Goal: Task Accomplishment & Management: Complete application form

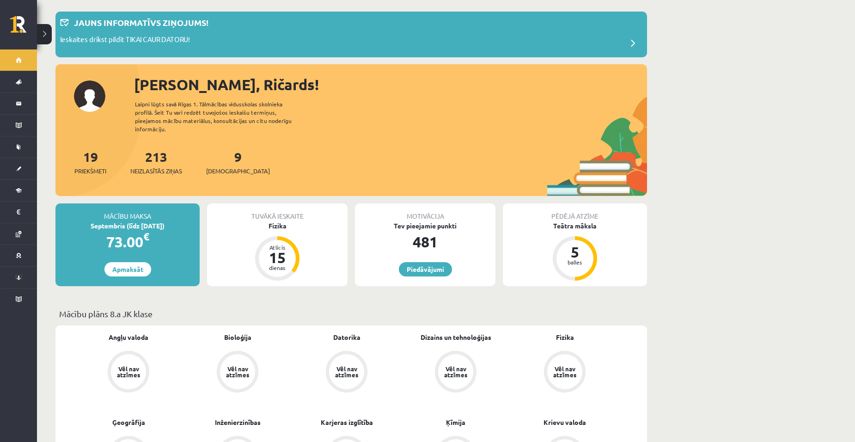
scroll to position [46, 0]
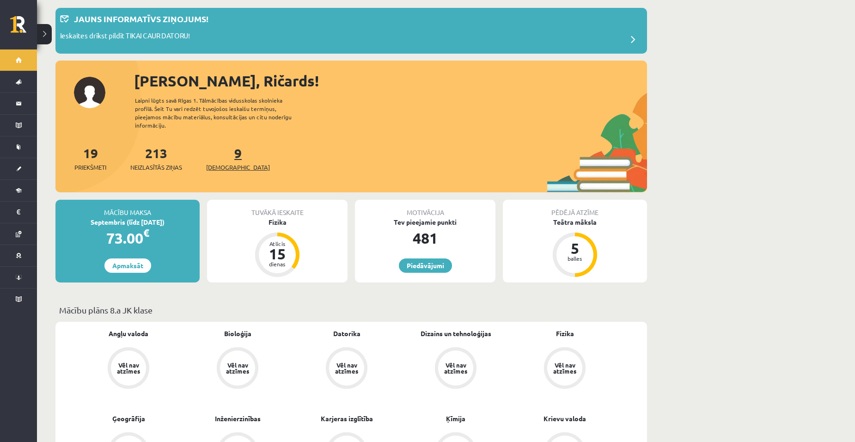
click at [225, 149] on link "9 Ieskaites" at bounding box center [238, 158] width 64 height 27
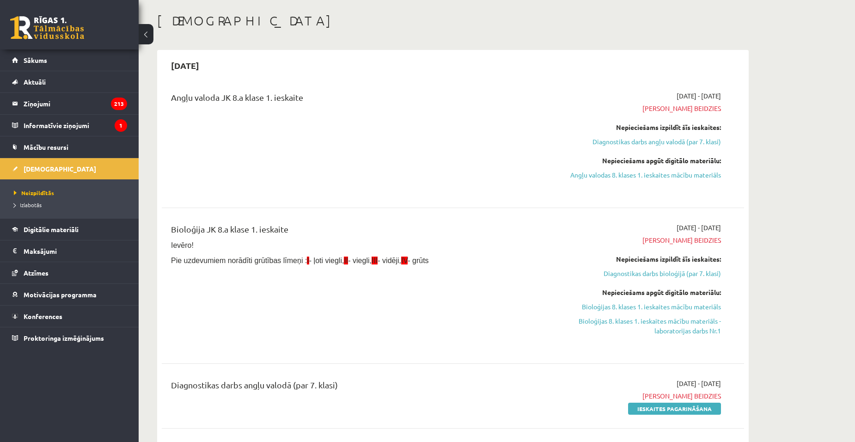
scroll to position [46, 0]
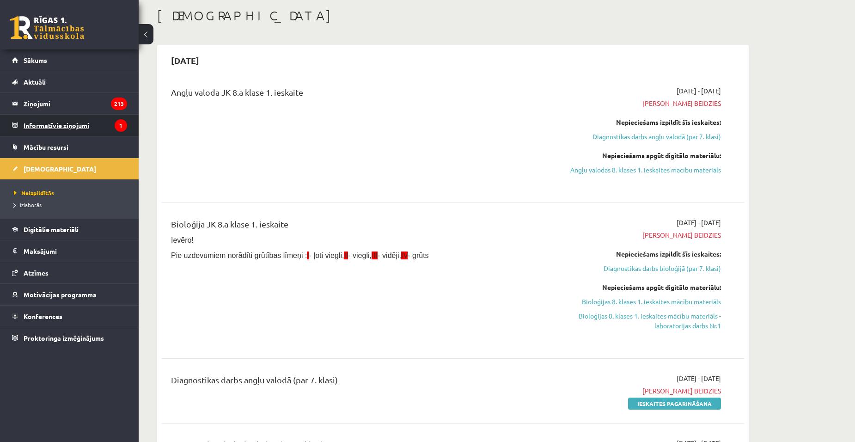
click at [68, 123] on legend "Informatīvie ziņojumi 1" at bounding box center [76, 125] width 104 height 21
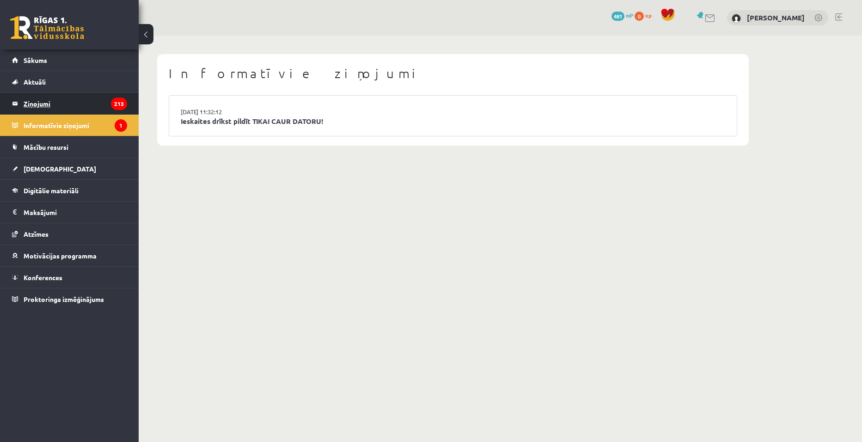
click at [40, 99] on legend "Ziņojumi 213" at bounding box center [76, 103] width 104 height 21
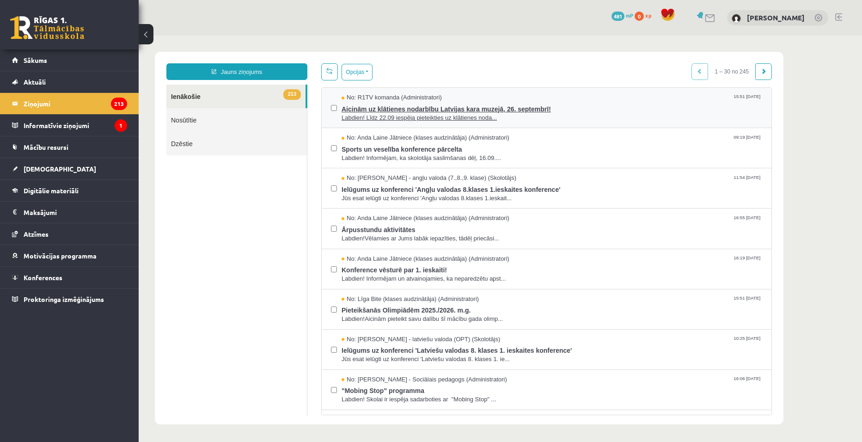
click at [462, 108] on span "Aicinām uz klātienes nodarbību Latvijas kara muzejā, 26. septembrī!" at bounding box center [552, 108] width 421 height 12
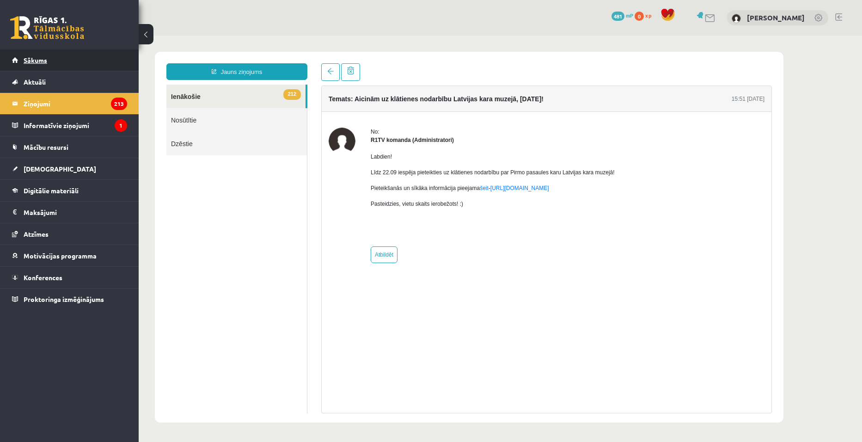
click at [21, 55] on link "Sākums" at bounding box center [69, 59] width 115 height 21
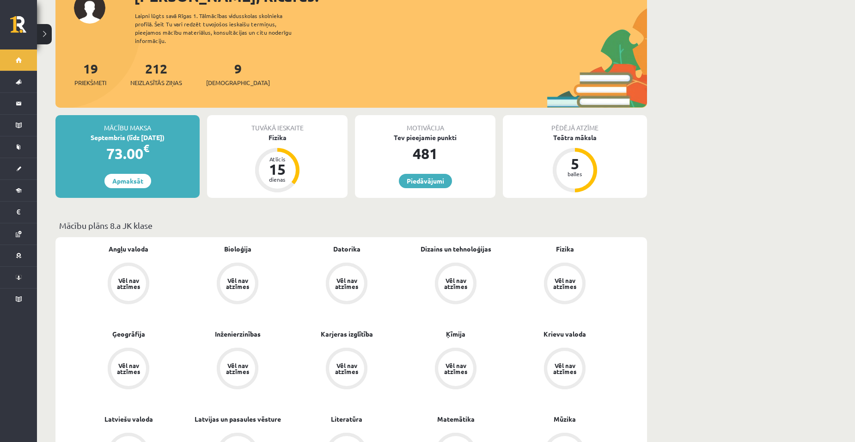
scroll to position [139, 0]
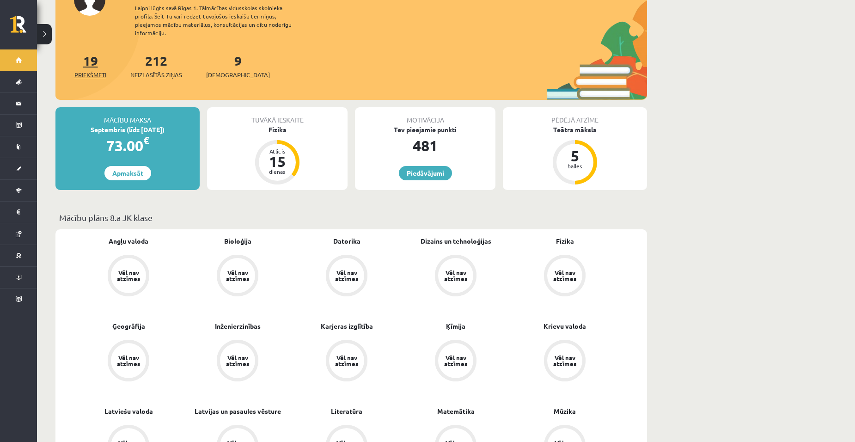
click at [97, 56] on link "19 Priekšmeti" at bounding box center [90, 65] width 32 height 27
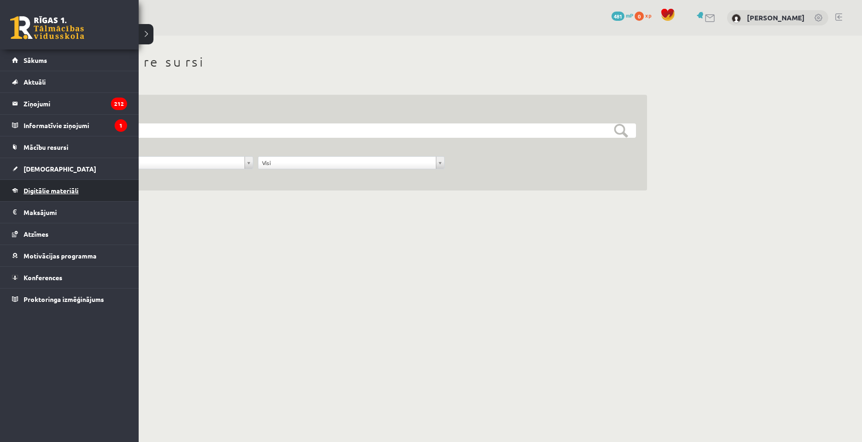
click at [55, 189] on span "Digitālie materiāli" at bounding box center [51, 190] width 55 height 8
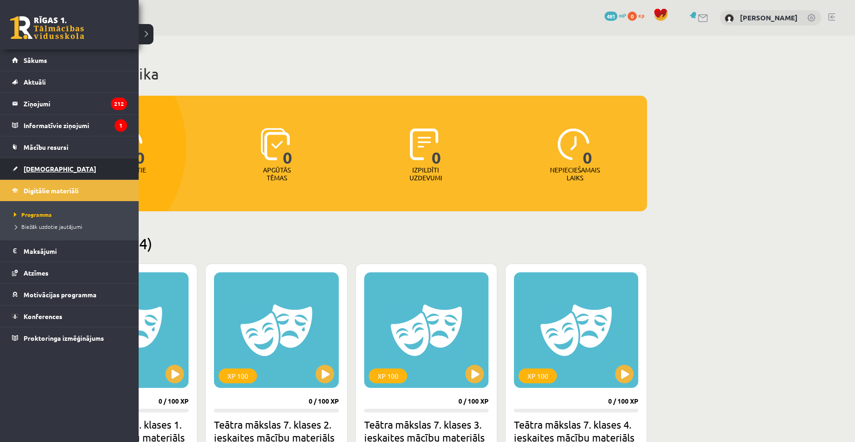
click at [37, 163] on link "[DEMOGRAPHIC_DATA]" at bounding box center [69, 168] width 115 height 21
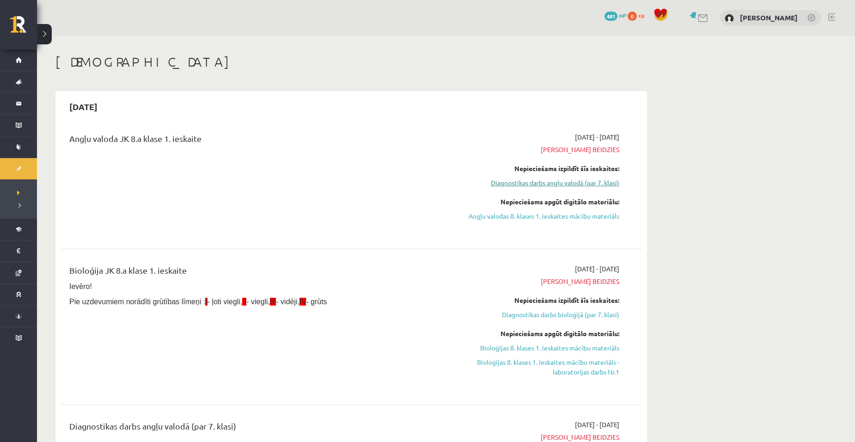
click at [544, 184] on link "Diagnostikas darbs angļu valodā (par 7. klasi)" at bounding box center [532, 183] width 174 height 10
click at [538, 184] on link "Diagnostikas darbs angļu valodā (par 7. klasi)" at bounding box center [532, 183] width 174 height 10
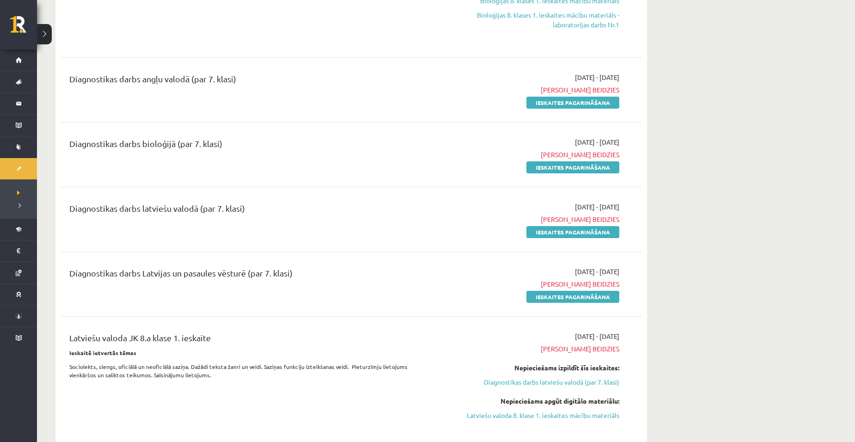
scroll to position [318, 0]
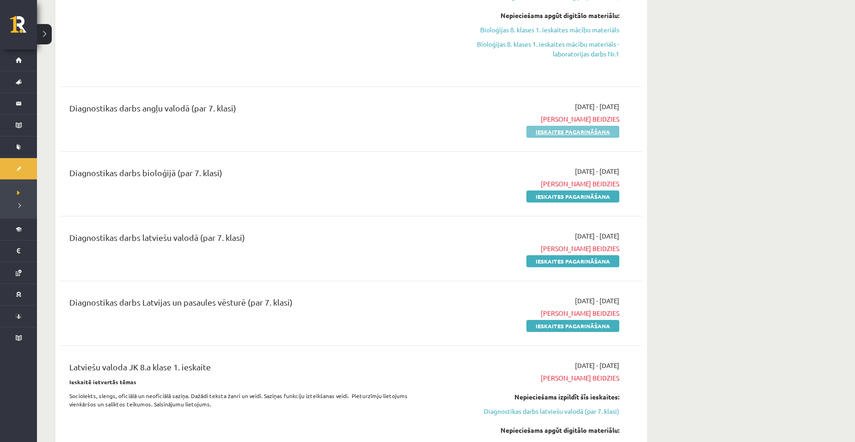
click at [555, 132] on link "Ieskaites pagarināšana" at bounding box center [573, 132] width 93 height 12
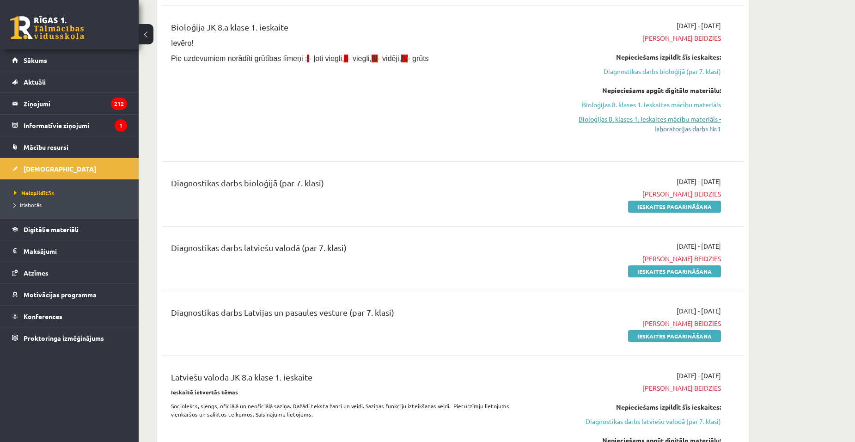
scroll to position [277, 0]
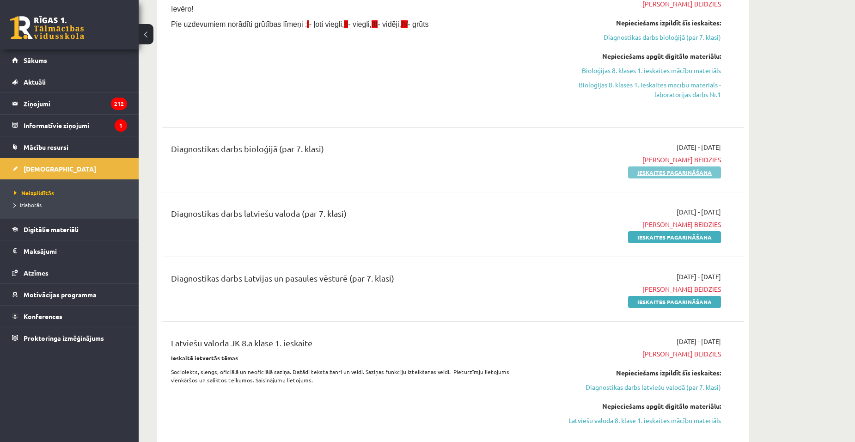
click at [653, 171] on link "Ieskaites pagarināšana" at bounding box center [674, 172] width 93 height 12
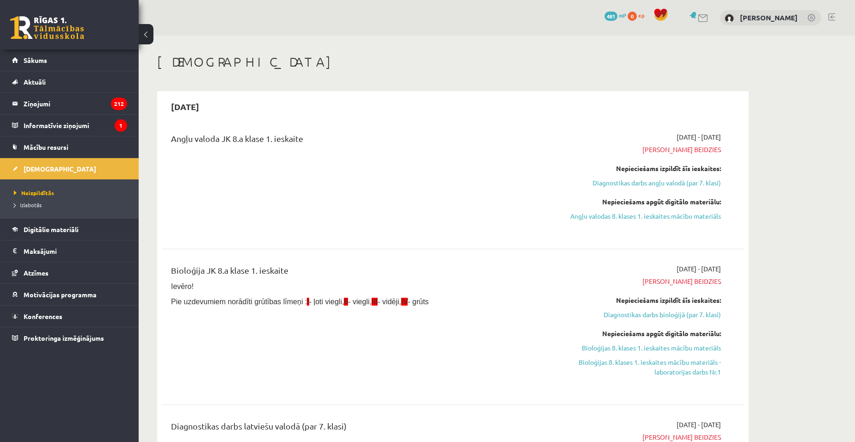
click at [661, 233] on div "[DATE] - [DATE] Termiņš beidzies Nepieciešams izpildīt šīs ieskaites: Diagnosti…" at bounding box center [634, 183] width 188 height 102
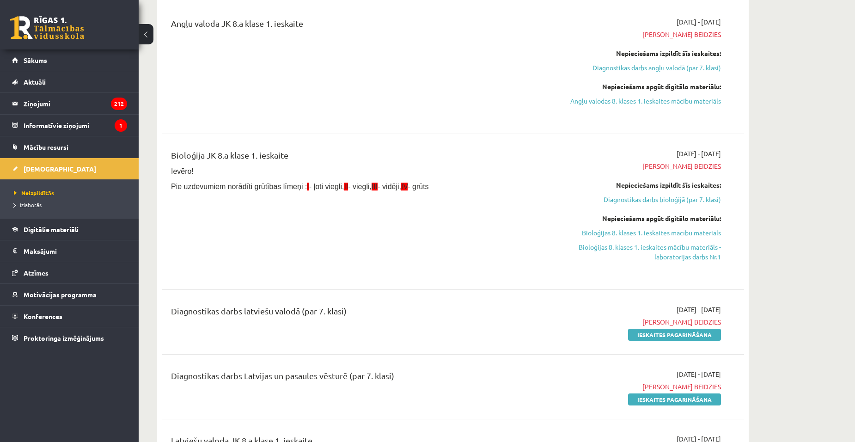
scroll to position [185, 0]
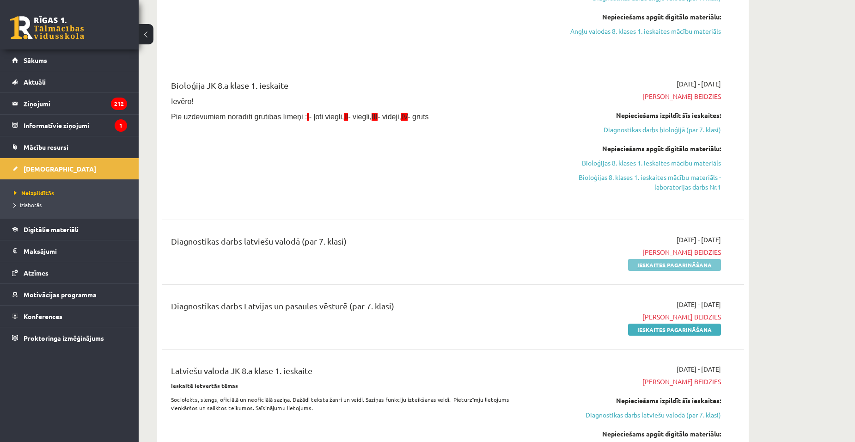
click at [652, 265] on link "Ieskaites pagarināšana" at bounding box center [674, 265] width 93 height 12
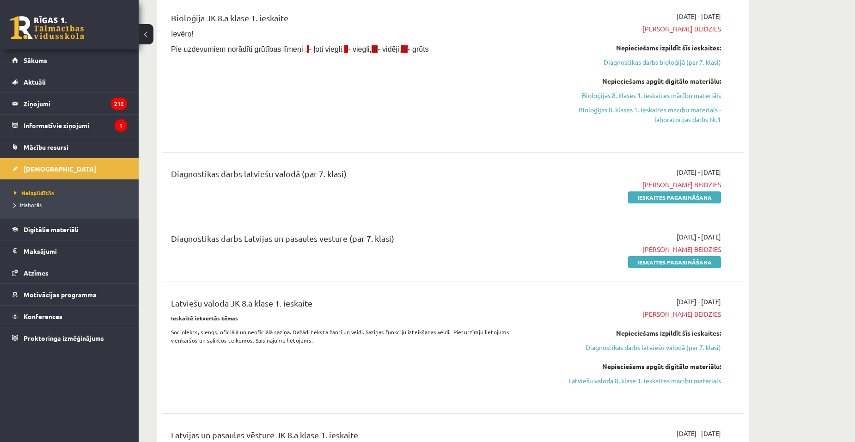
scroll to position [370, 0]
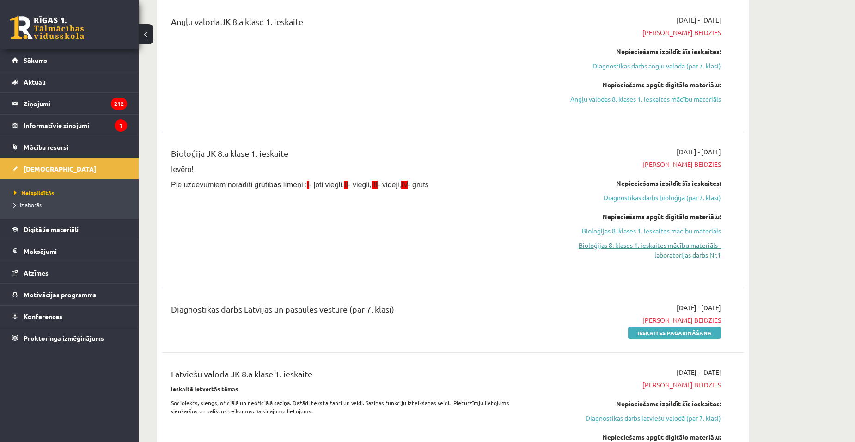
scroll to position [185, 0]
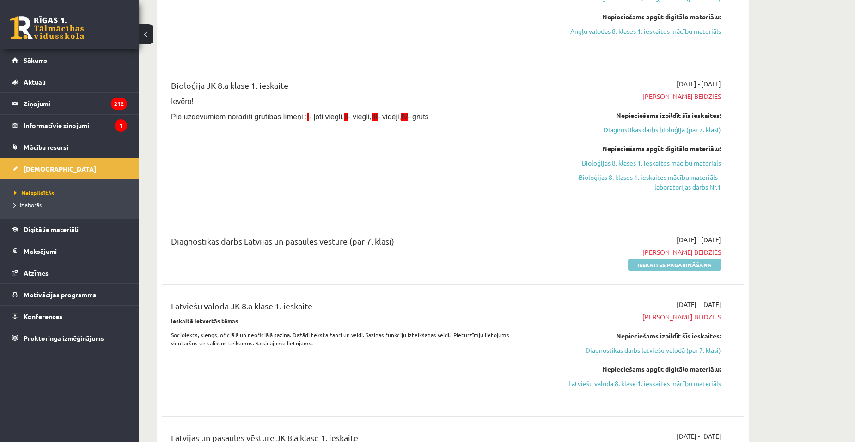
click at [672, 266] on link "Ieskaites pagarināšana" at bounding box center [674, 265] width 93 height 12
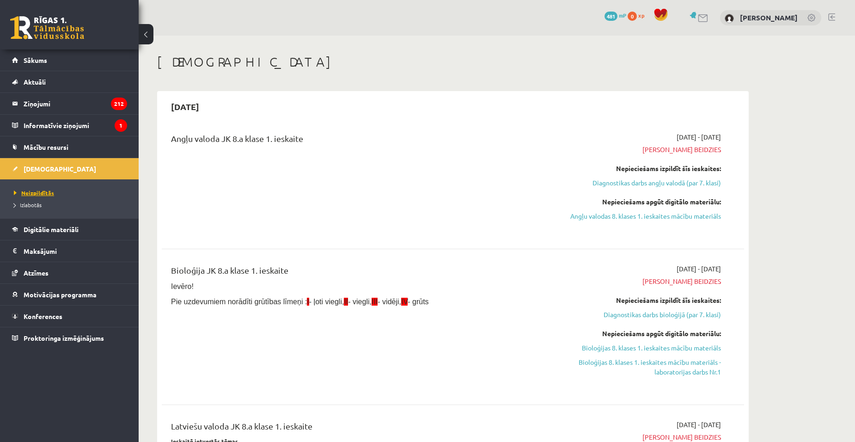
click at [37, 191] on span "Neizpildītās" at bounding box center [34, 192] width 40 height 7
click at [38, 168] on span "[DEMOGRAPHIC_DATA]" at bounding box center [60, 169] width 73 height 8
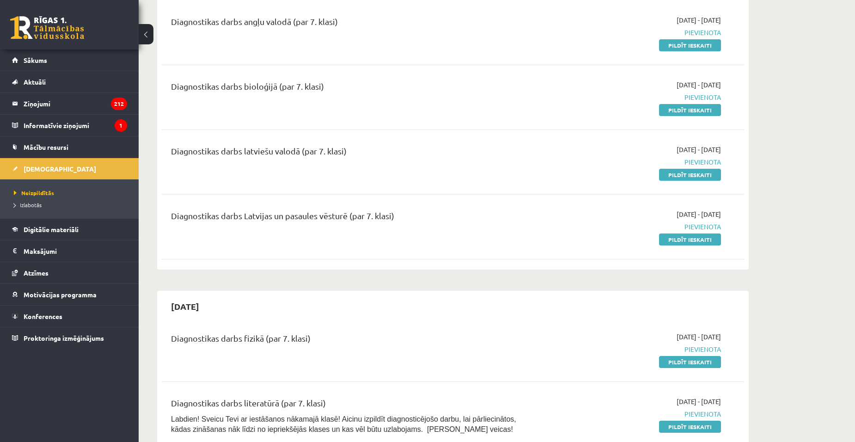
scroll to position [740, 0]
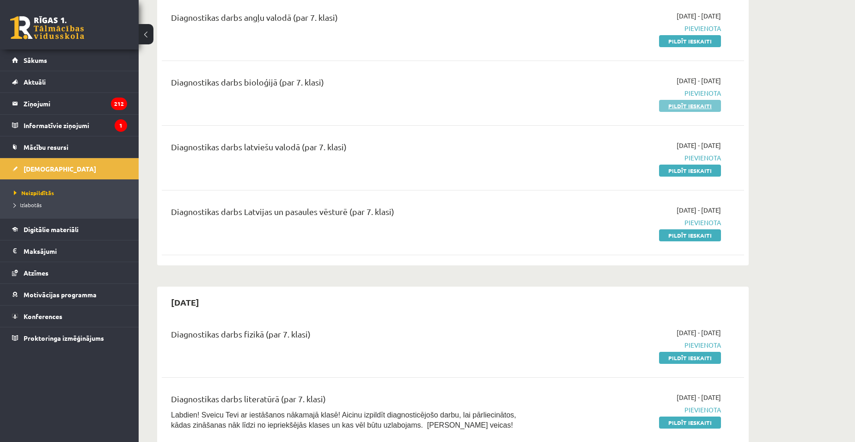
click at [698, 112] on link "Pildīt ieskaiti" at bounding box center [690, 106] width 62 height 12
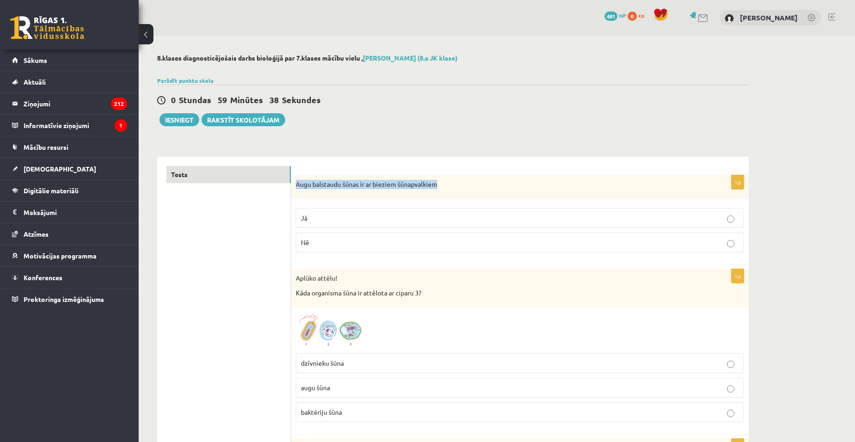
drag, startPoint x: 295, startPoint y: 183, endPoint x: 452, endPoint y: 190, distance: 157.3
click at [452, 190] on div "Augu balstaudu šūnas ir ar bieziem šūnapvalkiem" at bounding box center [520, 187] width 458 height 24
copy p "Augu balstaudu šūnas ir ar bieziem šūnapvalkiem"
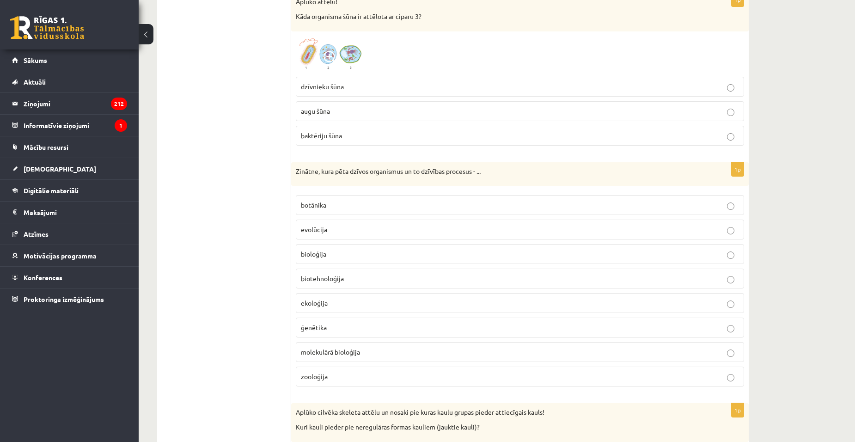
scroll to position [277, 0]
drag, startPoint x: 293, startPoint y: 172, endPoint x: 489, endPoint y: 178, distance: 196.2
click at [489, 178] on div "Zinātne, kura pēta dzīvos organismus un to dzīvības procesus - ..." at bounding box center [520, 173] width 458 height 24
copy p "Zinātne, kura pēta dzīvos organismus un to dzīvības procesus - ..."
drag, startPoint x: 282, startPoint y: 152, endPoint x: 292, endPoint y: 147, distance: 10.6
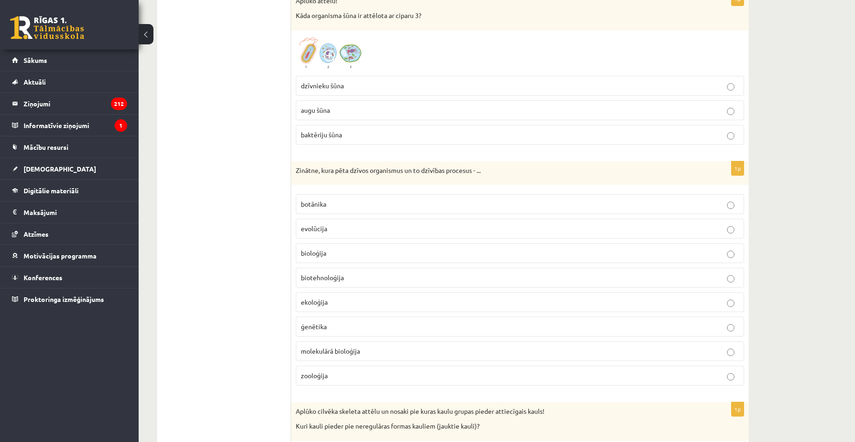
drag, startPoint x: 295, startPoint y: 173, endPoint x: 492, endPoint y: 179, distance: 196.6
click at [492, 179] on div "Zinātne, kura pēta dzīvos organismus un to dzīvības procesus - ..." at bounding box center [520, 173] width 458 height 24
drag, startPoint x: 280, startPoint y: 160, endPoint x: 233, endPoint y: 156, distance: 47.8
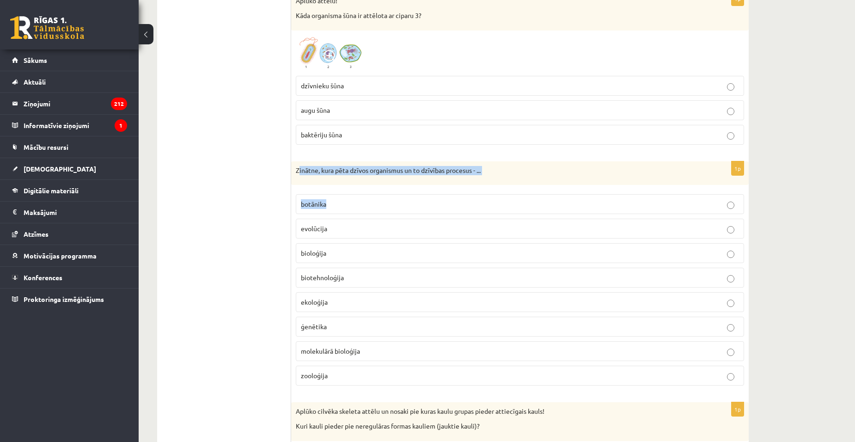
drag, startPoint x: 299, startPoint y: 170, endPoint x: 504, endPoint y: 201, distance: 207.6
click at [504, 201] on div "1p Zinātne, kura pēta dzīvos organismus un to dzīvības procesus - ... botānika …" at bounding box center [520, 277] width 458 height 232
drag, startPoint x: 297, startPoint y: 168, endPoint x: 494, endPoint y: 178, distance: 197.7
click at [494, 178] on div "Zinātne, kura pēta dzīvos organismus un to dzīvības procesus - ..." at bounding box center [520, 173] width 458 height 24
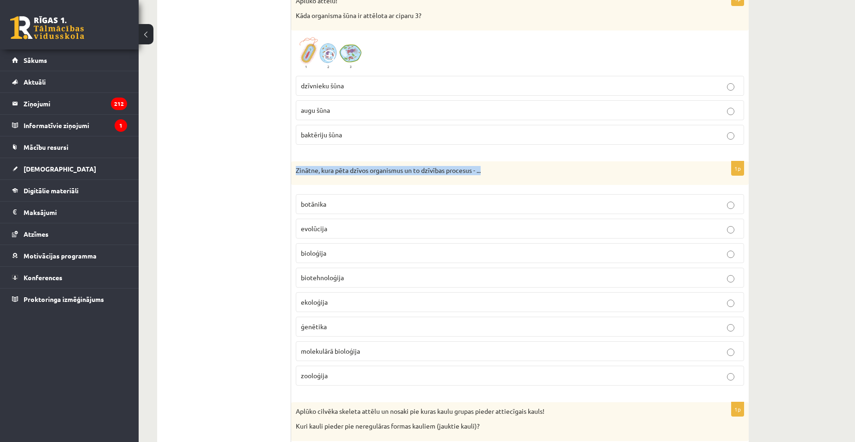
drag, startPoint x: 490, startPoint y: 178, endPoint x: 397, endPoint y: 180, distance: 93.0
click at [398, 180] on div "Zinātne, kura pēta dzīvos organismus un to dzīvības procesus - ..." at bounding box center [520, 173] width 458 height 24
drag, startPoint x: 292, startPoint y: 168, endPoint x: 495, endPoint y: 173, distance: 202.6
click at [495, 173] on div "Zinātne, kura pēta dzīvos organismus un to dzīvības procesus - ..." at bounding box center [520, 173] width 458 height 24
copy p "Zinātne, kura pēta dzīvos organismus un to dzīvības procesus - ..."
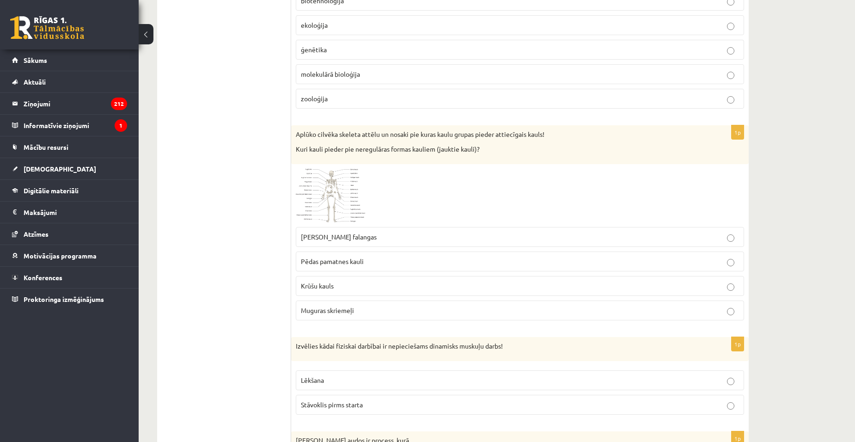
scroll to position [555, 0]
click at [337, 188] on span at bounding box center [331, 190] width 15 height 15
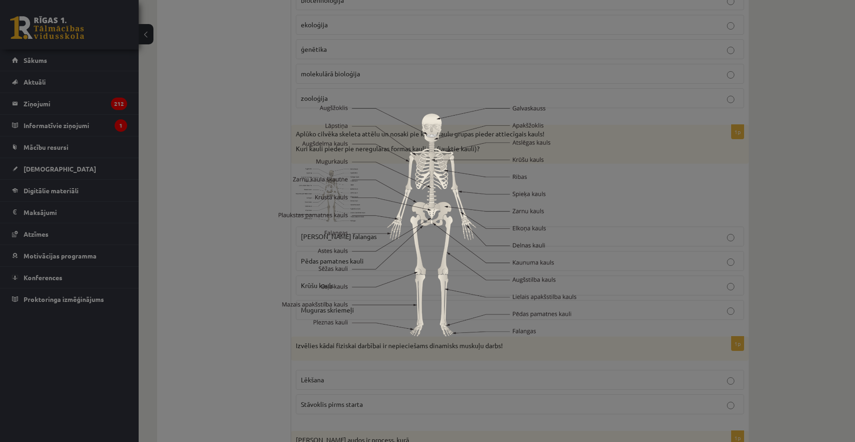
click at [270, 168] on div at bounding box center [427, 221] width 855 height 442
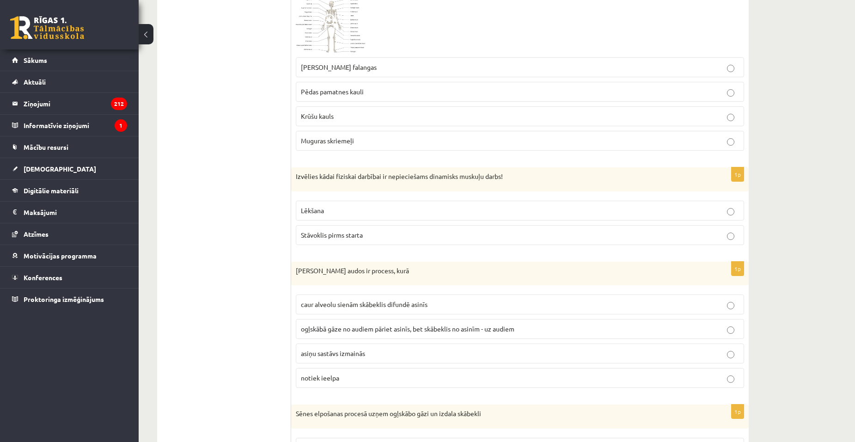
scroll to position [786, 0]
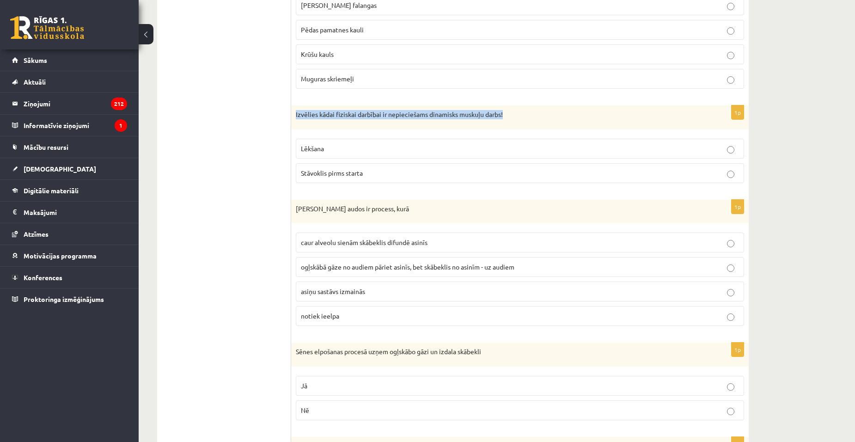
drag, startPoint x: 295, startPoint y: 115, endPoint x: 516, endPoint y: 120, distance: 221.5
click at [516, 120] on div "Izvēlies kādai fiziskai darbībai ir nepieciešams dinamisks muskuļu darbs!" at bounding box center [520, 117] width 458 height 24
drag, startPoint x: 320, startPoint y: 114, endPoint x: 530, endPoint y: 119, distance: 210.5
click at [530, 119] on p "Izvēlies kādai fiziskai darbībai ir nepieciešams dinamisks muskuļu darbs!" at bounding box center [497, 114] width 402 height 9
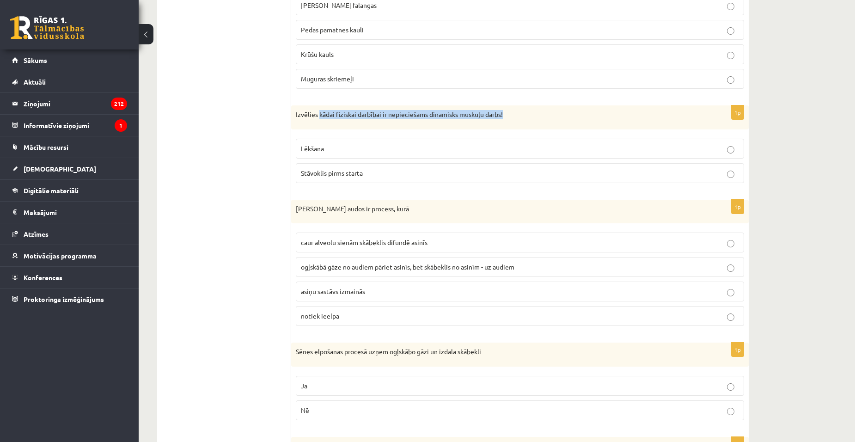
copy p "kādai fiziskai darbībai ir nepieciešams dinamisks muskuļu darbs!"
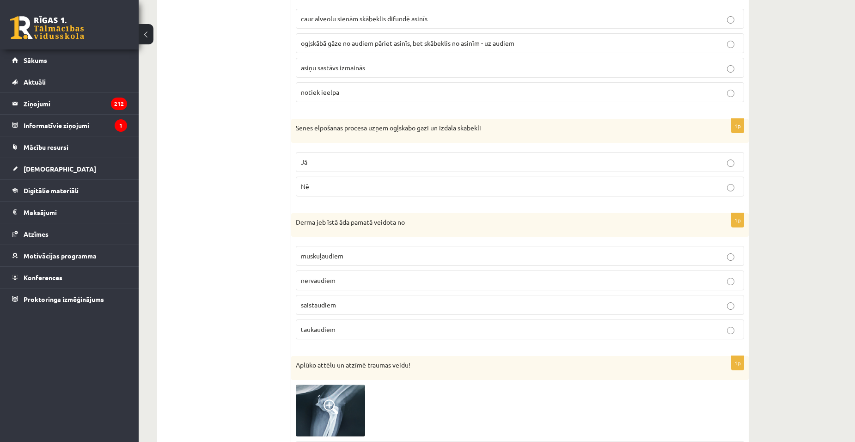
scroll to position [1063, 0]
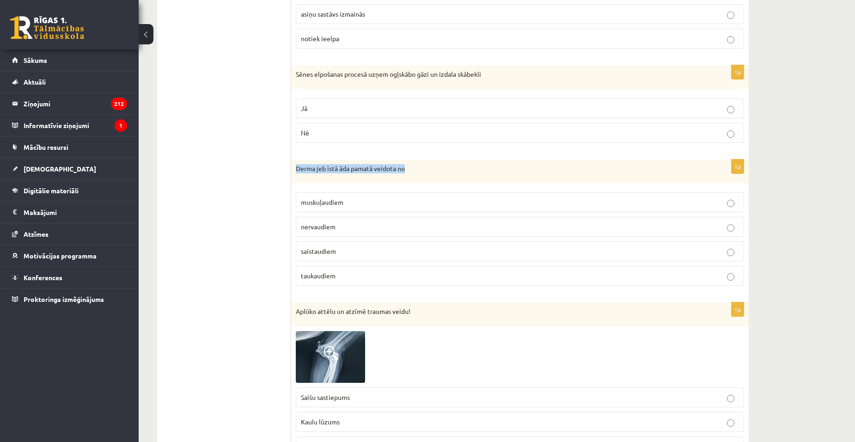
drag, startPoint x: 295, startPoint y: 168, endPoint x: 425, endPoint y: 175, distance: 130.6
click at [425, 175] on div "Derma jeb īstā āda pamatā veidota no" at bounding box center [520, 172] width 458 height 24
copy p "Derma jeb īstā āda pamatā veidota no"
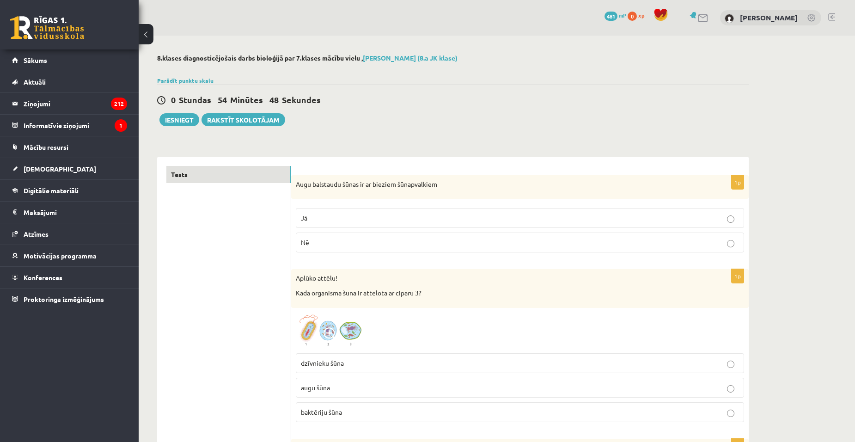
scroll to position [1063, 0]
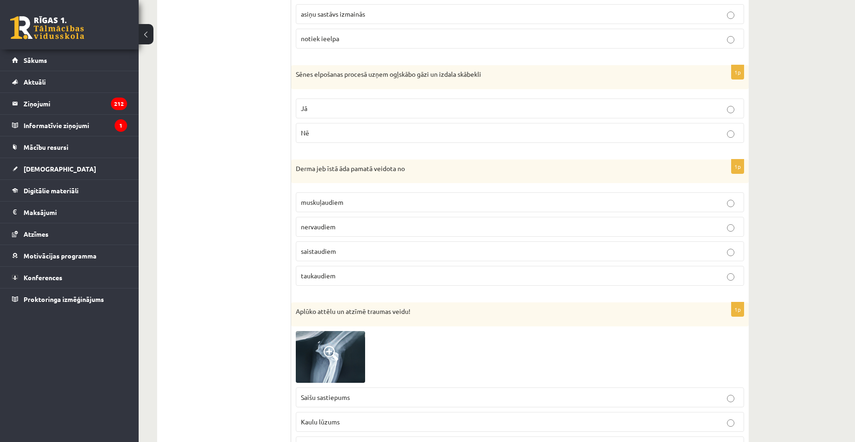
click at [726, 253] on label "saistaudiem" at bounding box center [520, 251] width 449 height 20
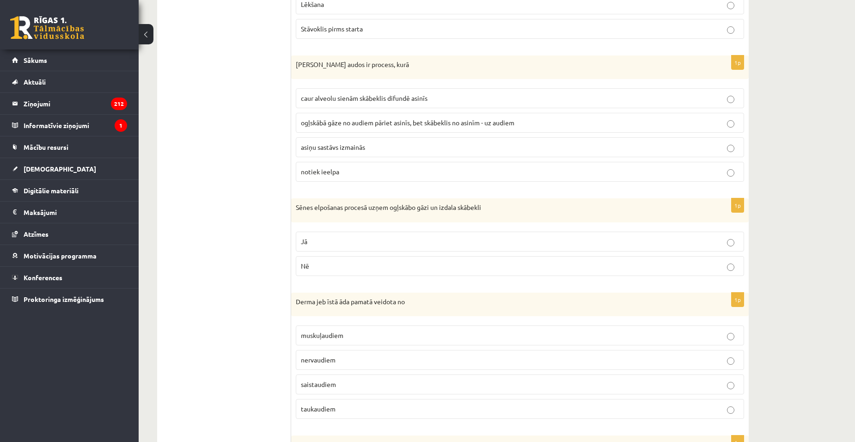
scroll to position [925, 0]
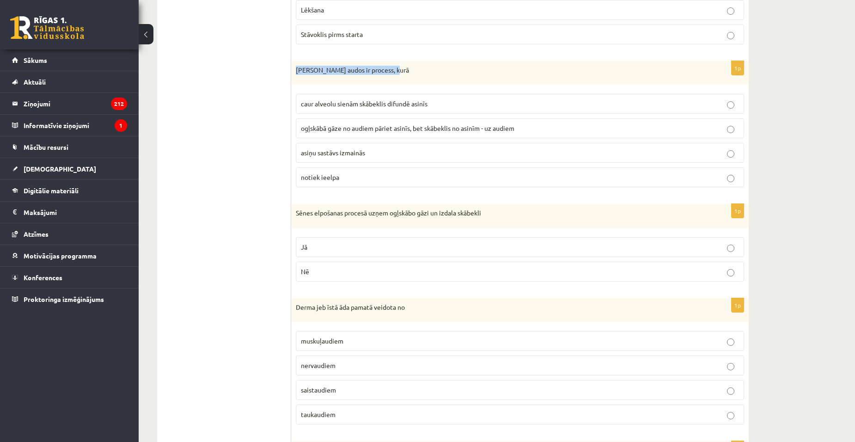
drag, startPoint x: 296, startPoint y: 70, endPoint x: 416, endPoint y: 77, distance: 120.0
click at [416, 77] on div "[PERSON_NAME] audos ir process, kurā" at bounding box center [520, 73] width 458 height 24
copy p "[PERSON_NAME] audos ir process, kurā"
drag, startPoint x: 277, startPoint y: 0, endPoint x: 180, endPoint y: 10, distance: 97.1
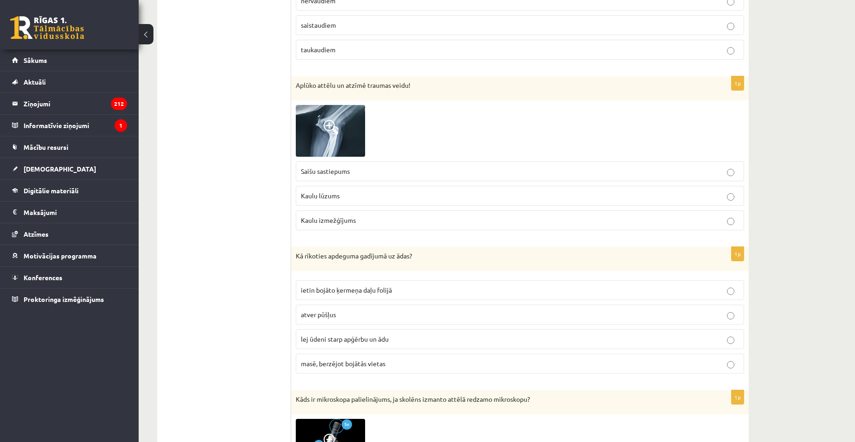
scroll to position [1295, 0]
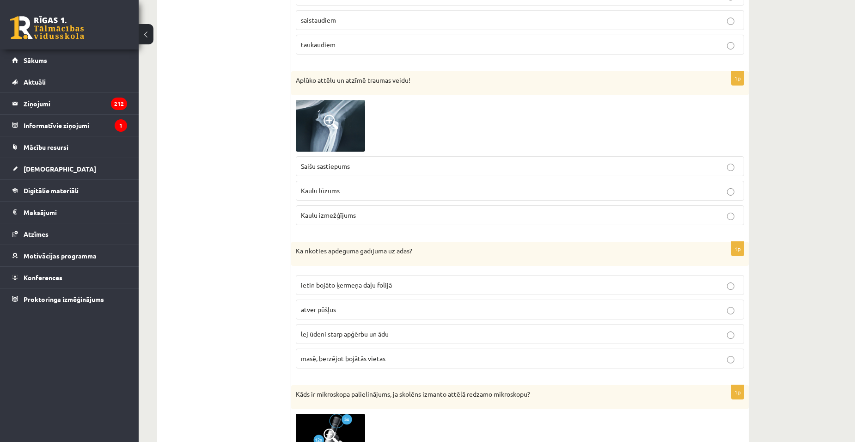
click at [331, 118] on span at bounding box center [331, 122] width 15 height 15
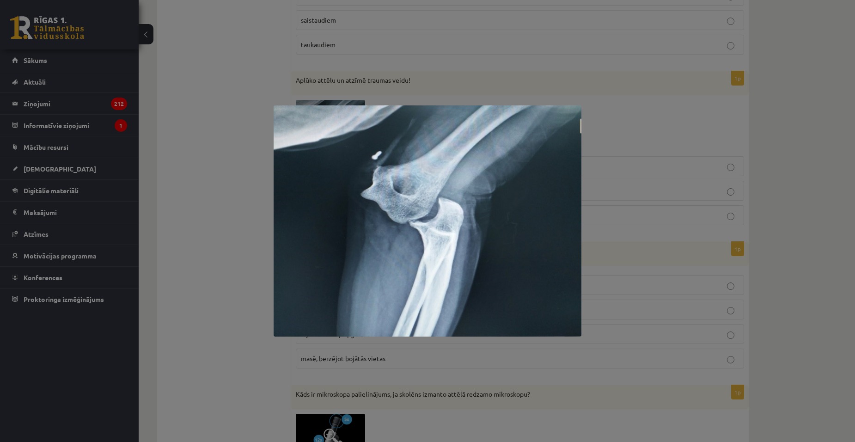
click at [522, 231] on img at bounding box center [428, 220] width 308 height 231
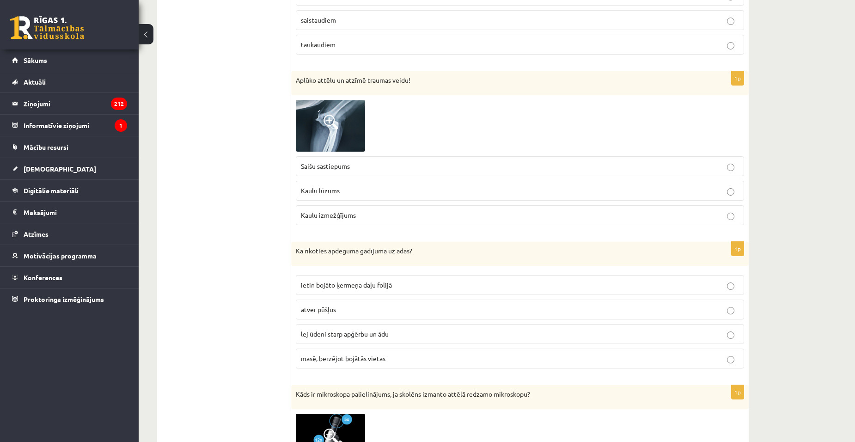
click at [331, 118] on span at bounding box center [331, 122] width 15 height 15
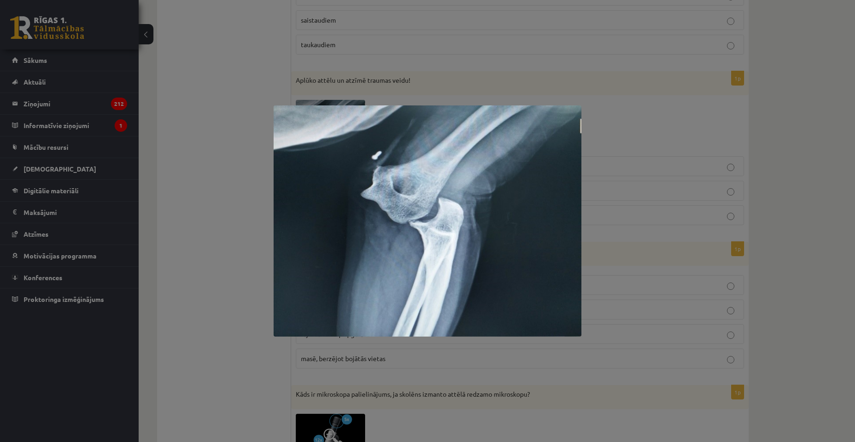
click at [234, 162] on div at bounding box center [427, 221] width 855 height 442
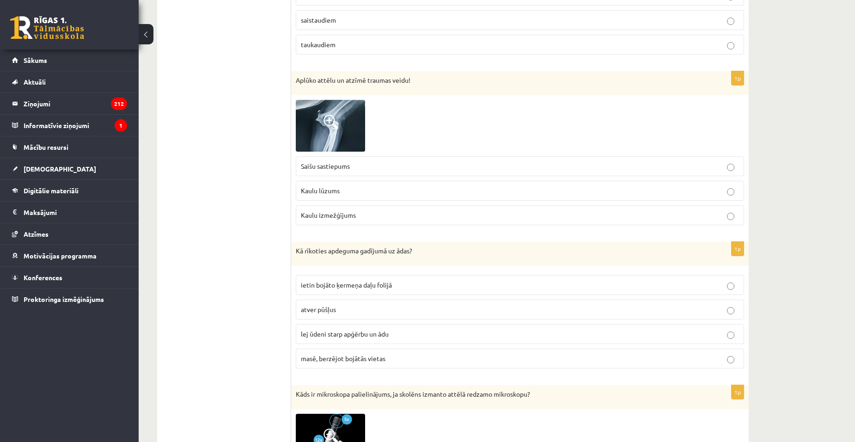
click at [730, 188] on p "Kaulu lūzums" at bounding box center [520, 191] width 438 height 10
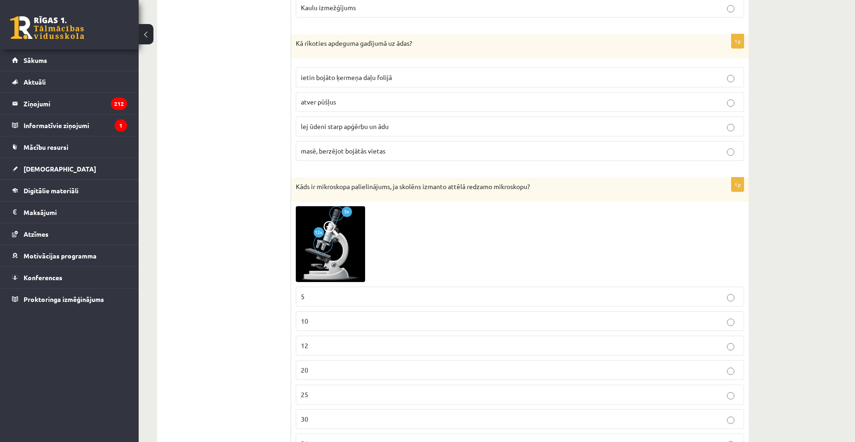
scroll to position [1526, 0]
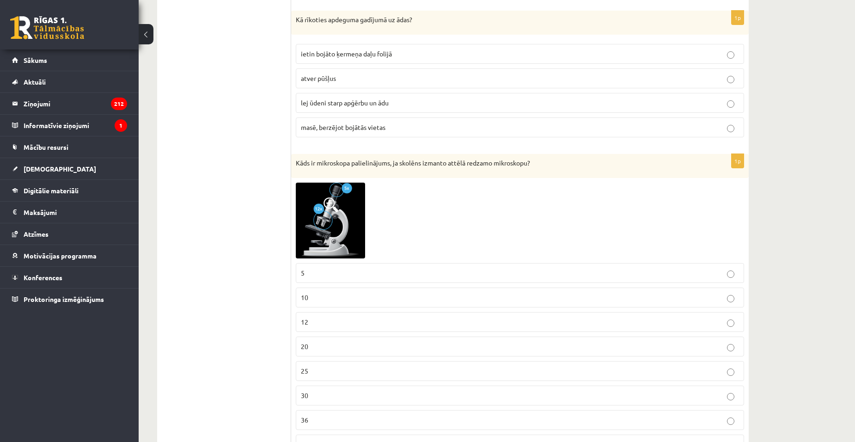
click at [353, 208] on img at bounding box center [330, 221] width 69 height 76
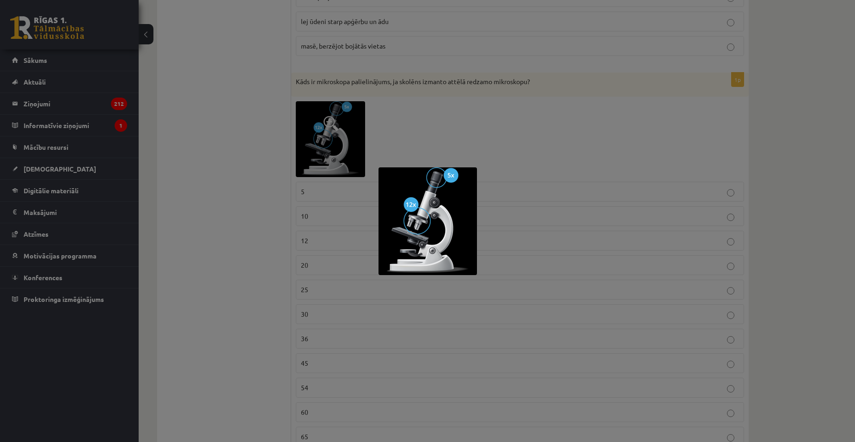
scroll to position [1618, 0]
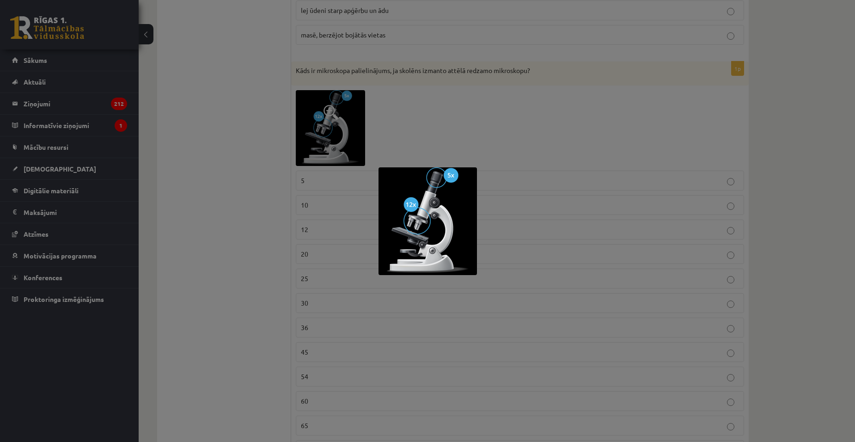
click at [483, 95] on div at bounding box center [427, 221] width 855 height 442
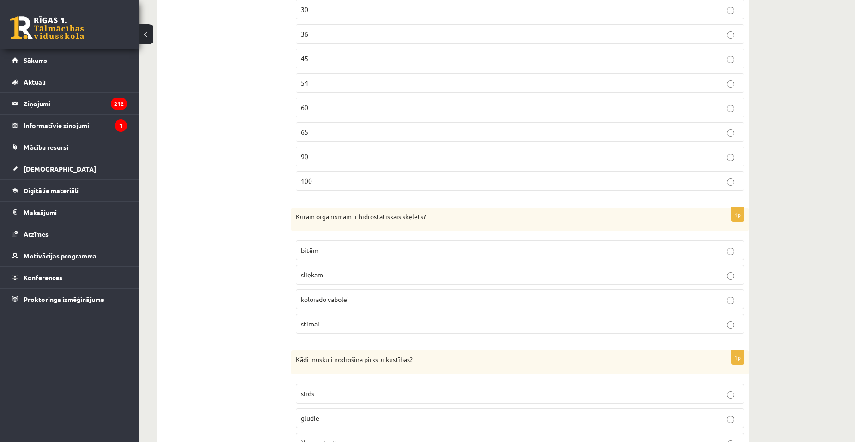
scroll to position [1942, 0]
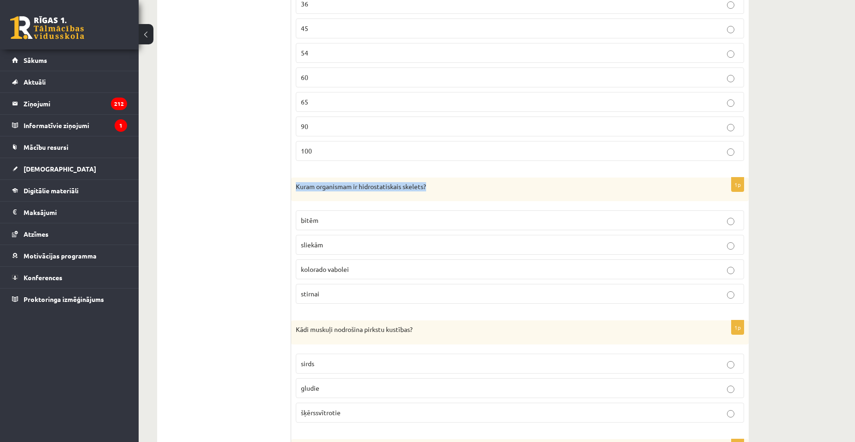
drag, startPoint x: 295, startPoint y: 187, endPoint x: 432, endPoint y: 195, distance: 138.0
click at [432, 195] on div "Kuram organismam ir hidrostatiskais skelets?" at bounding box center [520, 190] width 458 height 24
copy p "Kuram organismam ir hidrostatiskais skelets?"
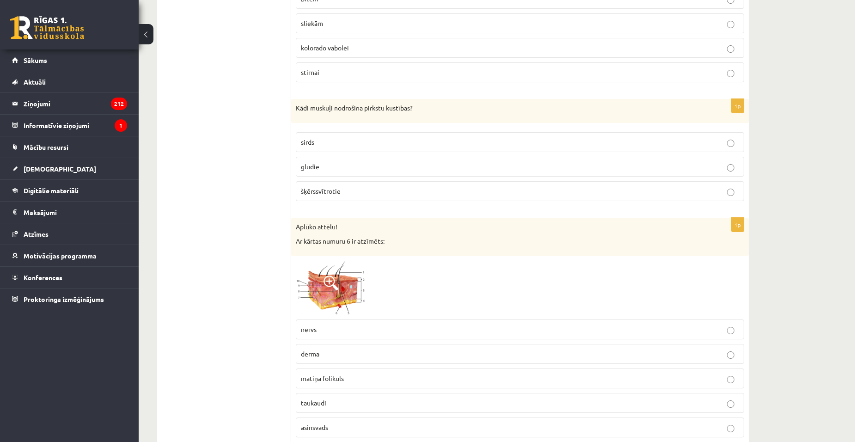
scroll to position [2173, 0]
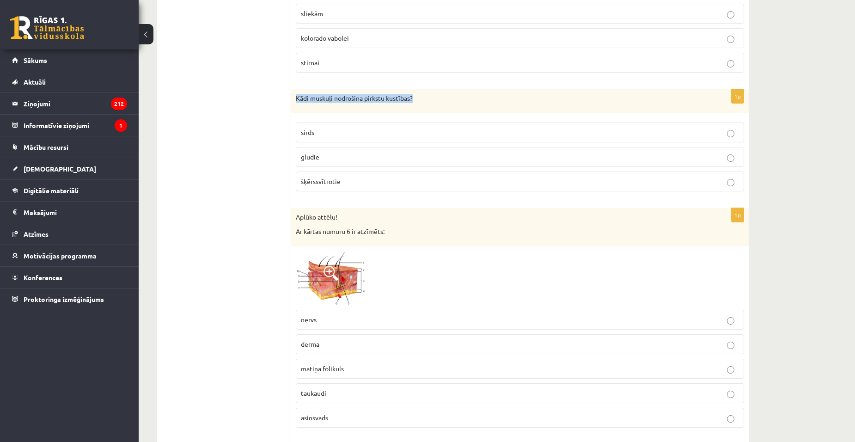
drag, startPoint x: 295, startPoint y: 96, endPoint x: 429, endPoint y: 104, distance: 133.4
click at [429, 104] on div "Kādi muskuļi nodrošina pirkstu kustības?" at bounding box center [520, 101] width 458 height 24
copy p "Kādi muskuļi nodrošina pirkstu kustības?"
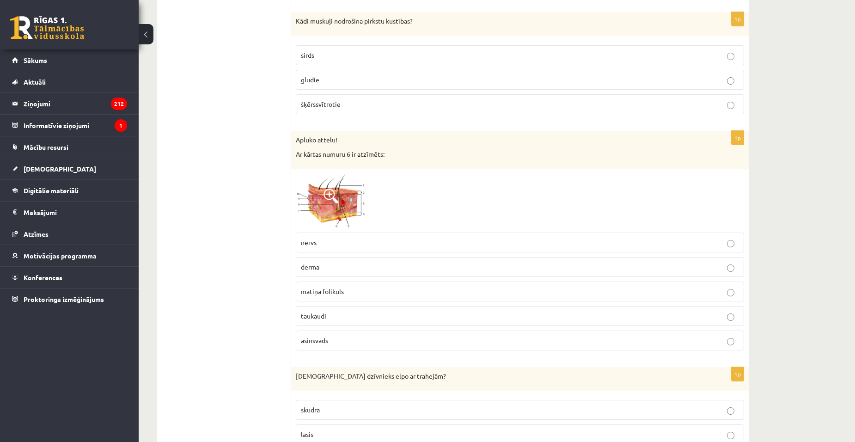
scroll to position [2266, 0]
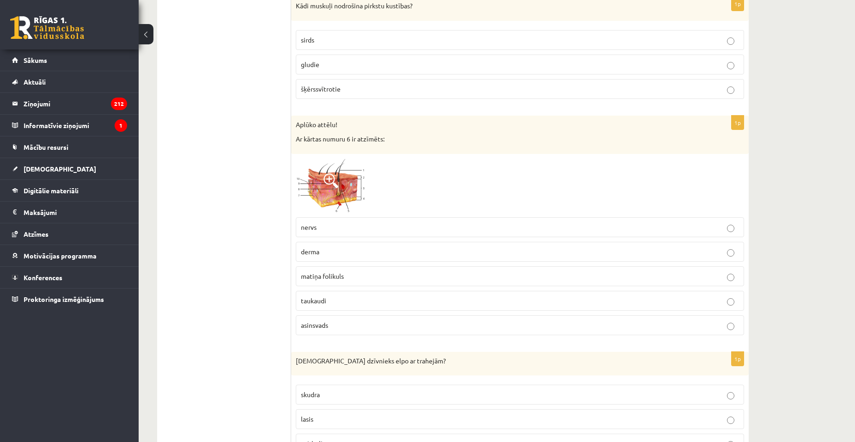
click at [345, 191] on img at bounding box center [330, 186] width 69 height 54
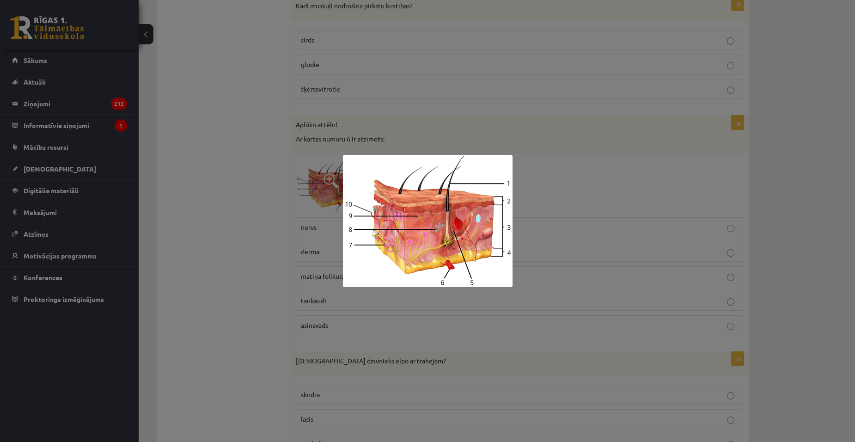
click at [238, 83] on div at bounding box center [427, 221] width 855 height 442
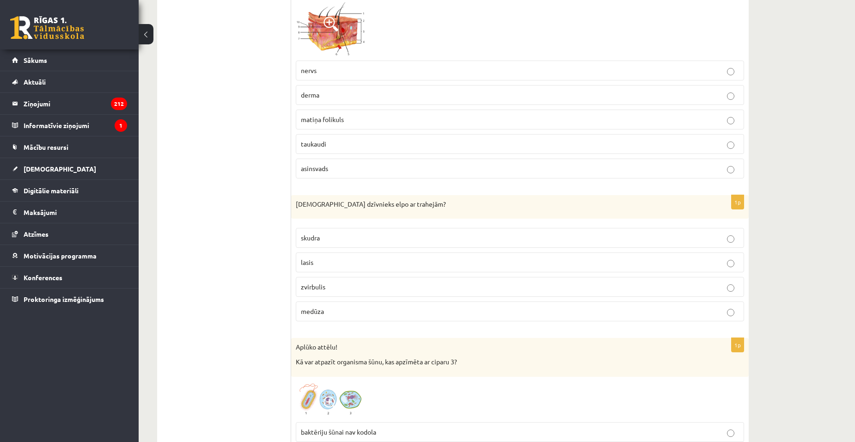
scroll to position [2451, 0]
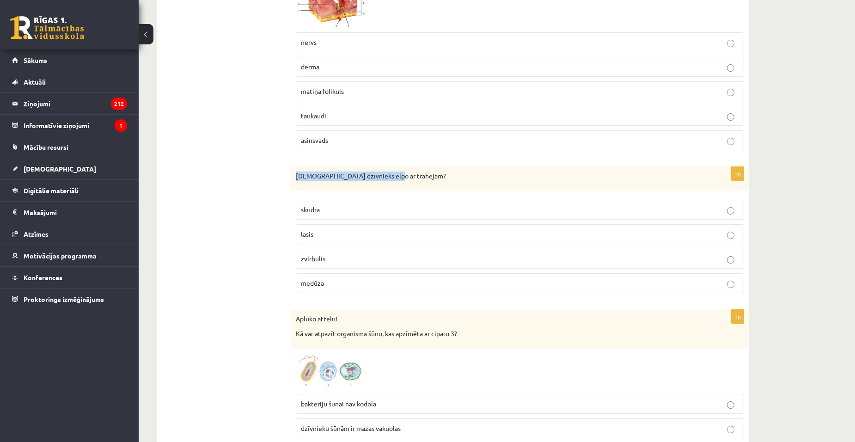
drag, startPoint x: 295, startPoint y: 177, endPoint x: 402, endPoint y: 175, distance: 107.3
click at [402, 175] on div "[DEMOGRAPHIC_DATA] dzīvnieks elpo ar trahejām?" at bounding box center [520, 179] width 458 height 24
copy p "[DEMOGRAPHIC_DATA] dzīvnieks elpo ar trahejām?"
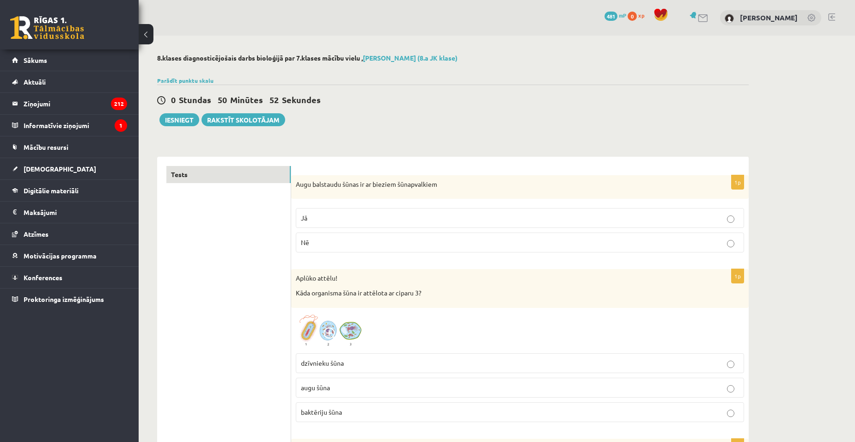
scroll to position [2451, 0]
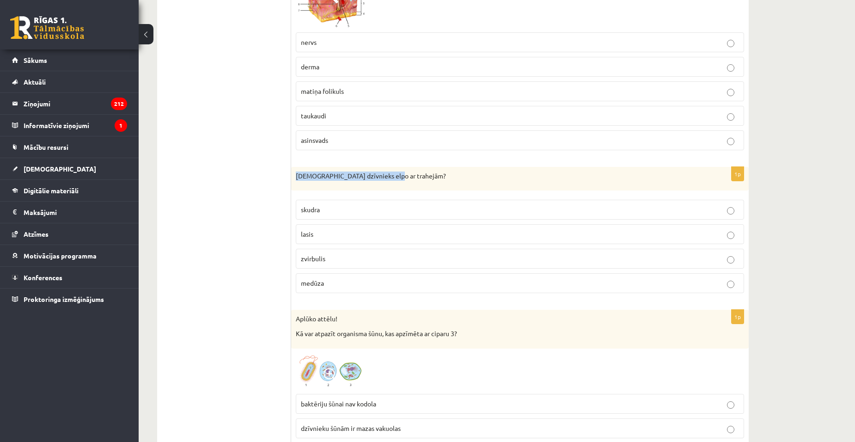
drag, startPoint x: 295, startPoint y: 175, endPoint x: 402, endPoint y: 178, distance: 107.3
click at [402, 178] on div "[DEMOGRAPHIC_DATA] dzīvnieks elpo ar trahejām?" at bounding box center [520, 179] width 458 height 24
copy p "[DEMOGRAPHIC_DATA] dzīvnieks elpo ar trahejām?"
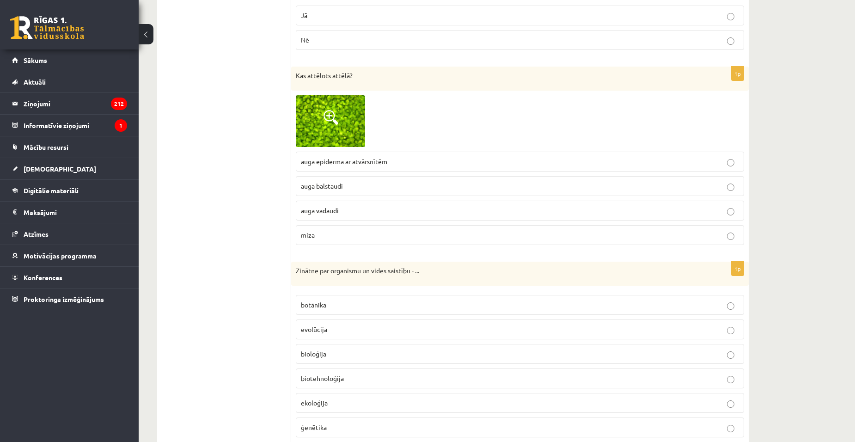
scroll to position [2959, 0]
click at [345, 112] on img at bounding box center [330, 119] width 69 height 52
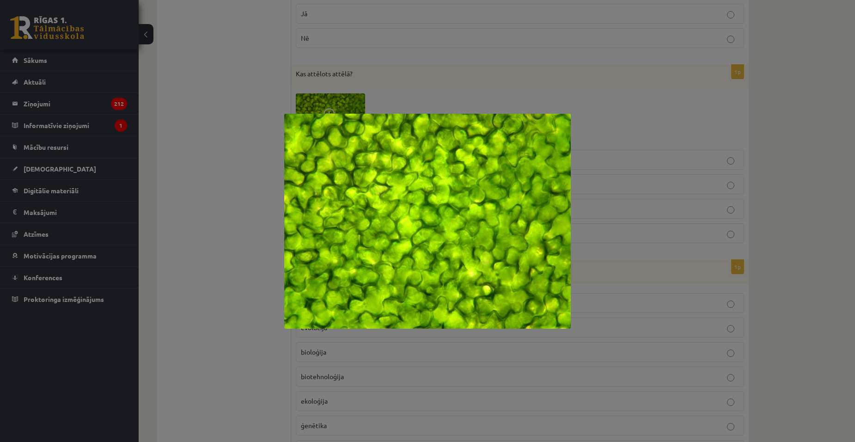
drag, startPoint x: 636, startPoint y: 191, endPoint x: 629, endPoint y: 191, distance: 6.5
click at [635, 191] on div at bounding box center [427, 221] width 855 height 442
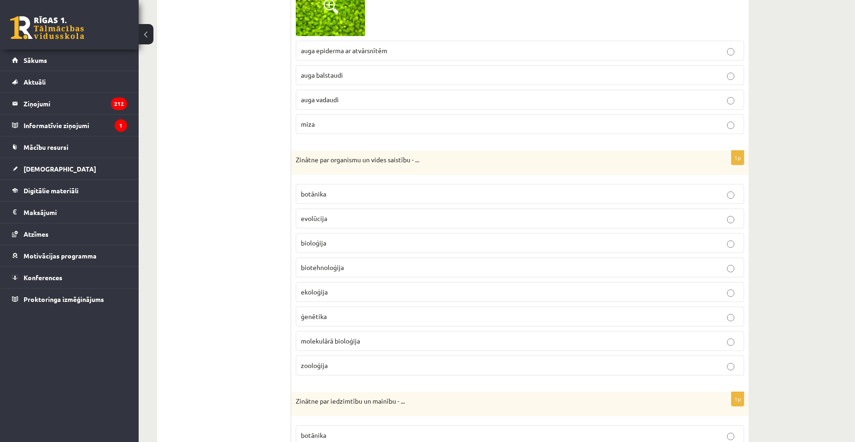
scroll to position [3098, 0]
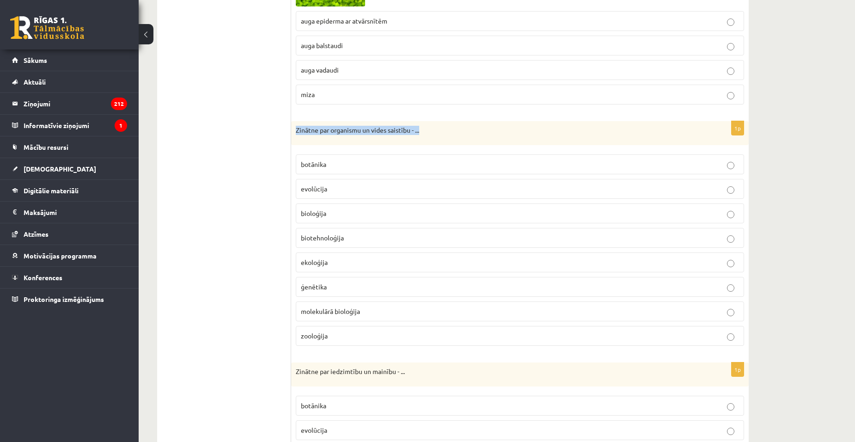
drag, startPoint x: 295, startPoint y: 131, endPoint x: 434, endPoint y: 134, distance: 138.3
click at [434, 134] on div "Zinātne par organismu un vides saistību - ..." at bounding box center [520, 133] width 458 height 24
copy p "Zinātne par organismu un vides saistību - ..."
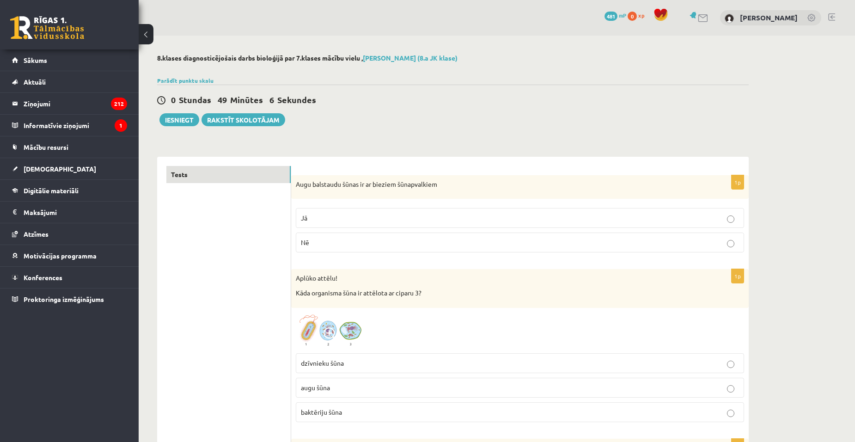
scroll to position [3098, 0]
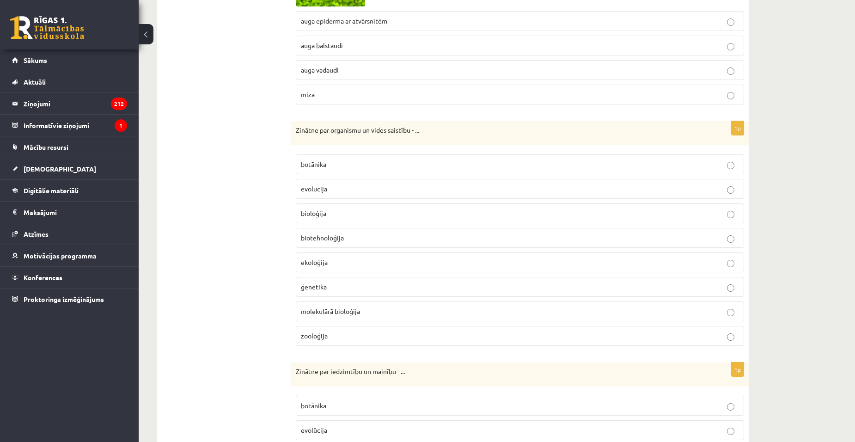
click at [726, 264] on label "ekoloģija" at bounding box center [520, 262] width 449 height 20
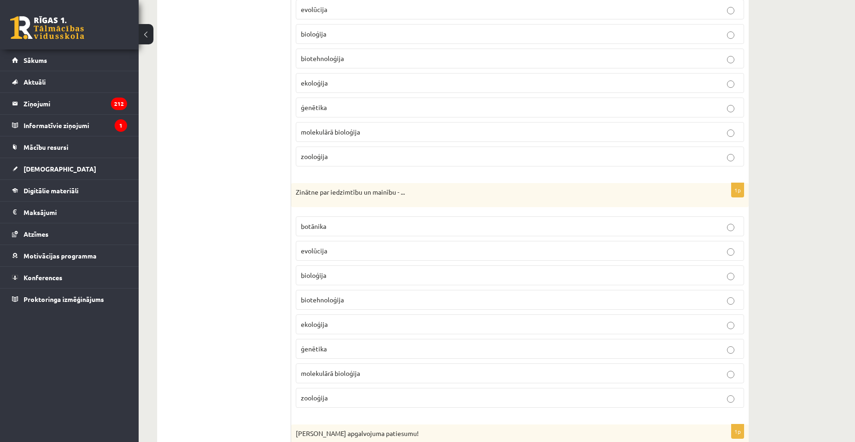
scroll to position [3283, 0]
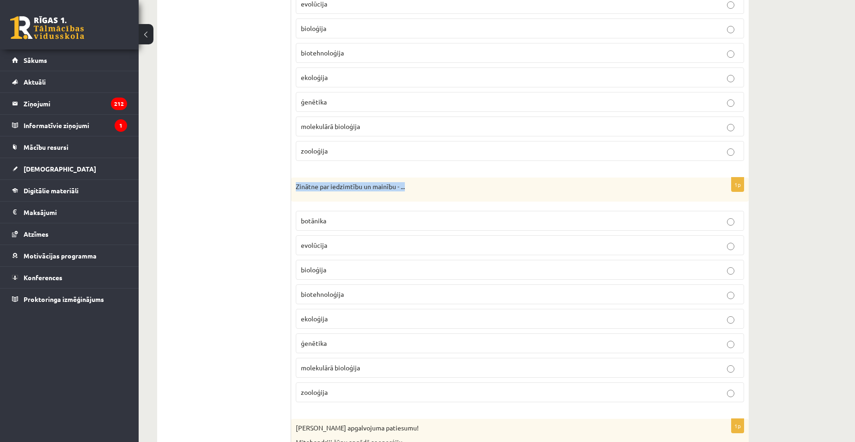
drag, startPoint x: 295, startPoint y: 185, endPoint x: 420, endPoint y: 192, distance: 125.5
click at [420, 192] on div "Zinātne par iedzimtību un mainību - ..." at bounding box center [520, 190] width 458 height 24
copy p "Zinātne par iedzimtību un mainību - ..."
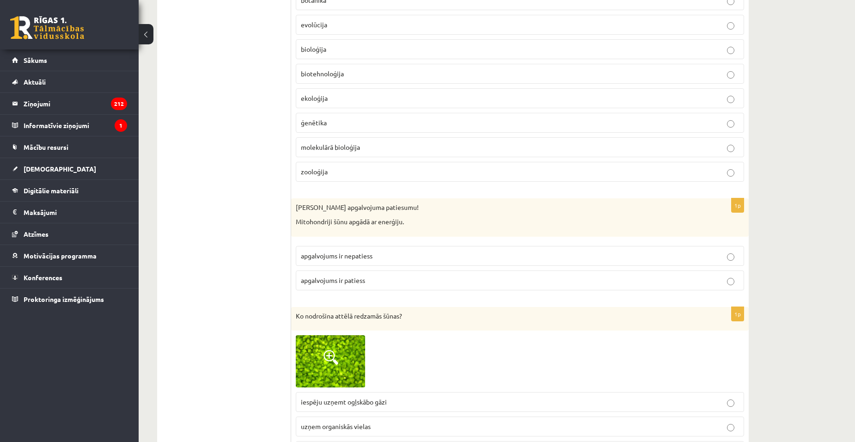
scroll to position [3514, 0]
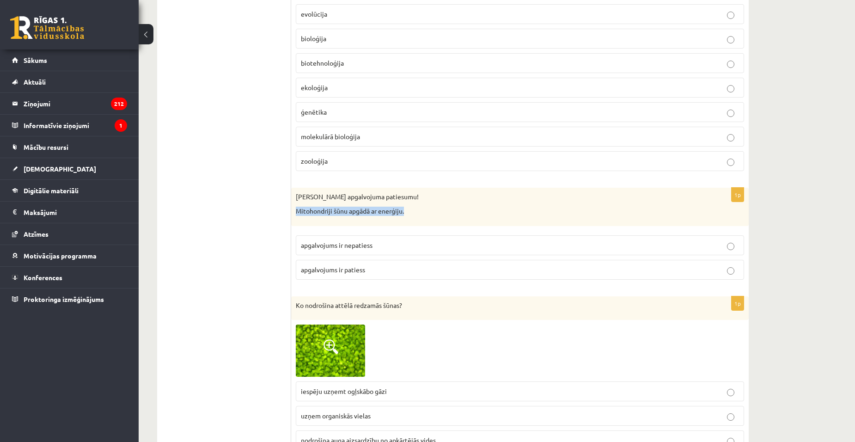
drag, startPoint x: 294, startPoint y: 210, endPoint x: 429, endPoint y: 223, distance: 136.1
click at [429, 223] on div "Nosaki apgalvojuma patiesumu! Mitohondriji šūnu apgādā ar enerģiju." at bounding box center [520, 207] width 458 height 38
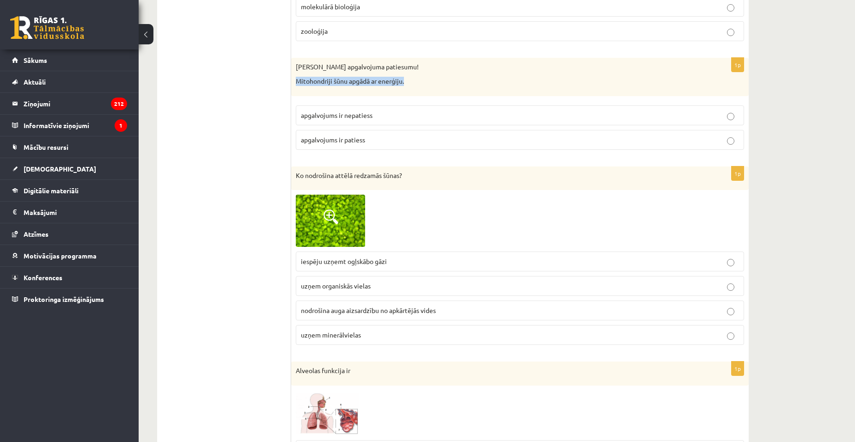
scroll to position [3699, 0]
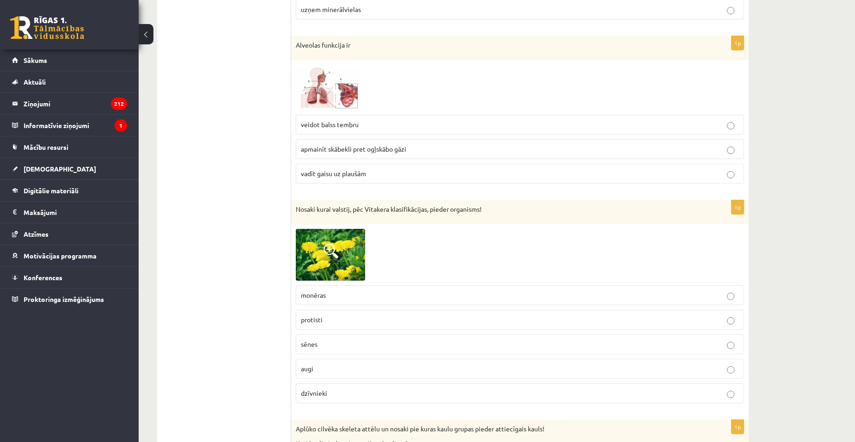
scroll to position [4023, 0]
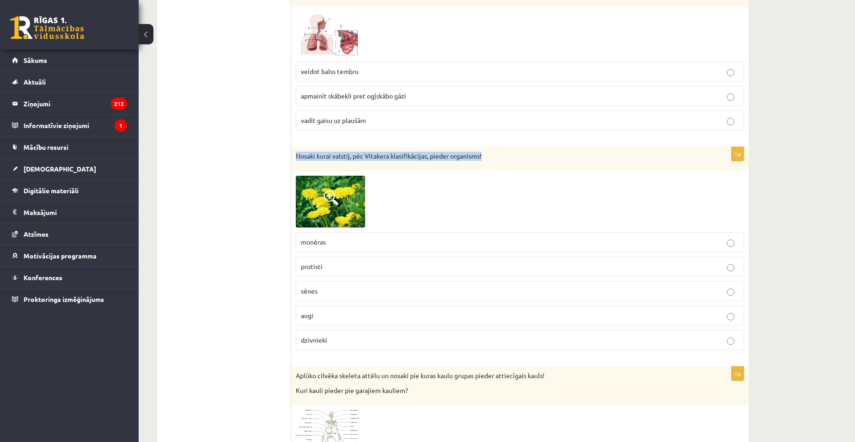
drag, startPoint x: 296, startPoint y: 158, endPoint x: 495, endPoint y: 167, distance: 199.1
click at [495, 167] on div "Nosaki kurai valstij, pēc Vitakera klasifikācijas, pieder organisms!" at bounding box center [520, 159] width 458 height 24
copy p "Nosaki kurai valstij, pēc Vitakera klasifikācijas, pieder organisms!"
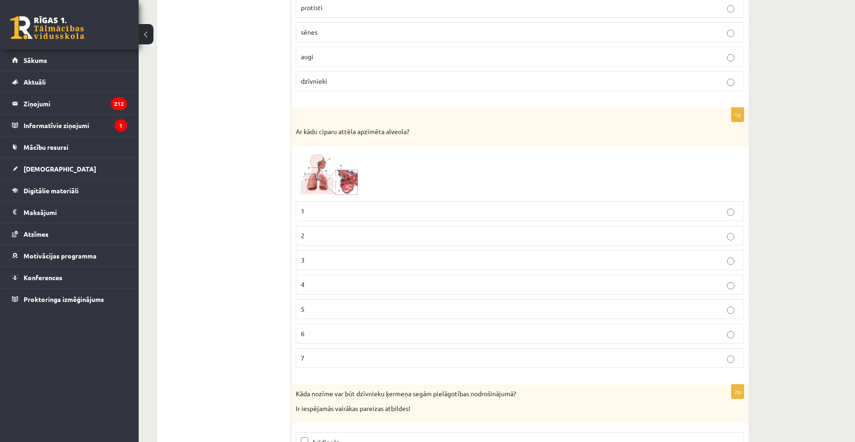
scroll to position [4994, 0]
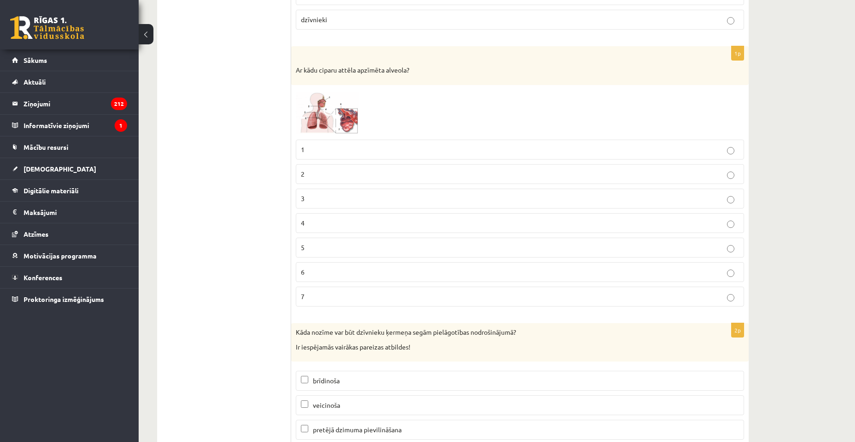
click at [317, 118] on img at bounding box center [330, 112] width 69 height 45
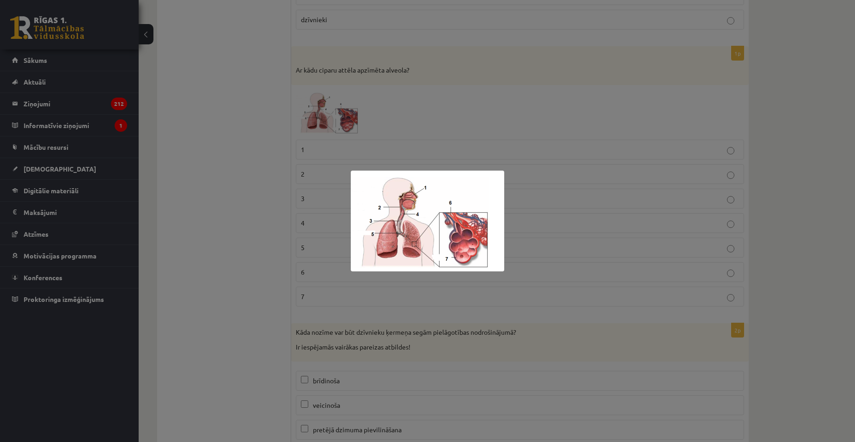
click at [472, 154] on div at bounding box center [427, 221] width 855 height 442
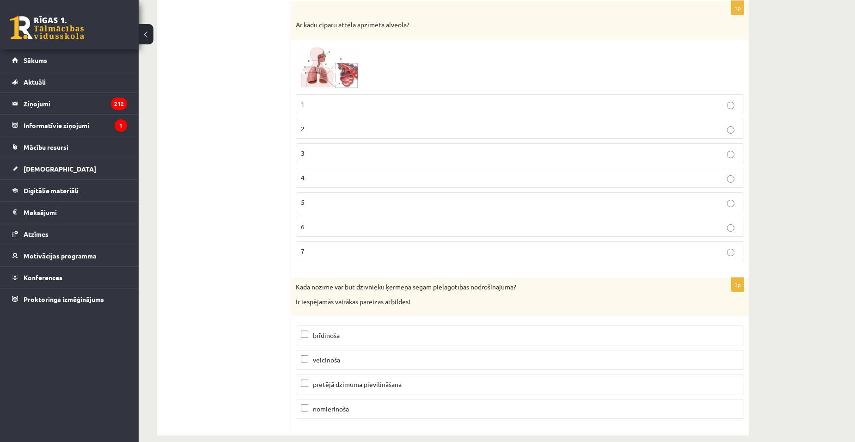
scroll to position [5051, 0]
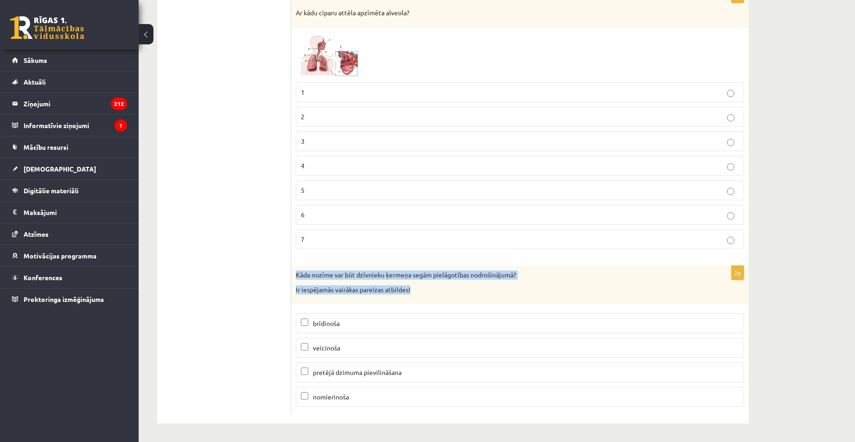
drag, startPoint x: 296, startPoint y: 274, endPoint x: 535, endPoint y: 282, distance: 239.2
click at [535, 282] on div "Kāda nozīme var būt dzīvnieku ķermeņa segām pielāgotības nodrošinājumā? Ir iesp…" at bounding box center [520, 285] width 458 height 38
drag, startPoint x: 535, startPoint y: 282, endPoint x: 513, endPoint y: 290, distance: 23.7
click at [514, 289] on p "Ir iespējamās vairākas pareizas atbildes!" at bounding box center [497, 289] width 402 height 9
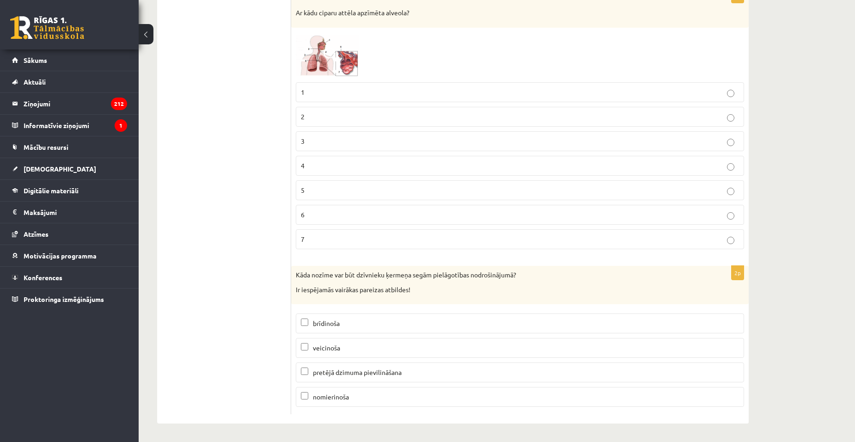
drag, startPoint x: 295, startPoint y: 270, endPoint x: 527, endPoint y: 278, distance: 232.2
click at [527, 278] on div "Kāda nozīme var būt dzīvnieku ķermeņa segām pielāgotības nodrošinājumā? Ir iesp…" at bounding box center [520, 285] width 458 height 38
click at [547, 268] on div "Kāda nozīme var būt dzīvnieku ķermeņa segām pielāgotības nodrošinājumā? Ir iesp…" at bounding box center [520, 285] width 458 height 38
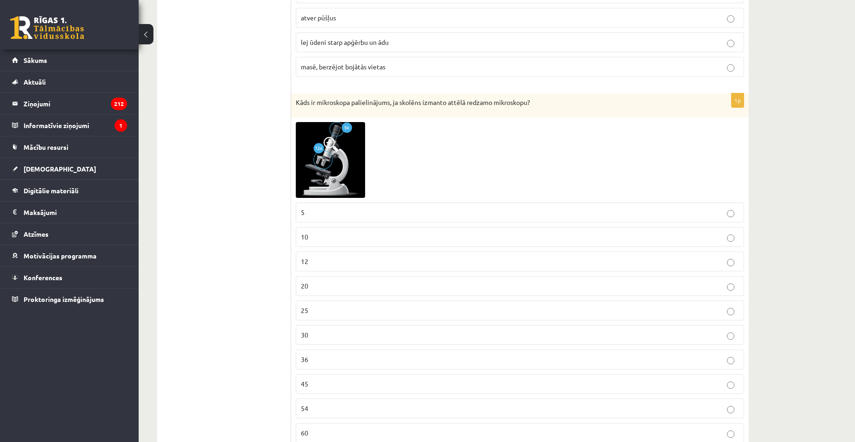
scroll to position [1618, 0]
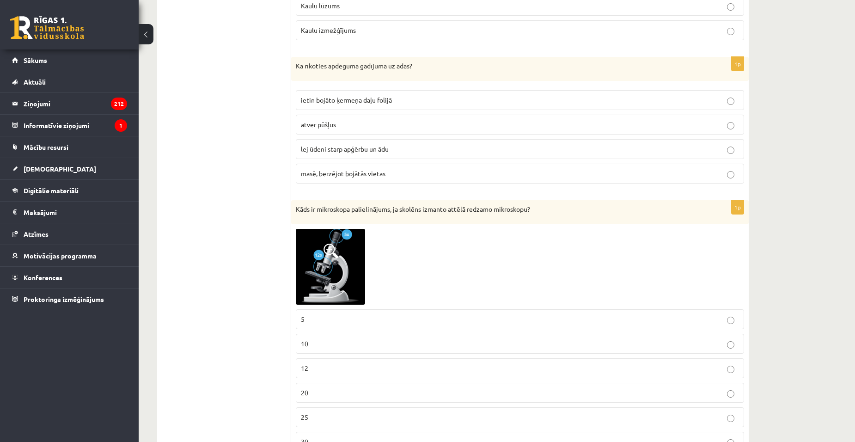
drag, startPoint x: 393, startPoint y: 226, endPoint x: 386, endPoint y: 238, distance: 14.1
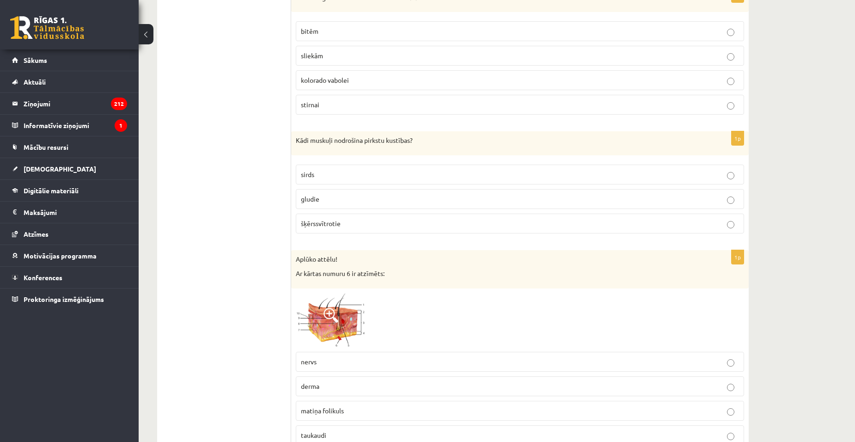
scroll to position [2127, 0]
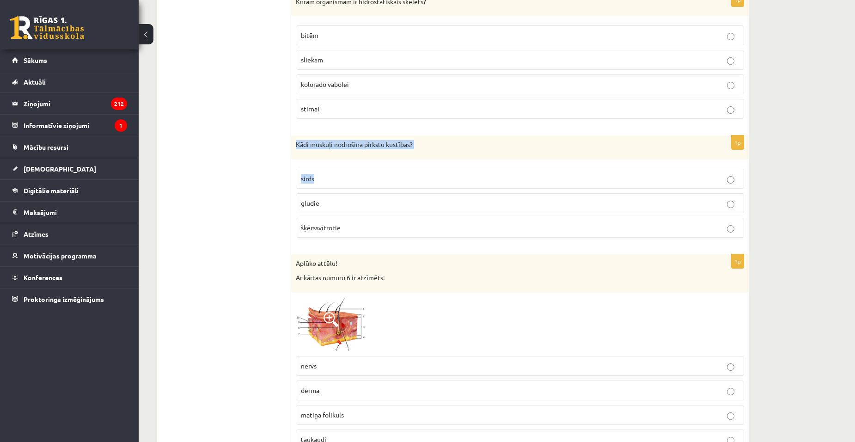
drag, startPoint x: 293, startPoint y: 143, endPoint x: 447, endPoint y: 166, distance: 155.6
click at [447, 166] on div "1p Kādi muskuļi nodrošina pirkstu kustības? sirds gludie šķērssvītrotie" at bounding box center [520, 190] width 458 height 110
drag, startPoint x: 274, startPoint y: 141, endPoint x: 279, endPoint y: 140, distance: 5.2
drag, startPoint x: 298, startPoint y: 145, endPoint x: 439, endPoint y: 155, distance: 141.4
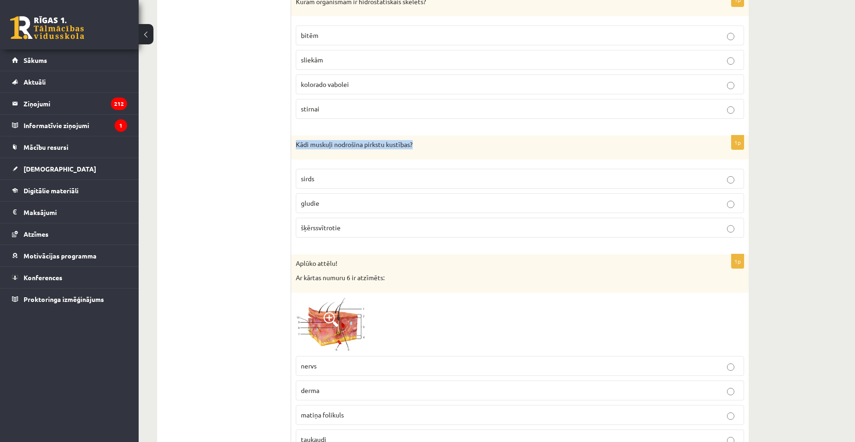
click at [439, 155] on div "Kādi muskuļi nodrošina pirkstu kustības?" at bounding box center [520, 147] width 458 height 24
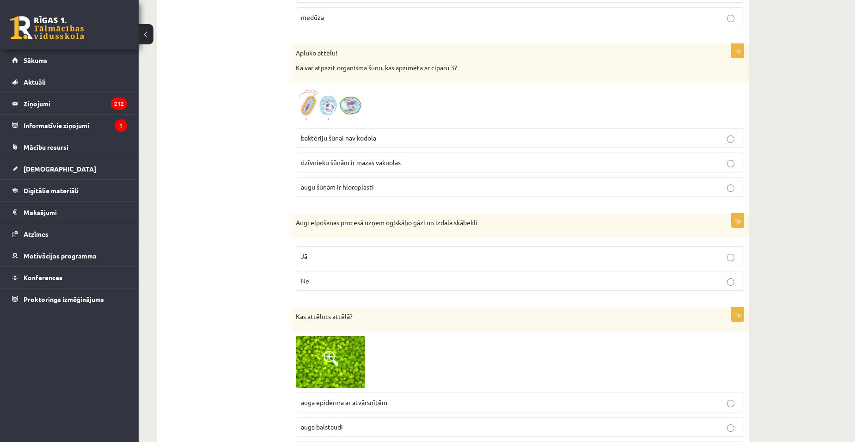
scroll to position [2728, 0]
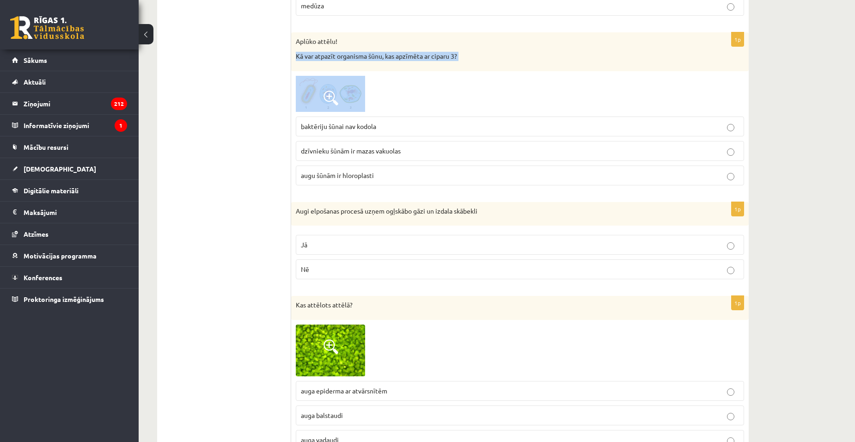
drag, startPoint x: 297, startPoint y: 54, endPoint x: 476, endPoint y: 98, distance: 184.7
click at [476, 98] on div "1p Aplūko attēlu! Kā var atpazīt organisma šūnu, kas apzīmēta ar ciparu 3? bakt…" at bounding box center [520, 112] width 458 height 160
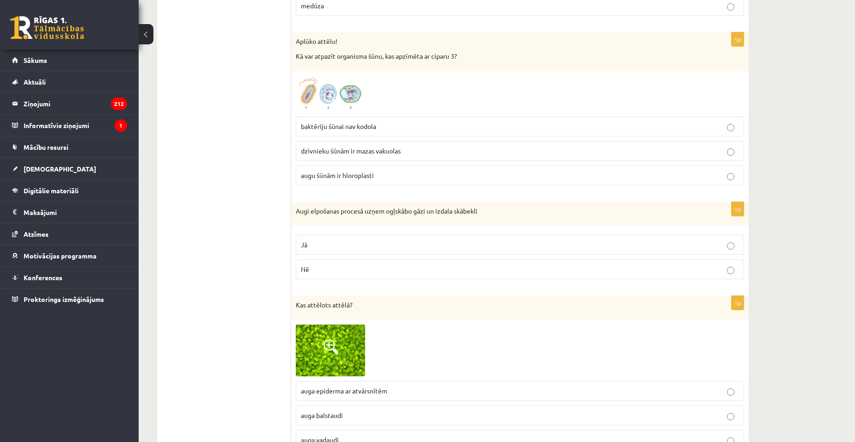
click at [261, 47] on ul "Tests" at bounding box center [228, 87] width 125 height 5299
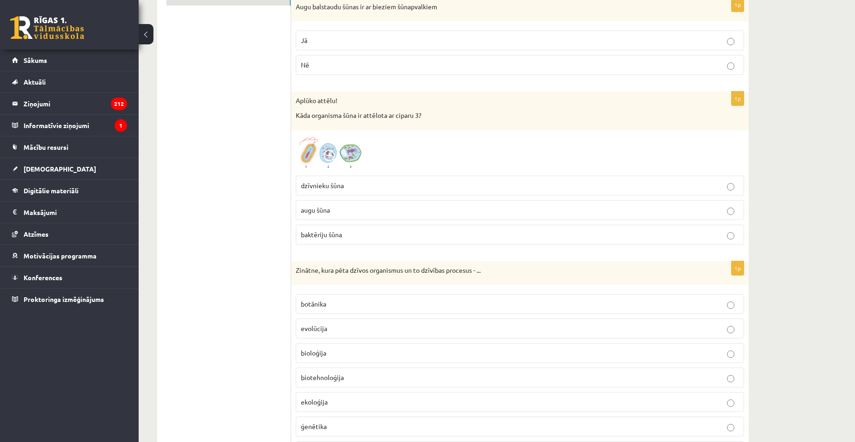
scroll to position [185, 0]
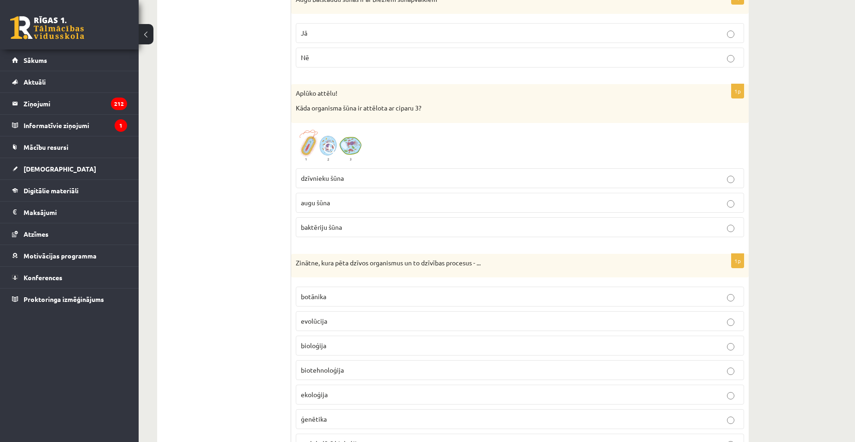
click at [307, 145] on img at bounding box center [330, 146] width 69 height 36
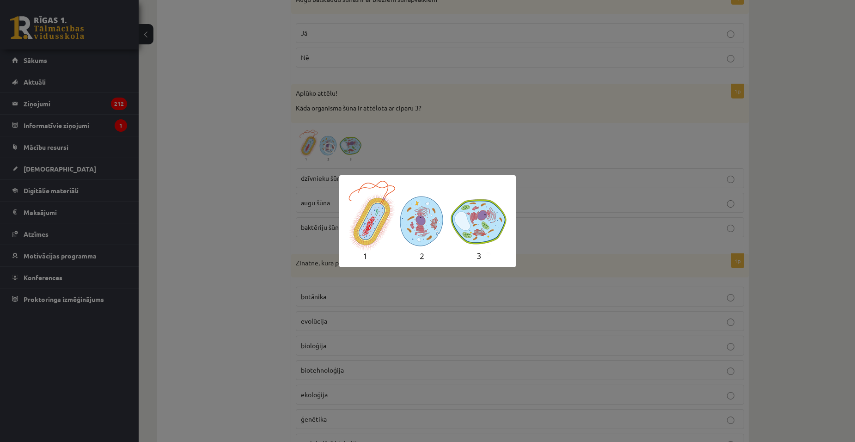
click at [257, 167] on div at bounding box center [427, 221] width 855 height 442
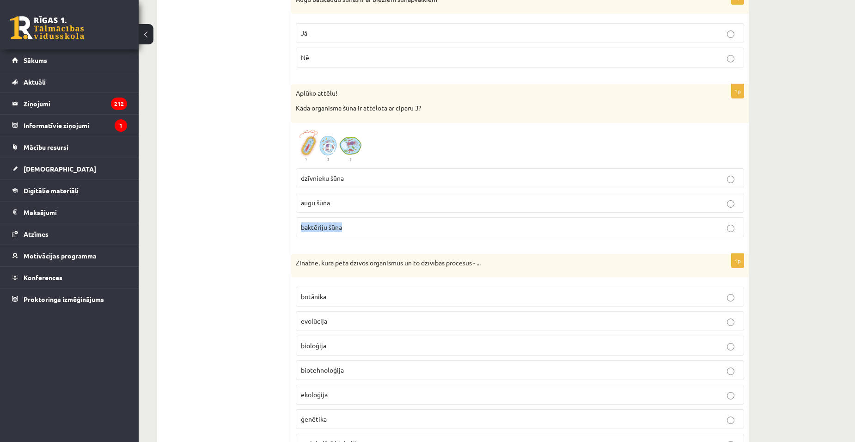
drag, startPoint x: 296, startPoint y: 226, endPoint x: 372, endPoint y: 223, distance: 75.4
click at [372, 223] on label "baktēriju šūna" at bounding box center [520, 227] width 449 height 20
drag, startPoint x: 304, startPoint y: 203, endPoint x: 346, endPoint y: 204, distance: 41.7
click at [346, 204] on label "augu šūna" at bounding box center [520, 203] width 449 height 20
drag, startPoint x: 303, startPoint y: 176, endPoint x: 314, endPoint y: 176, distance: 10.6
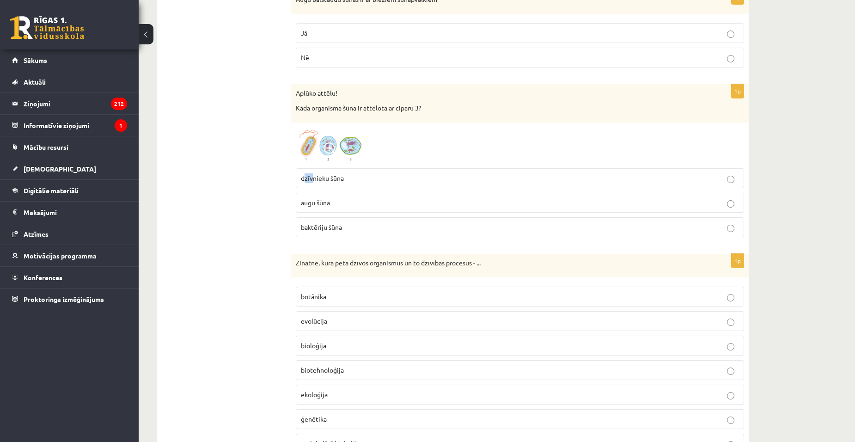
click at [314, 176] on span "dzīvnieku šūna" at bounding box center [322, 178] width 43 height 8
drag, startPoint x: 314, startPoint y: 176, endPoint x: 283, endPoint y: 170, distance: 32.0
drag, startPoint x: 299, startPoint y: 175, endPoint x: 360, endPoint y: 180, distance: 61.3
click at [360, 180] on label "dzīvnieku šūna" at bounding box center [520, 178] width 449 height 20
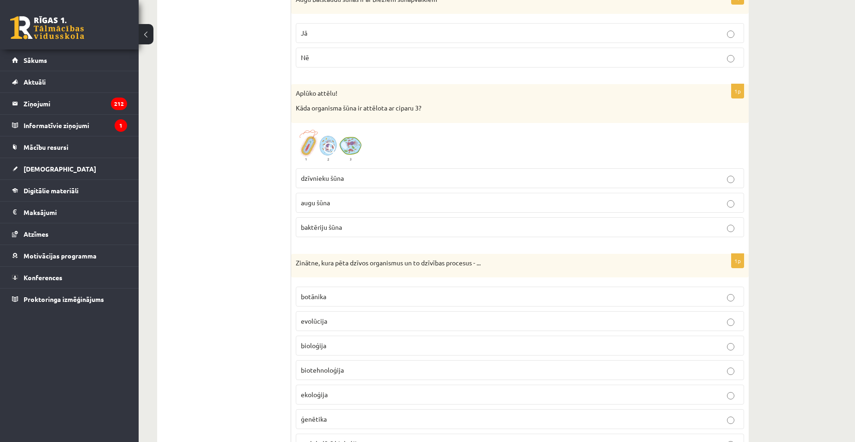
drag, startPoint x: 266, startPoint y: 151, endPoint x: 271, endPoint y: 150, distance: 5.1
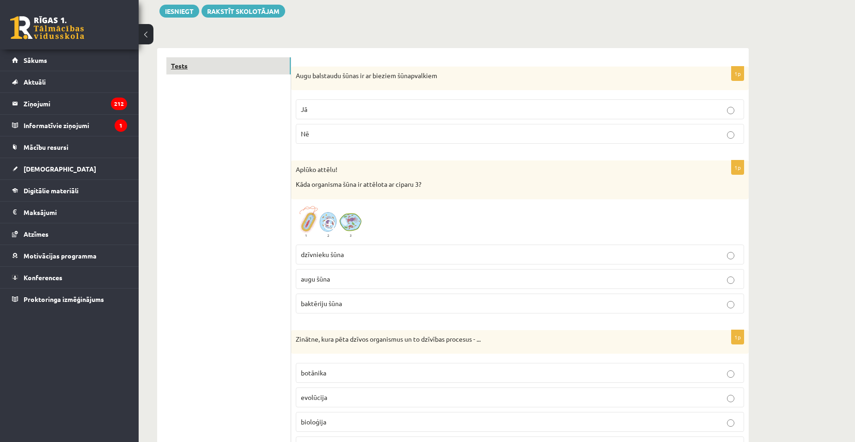
scroll to position [0, 0]
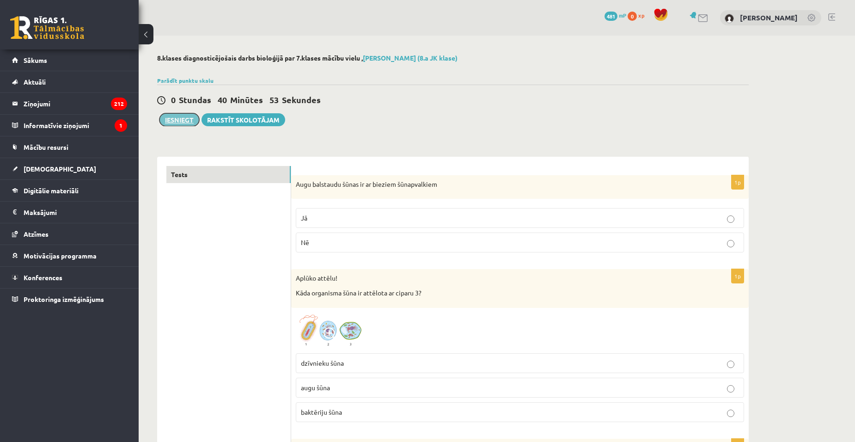
click at [179, 123] on button "Iesniegt" at bounding box center [180, 119] width 40 height 13
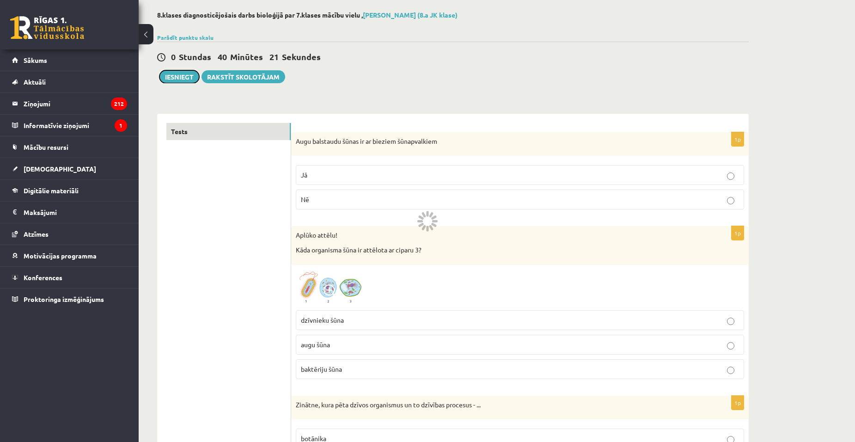
scroll to position [46, 0]
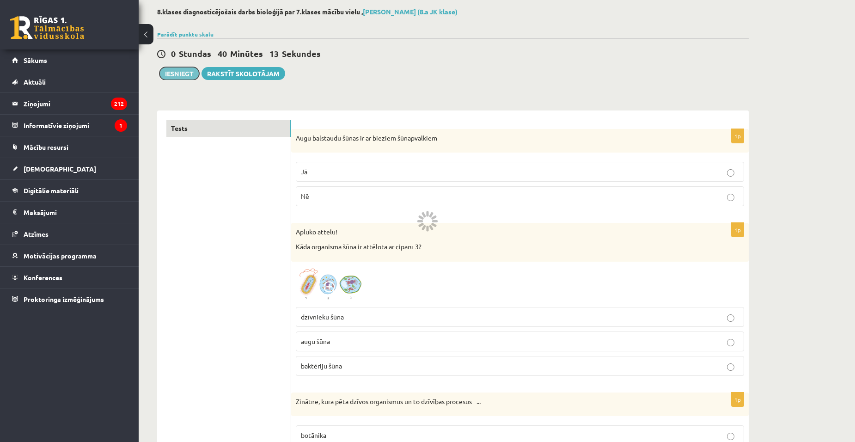
click at [182, 74] on button "Iesniegt" at bounding box center [180, 73] width 40 height 13
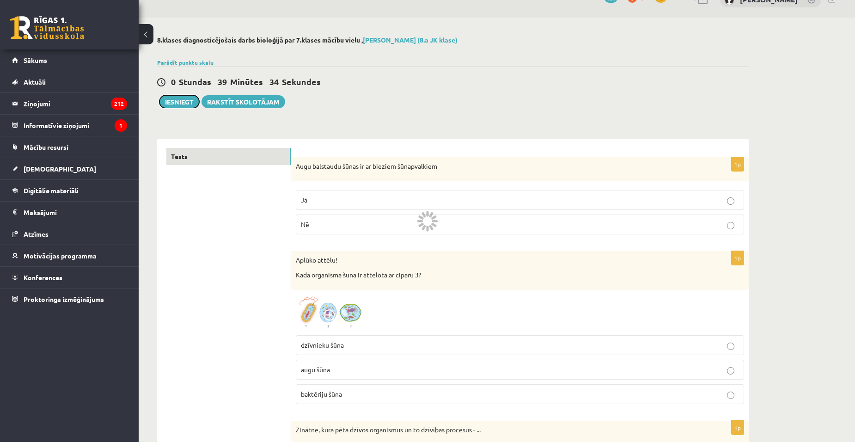
scroll to position [0, 0]
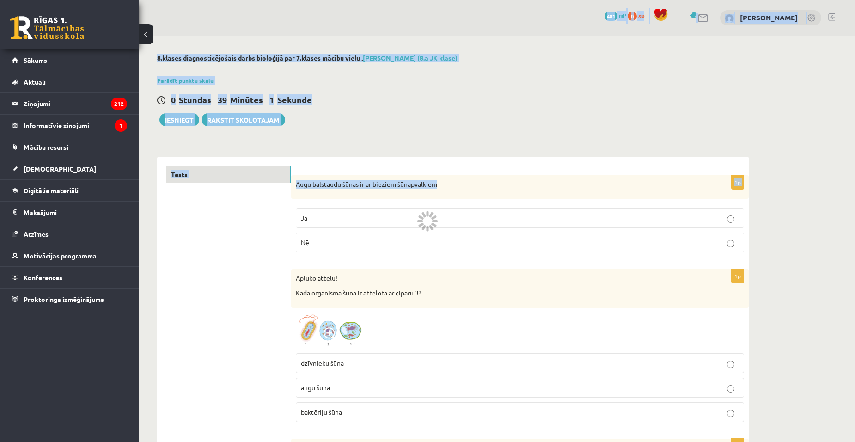
drag, startPoint x: 482, startPoint y: 132, endPoint x: 485, endPoint y: 20, distance: 111.9
drag, startPoint x: 485, startPoint y: 20, endPoint x: 480, endPoint y: 56, distance: 36.8
click at [480, 56] on h2 "8.klases diagnosticējošais darbs bioloģijā par 7.klases mācību vielu , Ričards …" at bounding box center [453, 58] width 592 height 8
click at [528, 111] on div "0 Stundas 38 Minūtes 55 Sekundes Notikusi kļūda pie pēdējās saglabāšanas. Lūdzu…" at bounding box center [453, 106] width 592 height 42
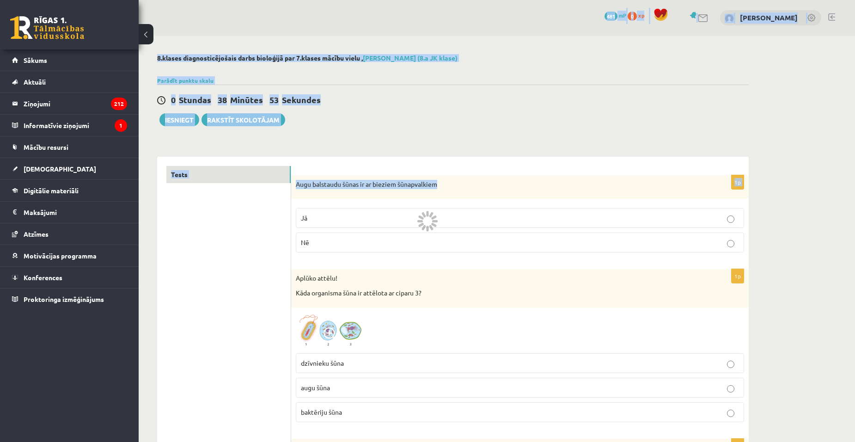
click at [387, 123] on div "0 Stundas 38 Minūtes 53 Sekundes Notikusi kļūda pie pēdējās saglabāšanas. Lūdzu…" at bounding box center [453, 106] width 592 height 42
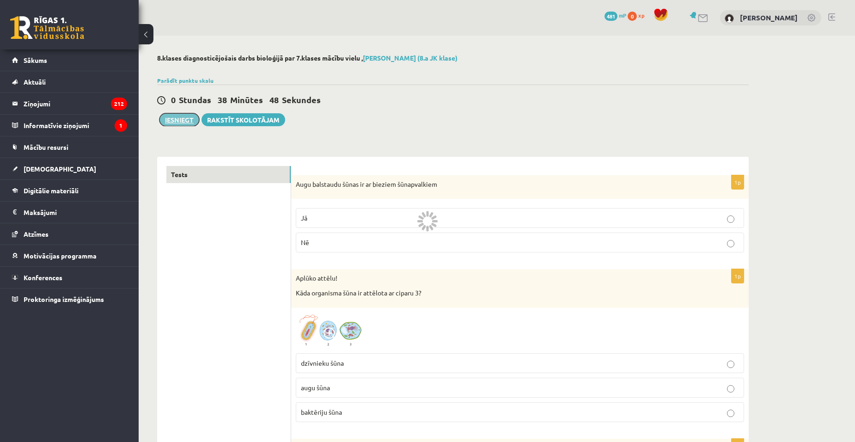
click at [184, 118] on button "Iesniegt" at bounding box center [180, 119] width 40 height 13
click at [524, 13] on div "0 Dāvanas 481 mP 0 xp Ričards Kalniņš" at bounding box center [497, 18] width 717 height 36
click at [181, 119] on button "Iesniegt" at bounding box center [180, 119] width 40 height 13
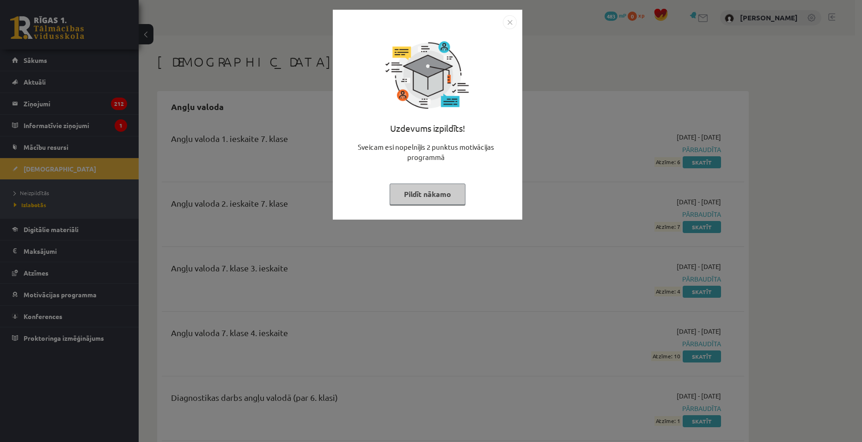
click at [442, 192] on button "Pildīt nākamo" at bounding box center [428, 194] width 76 height 21
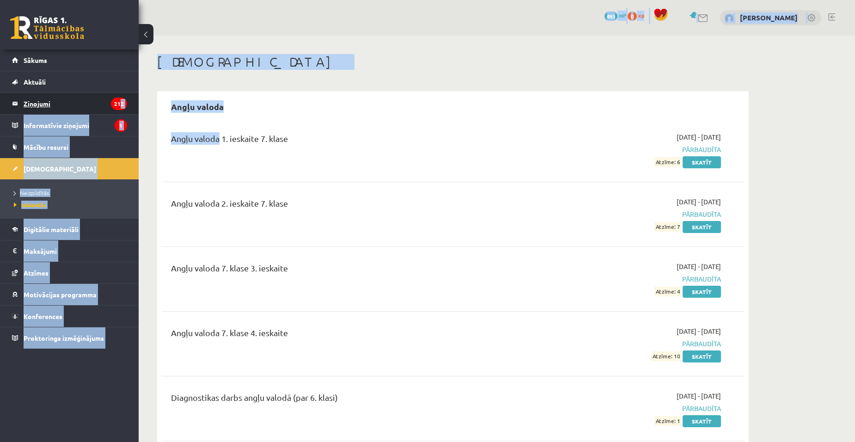
drag, startPoint x: 185, startPoint y: 129, endPoint x: 101, endPoint y: 101, distance: 88.8
click at [36, 194] on span "Neizpildītās" at bounding box center [31, 192] width 35 height 7
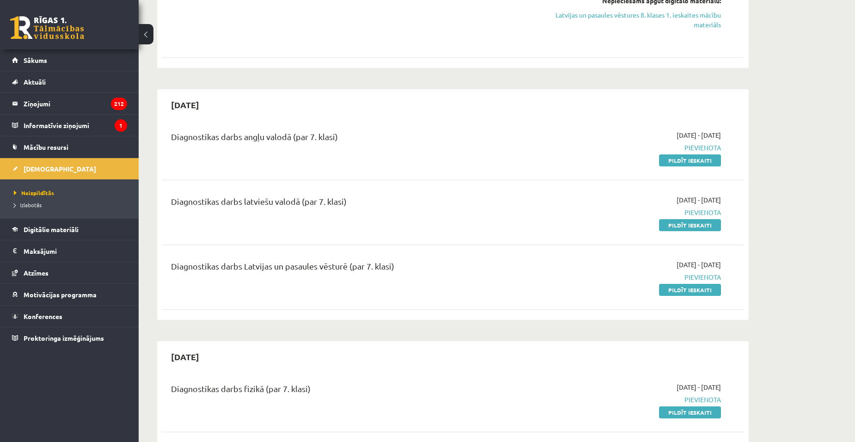
scroll to position [601, 0]
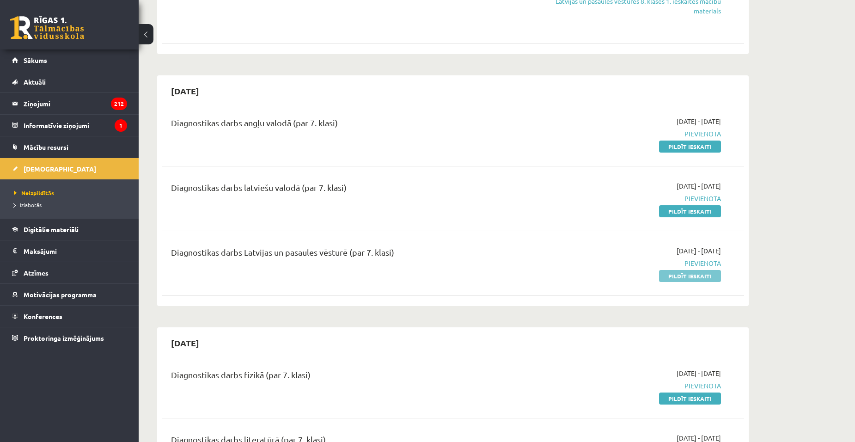
click at [671, 282] on link "Pildīt ieskaiti" at bounding box center [690, 276] width 62 height 12
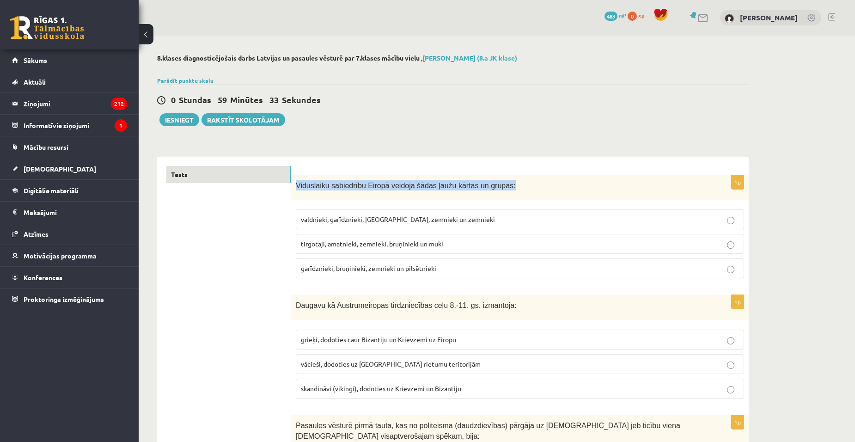
drag, startPoint x: 298, startPoint y: 187, endPoint x: 531, endPoint y: 191, distance: 233.1
click at [531, 191] on div "Viduslaiku sabiedrību Eiropā veidoja šādas ļaužu kārtas un grupas:" at bounding box center [520, 187] width 458 height 25
drag, startPoint x: 296, startPoint y: 180, endPoint x: 502, endPoint y: 192, distance: 206.1
click at [502, 192] on div "Viduslaiku sabiedrību Eiropā veidoja šādas ļaužu kārtas un grupas:" at bounding box center [520, 187] width 458 height 25
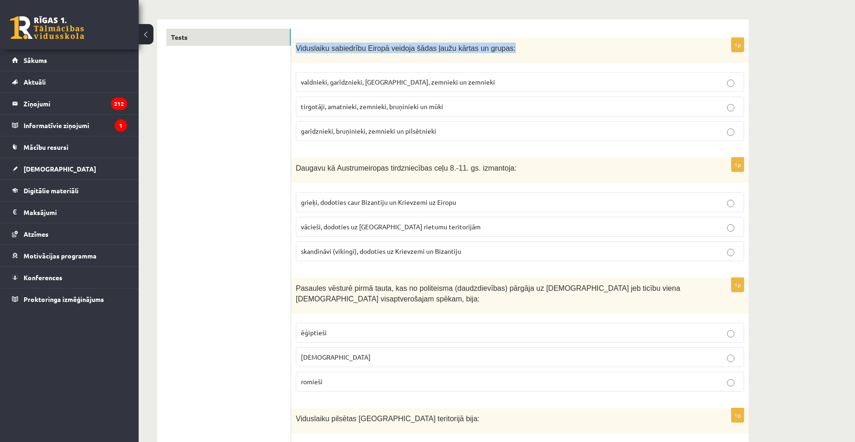
scroll to position [139, 0]
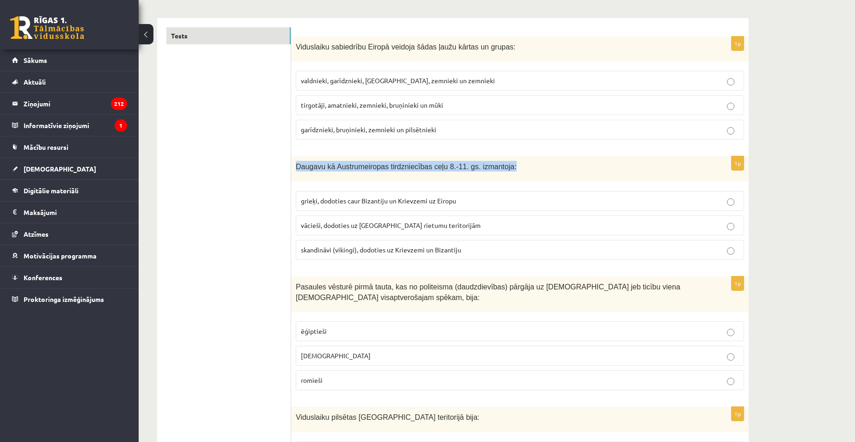
drag, startPoint x: 295, startPoint y: 168, endPoint x: 507, endPoint y: 160, distance: 212.8
click at [507, 160] on div "Daugavu kā Austrumeiropas tirdzniecības ceļu 8.-11. gs. izmantoja:" at bounding box center [520, 168] width 458 height 25
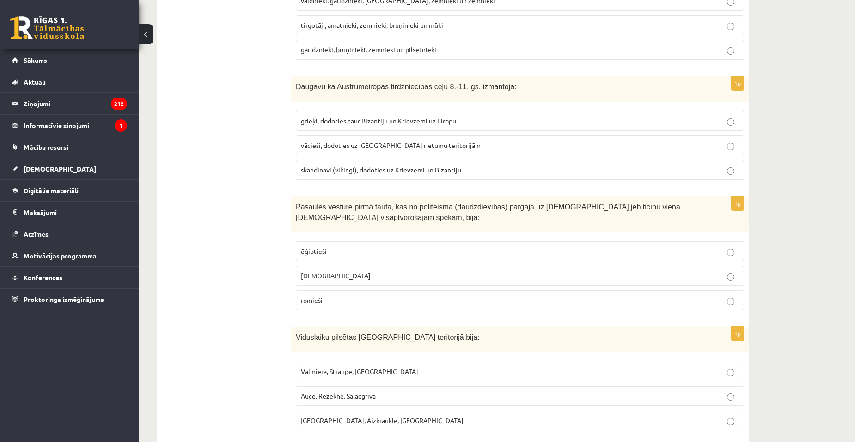
scroll to position [277, 0]
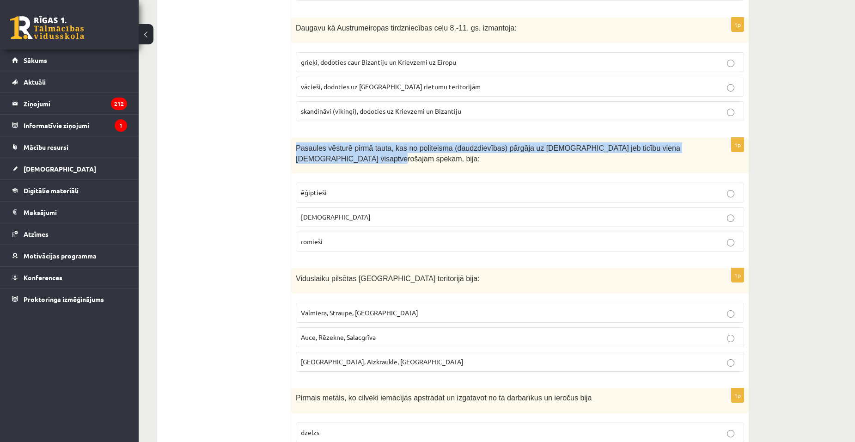
drag, startPoint x: 295, startPoint y: 148, endPoint x: 385, endPoint y: 171, distance: 93.4
click at [385, 171] on div "Pasaules vēsturē pirmā tauta, kas no politeisma (daudzdievības) pārgāja uz [DEM…" at bounding box center [520, 156] width 458 height 36
click at [413, 166] on div "Pasaules vēsturē pirmā tauta, kas no politeisma (daudzdievības) pārgāja uz [DEM…" at bounding box center [520, 156] width 458 height 36
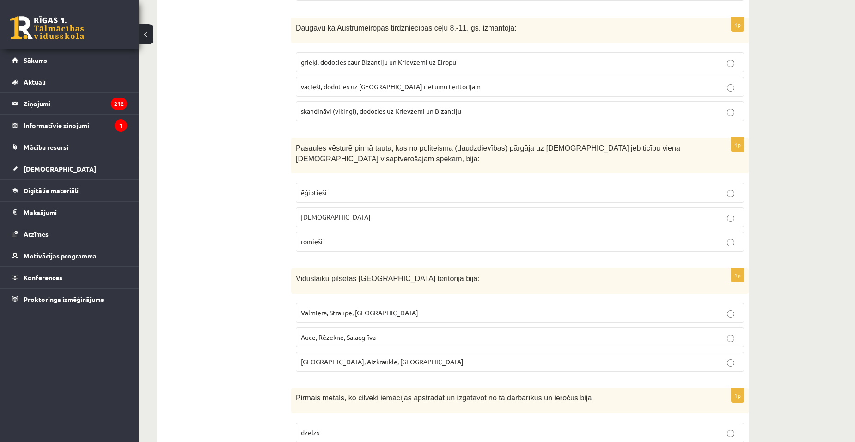
drag, startPoint x: 284, startPoint y: 152, endPoint x: 326, endPoint y: 139, distance: 43.6
drag, startPoint x: 326, startPoint y: 139, endPoint x: 252, endPoint y: 117, distance: 77.1
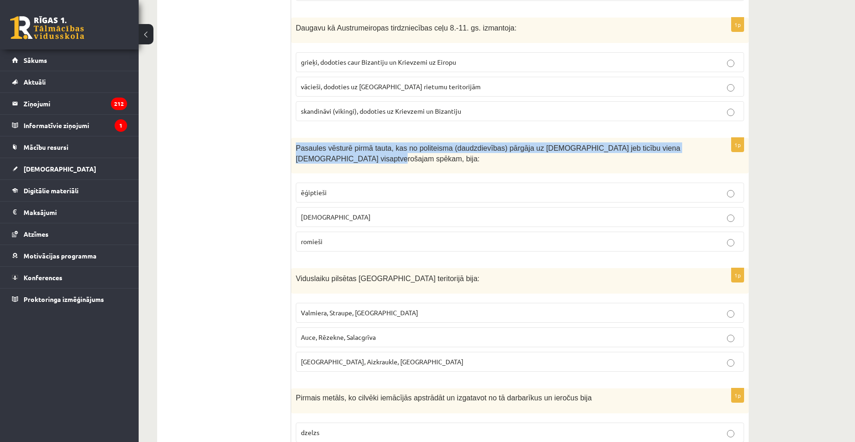
drag, startPoint x: 292, startPoint y: 152, endPoint x: 388, endPoint y: 166, distance: 97.1
click at [388, 166] on div "Pasaules vēsturē pirmā tauta, kas no politeisma (daudzdievības) pārgāja uz [DEM…" at bounding box center [520, 156] width 458 height 36
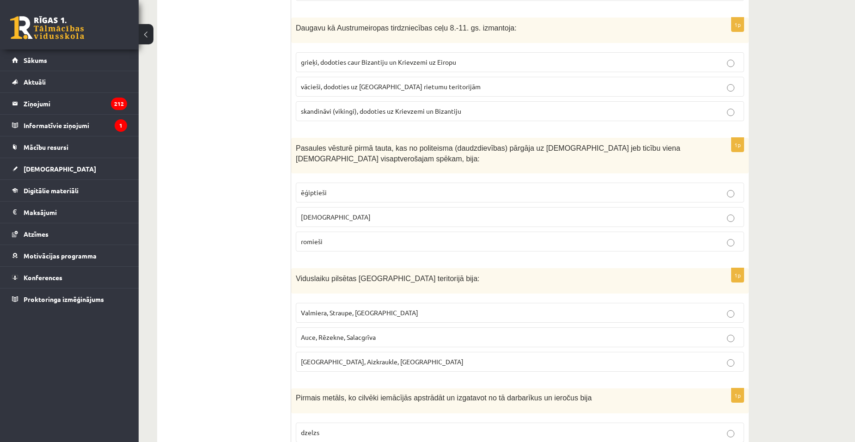
drag, startPoint x: 389, startPoint y: 166, endPoint x: 380, endPoint y: 177, distance: 14.4
click at [380, 177] on div "1p Pasaules vēsturē pirmā tauta, kas no politeisma (daudzdievības) pārgāja uz […" at bounding box center [520, 198] width 458 height 121
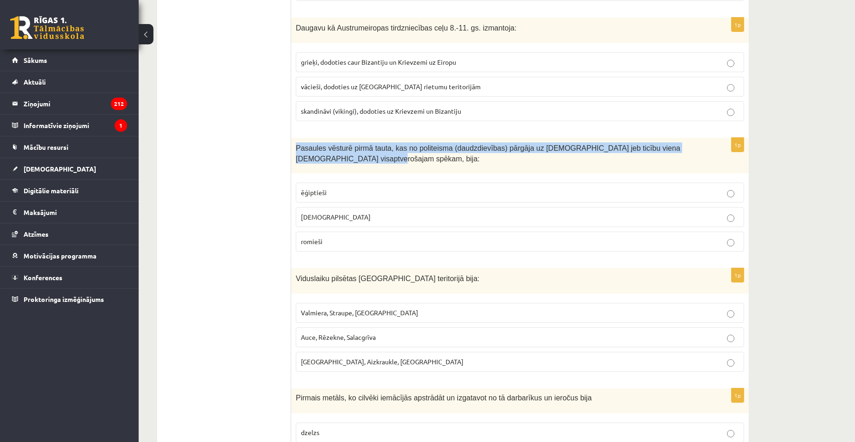
drag, startPoint x: 293, startPoint y: 152, endPoint x: 406, endPoint y: 167, distance: 114.3
click at [406, 167] on div "Pasaules vēsturē pirmā tauta, kas no politeisma (daudzdievības) pārgāja uz [DEM…" at bounding box center [520, 156] width 458 height 36
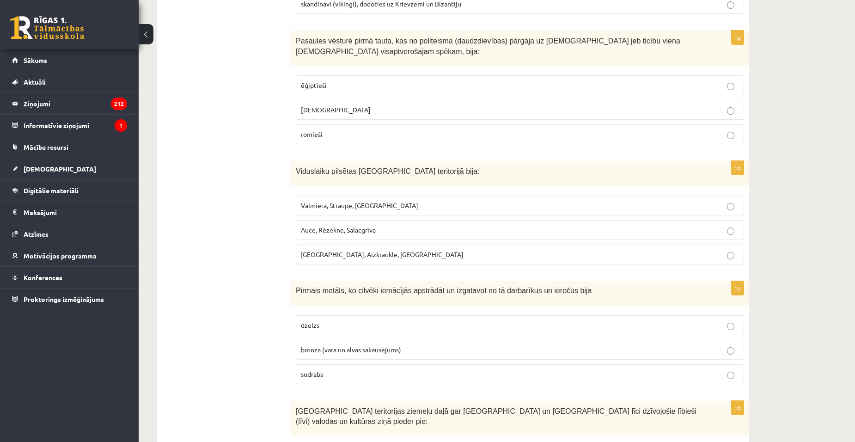
scroll to position [416, 0]
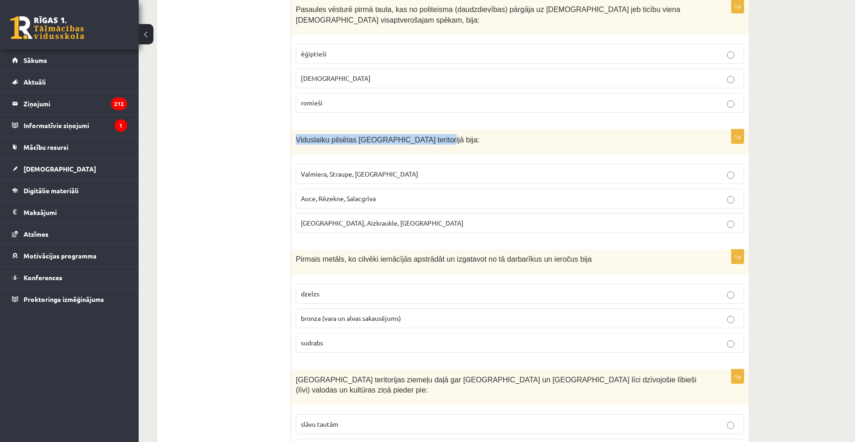
drag, startPoint x: 296, startPoint y: 138, endPoint x: 426, endPoint y: 136, distance: 130.4
click at [426, 135] on p "Viduslaiku pilsētas [GEOGRAPHIC_DATA] teritorijā bija:" at bounding box center [497, 139] width 402 height 11
drag, startPoint x: 302, startPoint y: 221, endPoint x: 317, endPoint y: 223, distance: 15.0
click at [317, 223] on span "[GEOGRAPHIC_DATA], Aizkraukle, [GEOGRAPHIC_DATA]" at bounding box center [382, 223] width 163 height 8
drag, startPoint x: 317, startPoint y: 223, endPoint x: 434, endPoint y: 224, distance: 117.4
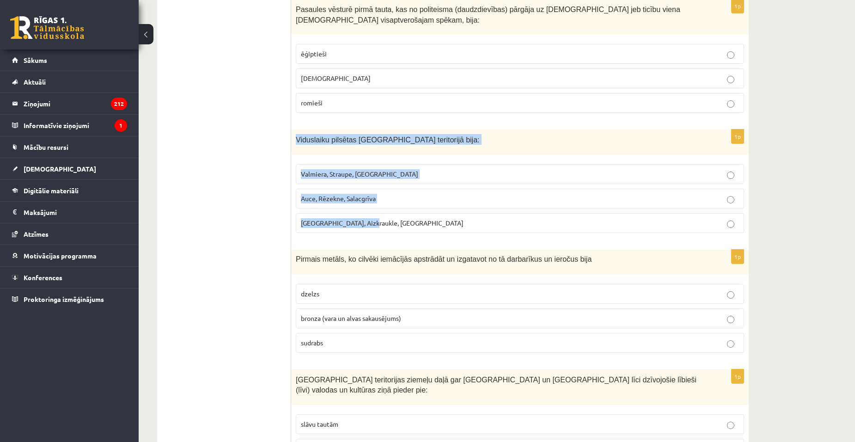
click at [434, 224] on div "1p [GEOGRAPHIC_DATA] pilsētas [GEOGRAPHIC_DATA] teritorijā bija: [GEOGRAPHIC_DA…" at bounding box center [520, 184] width 458 height 111
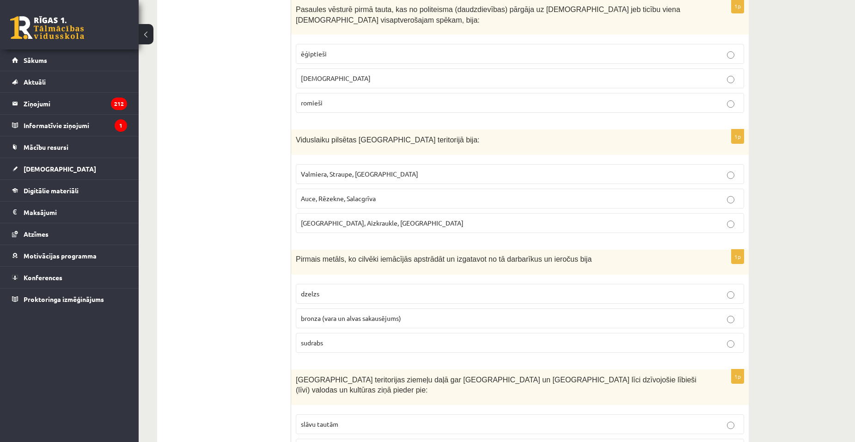
drag, startPoint x: 296, startPoint y: 140, endPoint x: 442, endPoint y: 156, distance: 146.5
click at [442, 156] on div "1p [GEOGRAPHIC_DATA] pilsētas [GEOGRAPHIC_DATA] teritorijā bija: [GEOGRAPHIC_DA…" at bounding box center [520, 184] width 458 height 111
drag, startPoint x: 302, startPoint y: 140, endPoint x: 326, endPoint y: 147, distance: 25.3
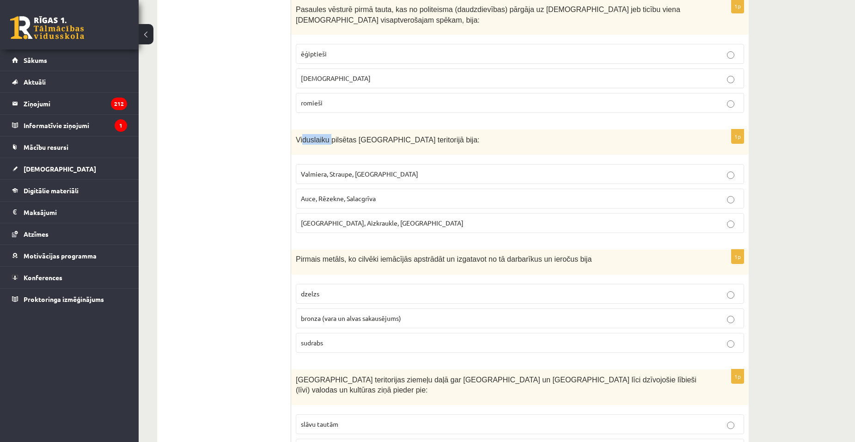
click at [326, 147] on div "Viduslaiku pilsētas [GEOGRAPHIC_DATA] teritorijā bija:" at bounding box center [520, 141] width 458 height 25
drag, startPoint x: 326, startPoint y: 147, endPoint x: 282, endPoint y: 140, distance: 44.6
drag, startPoint x: 301, startPoint y: 140, endPoint x: 316, endPoint y: 147, distance: 16.3
click at [317, 147] on div "Viduslaiku pilsētas [GEOGRAPHIC_DATA] teritorijā bija:" at bounding box center [520, 141] width 458 height 25
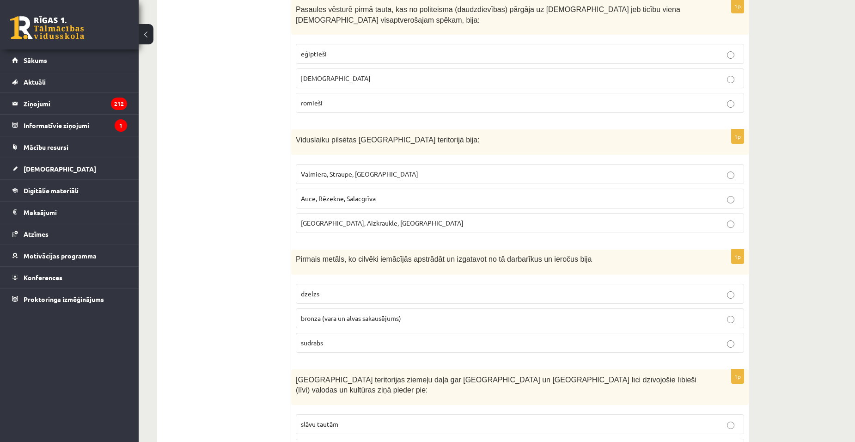
drag, startPoint x: 316, startPoint y: 147, endPoint x: 289, endPoint y: 143, distance: 27.1
drag, startPoint x: 296, startPoint y: 141, endPoint x: 440, endPoint y: 150, distance: 143.6
click at [440, 150] on div "Viduslaiku pilsētas [GEOGRAPHIC_DATA] teritorijā bija:" at bounding box center [520, 141] width 458 height 25
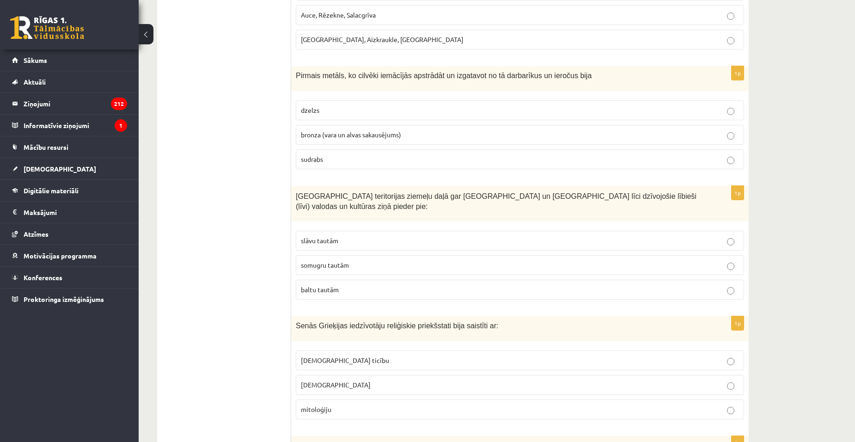
scroll to position [601, 0]
click at [350, 102] on label "dzelzs" at bounding box center [520, 109] width 449 height 20
click at [453, 157] on p "sudrabs" at bounding box center [520, 158] width 438 height 10
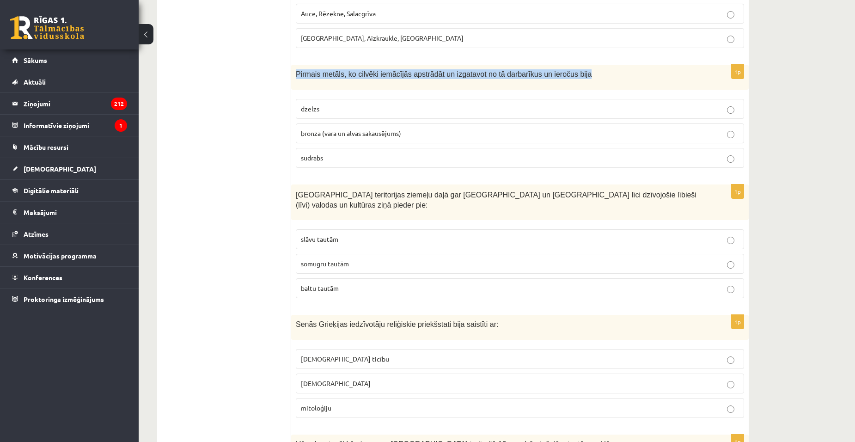
drag, startPoint x: 294, startPoint y: 74, endPoint x: 591, endPoint y: 82, distance: 297.4
click at [591, 82] on div "Pirmais metāls, ko cilvēki iemācījās apstrādāt un izgatavot no tā darbarīkus un…" at bounding box center [520, 77] width 458 height 25
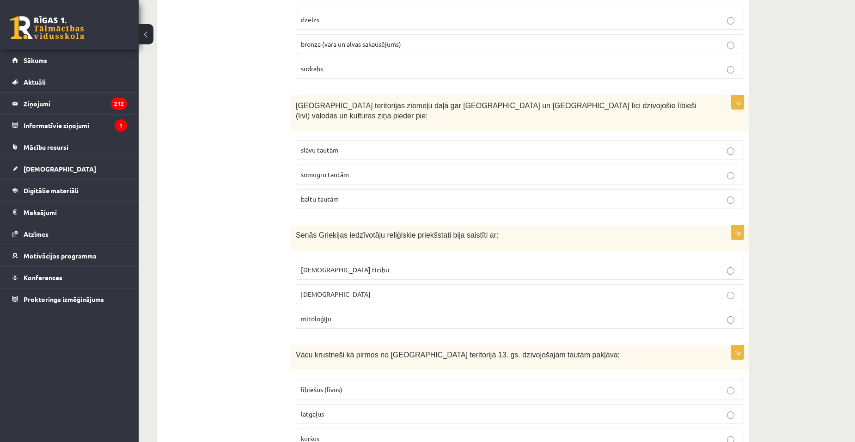
scroll to position [694, 0]
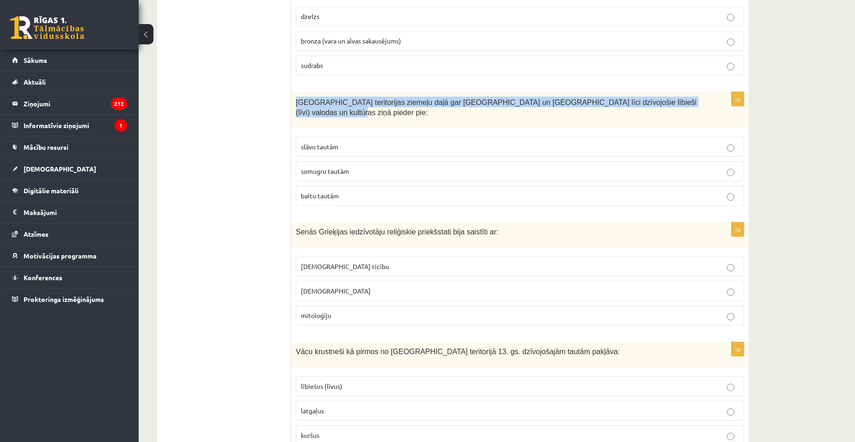
drag, startPoint x: 295, startPoint y: 102, endPoint x: 682, endPoint y: 116, distance: 386.8
click at [682, 116] on div "[GEOGRAPHIC_DATA] teritorijas ziemeļu daļā gar [GEOGRAPHIC_DATA] un [GEOGRAPHIC…" at bounding box center [520, 110] width 458 height 36
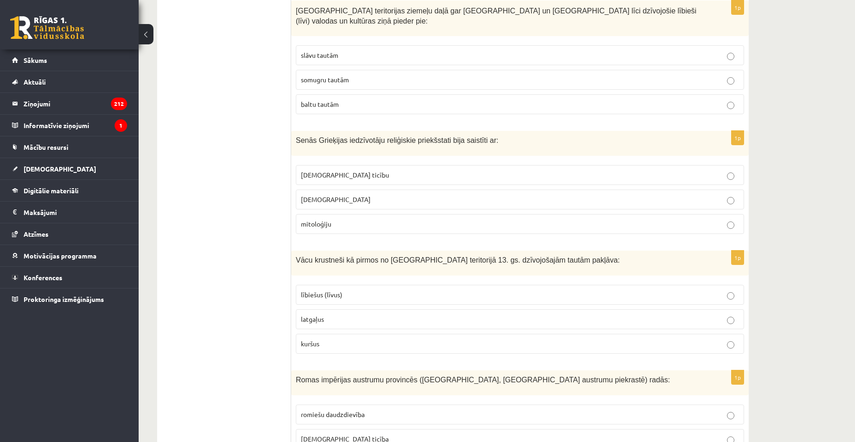
scroll to position [786, 0]
drag, startPoint x: 296, startPoint y: 126, endPoint x: 499, endPoint y: 136, distance: 203.7
click at [499, 136] on div "Senās Grieķijas iedzīvotāju reliģiskie priekšstati bija saistīti ar:" at bounding box center [520, 142] width 458 height 25
click at [524, 135] on p "Senās Grieķijas iedzīvotāju reliģiskie priekšstati bija saistīti ar:" at bounding box center [497, 140] width 402 height 10
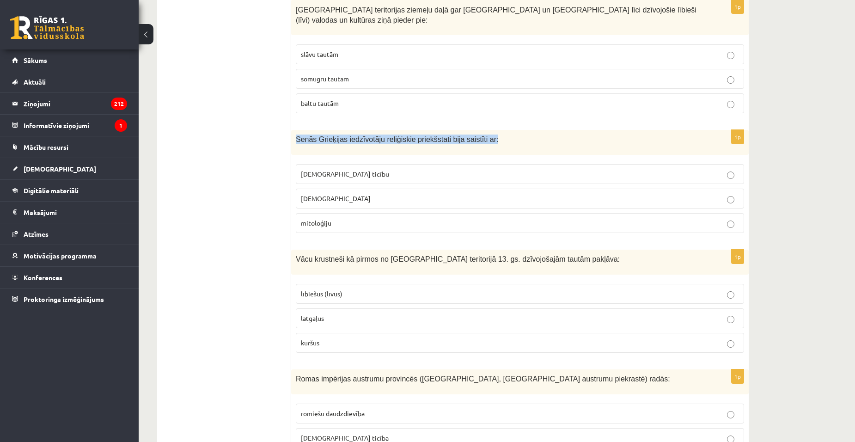
drag, startPoint x: 303, startPoint y: 129, endPoint x: 491, endPoint y: 137, distance: 187.9
click at [491, 137] on div "Senās Grieķijas iedzīvotāju reliģiskie priekšstati bija saistīti ar:" at bounding box center [520, 142] width 458 height 25
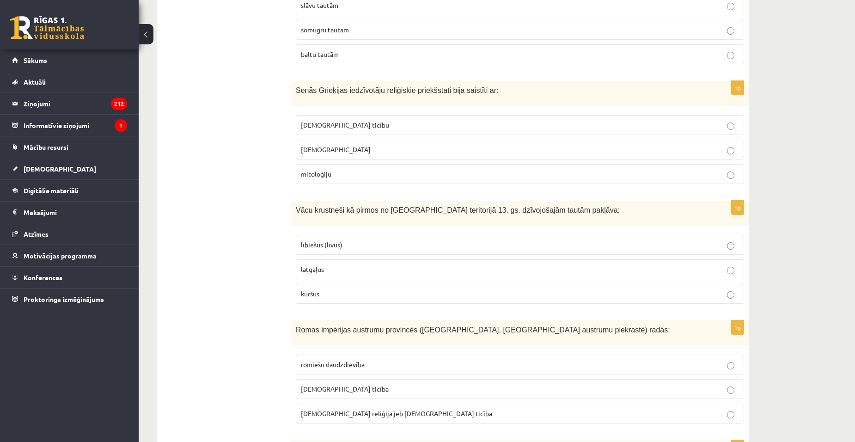
scroll to position [832, 0]
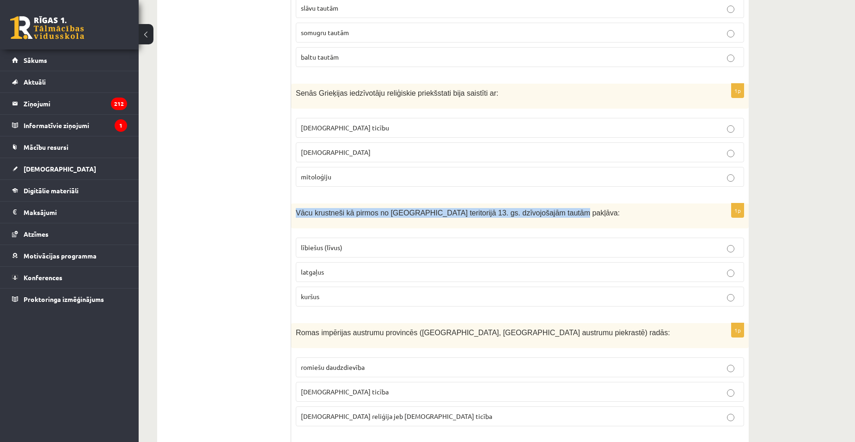
drag, startPoint x: 296, startPoint y: 202, endPoint x: 558, endPoint y: 211, distance: 261.9
click at [558, 211] on div "Vācu krustneši kā pirmos no Latvijas teritorijā 13. gs. dzīvojošajām tautām pak…" at bounding box center [520, 215] width 458 height 25
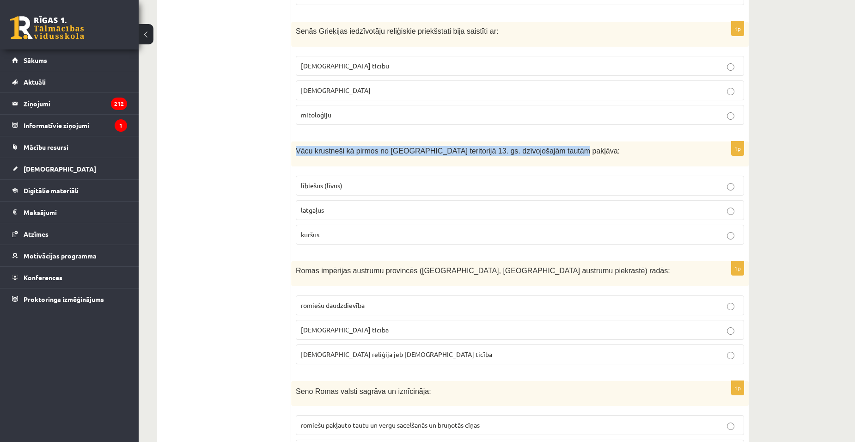
scroll to position [925, 0]
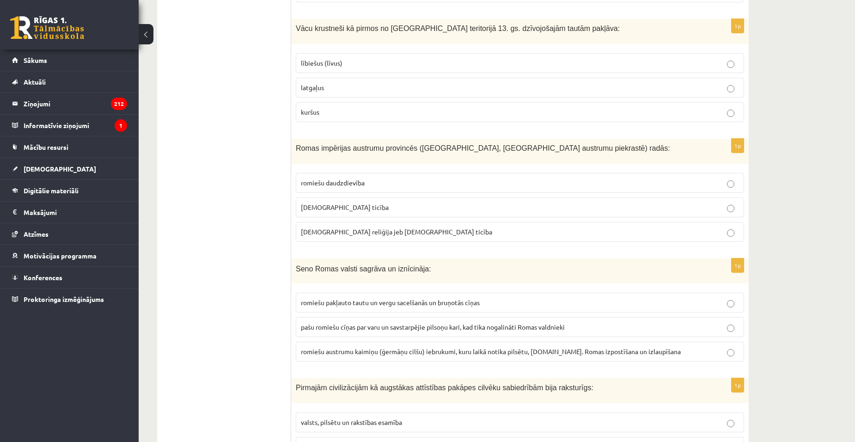
scroll to position [1017, 0]
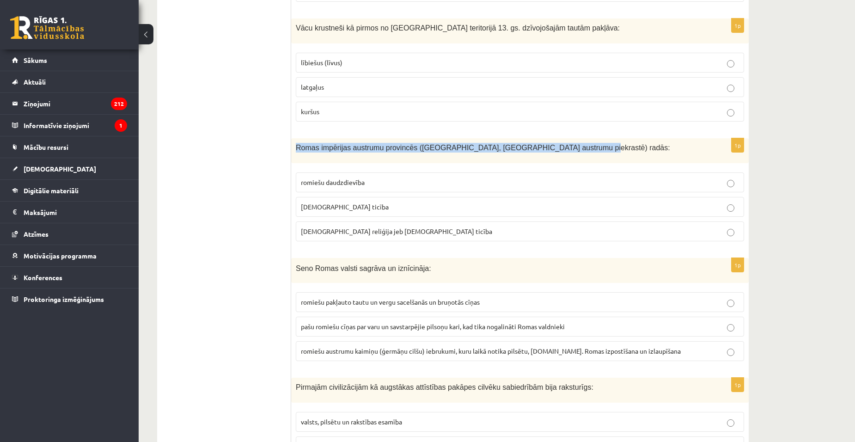
drag, startPoint x: 296, startPoint y: 135, endPoint x: 575, endPoint y: 147, distance: 279.1
click at [575, 147] on div "Romas impērijas austrumu provincēs (Palestīnā, Vidusjūras austrumu piekrastē) r…" at bounding box center [520, 150] width 458 height 25
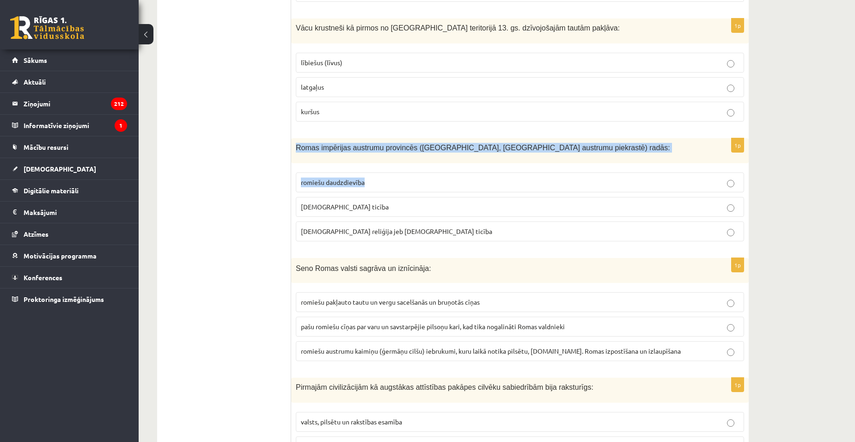
drag, startPoint x: 296, startPoint y: 138, endPoint x: 477, endPoint y: 176, distance: 185.2
click at [477, 176] on div "1p Romas impērijas austrumu provincēs (Palestīnā, Vidusjūras austrumu piekrastē…" at bounding box center [520, 193] width 458 height 111
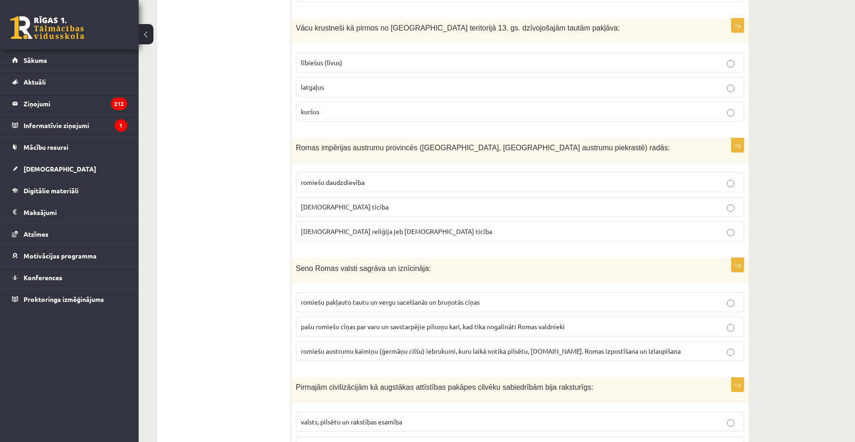
drag, startPoint x: 249, startPoint y: 141, endPoint x: 248, endPoint y: 134, distance: 7.0
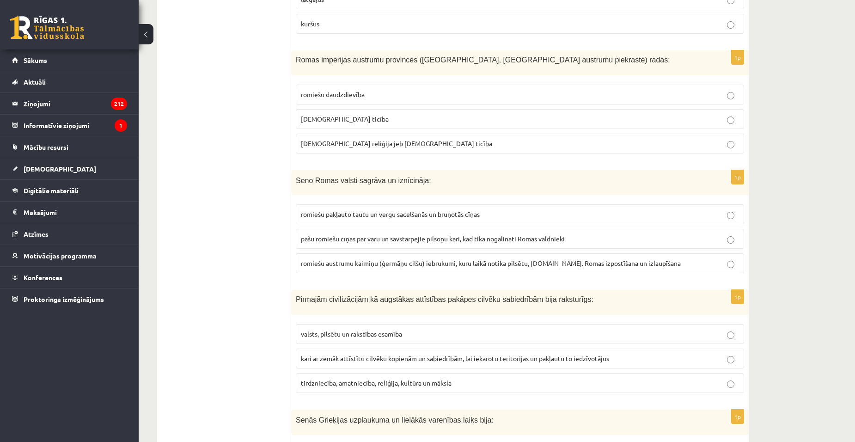
scroll to position [1110, 0]
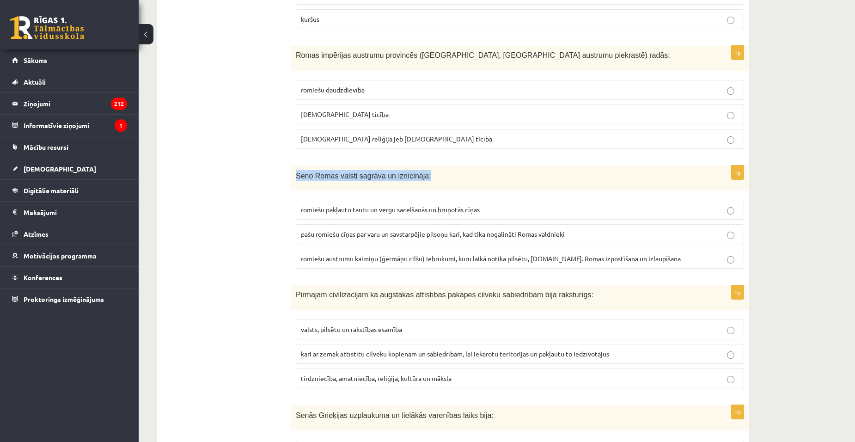
drag, startPoint x: 296, startPoint y: 165, endPoint x: 428, endPoint y: 173, distance: 131.6
click at [428, 173] on div "Seno Romas valsti sagrāva un iznīcināja:" at bounding box center [520, 178] width 458 height 25
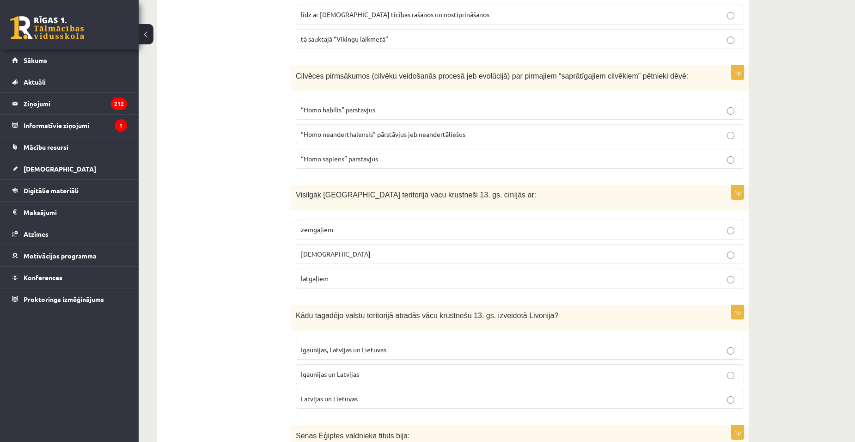
scroll to position [2543, 0]
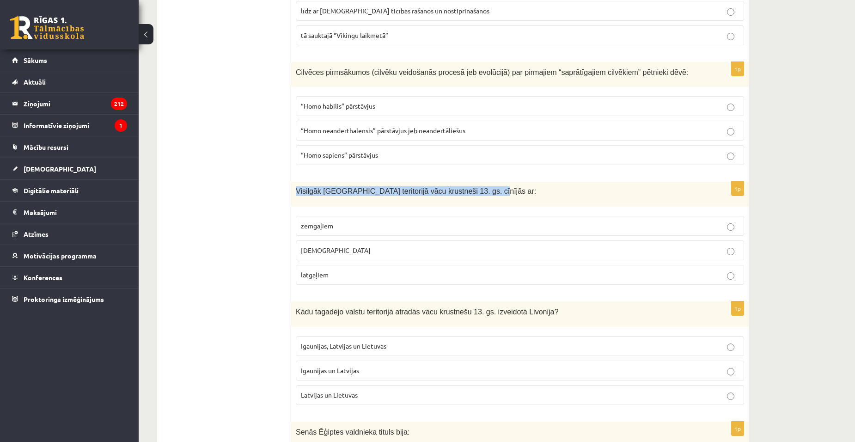
drag, startPoint x: 295, startPoint y: 171, endPoint x: 481, endPoint y: 181, distance: 186.2
click at [481, 182] on div "Visilgāk Latvijas teritorijā vācu krustneši 13. gs. cīnījās ar:" at bounding box center [520, 194] width 458 height 25
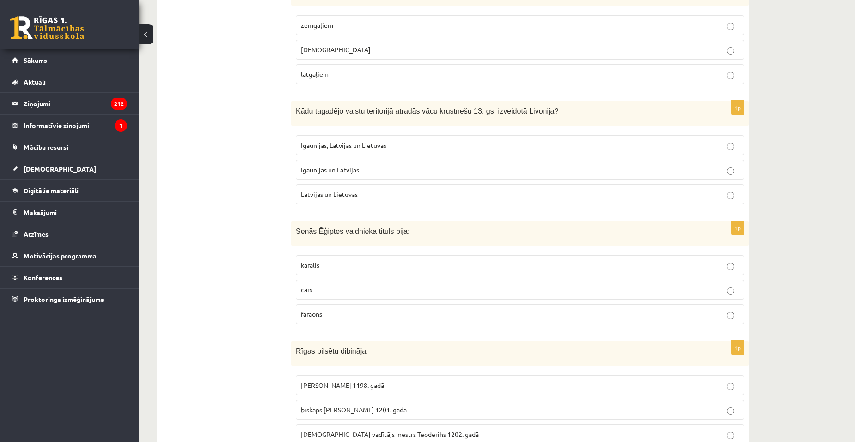
scroll to position [2774, 0]
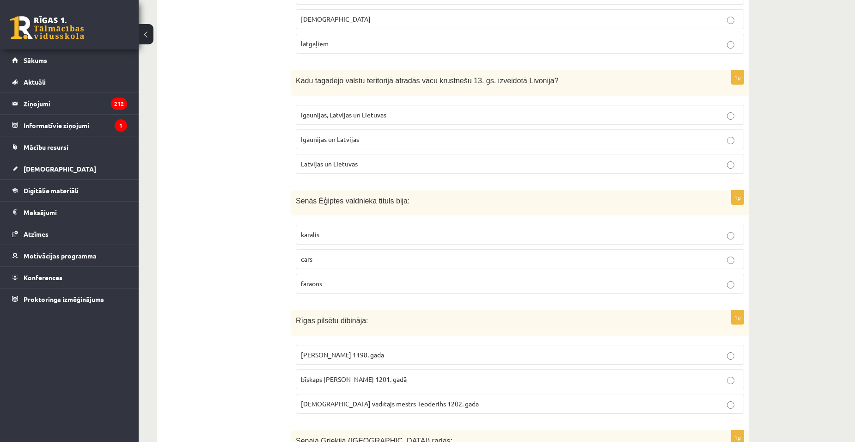
click at [725, 274] on label "faraons" at bounding box center [520, 284] width 449 height 20
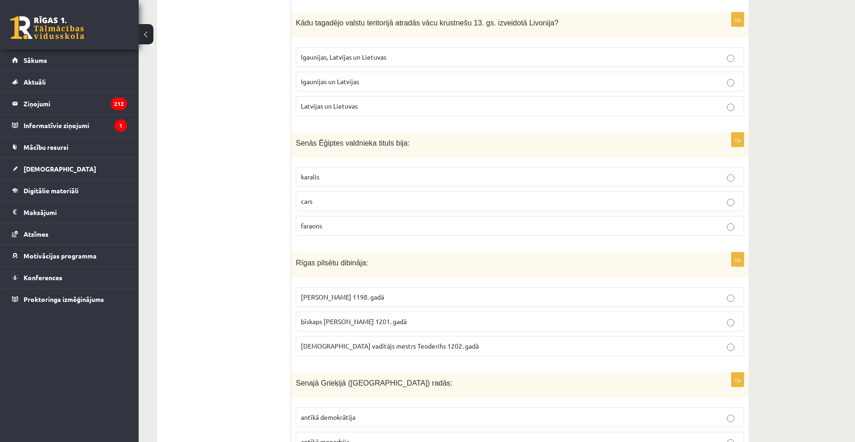
scroll to position [2913, 0]
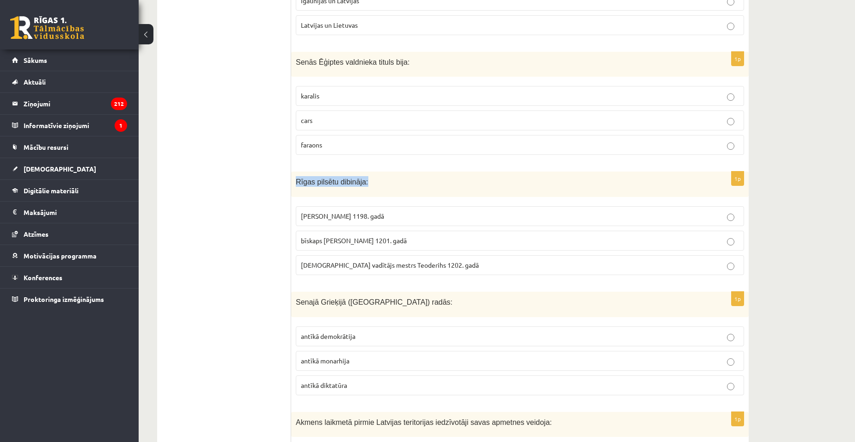
drag, startPoint x: 295, startPoint y: 160, endPoint x: 370, endPoint y: 166, distance: 75.6
click at [370, 172] on div "Rīgas pilsētu dibināja:" at bounding box center [520, 184] width 458 height 25
drag, startPoint x: 256, startPoint y: 137, endPoint x: 254, endPoint y: 127, distance: 10.4
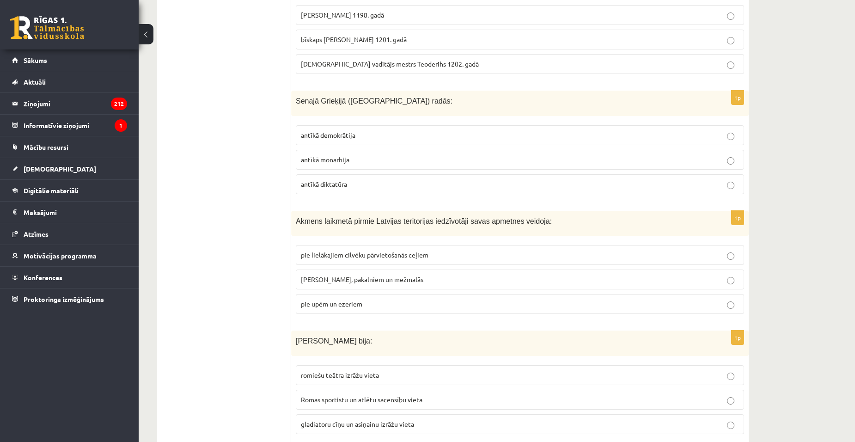
scroll to position [3190, 0]
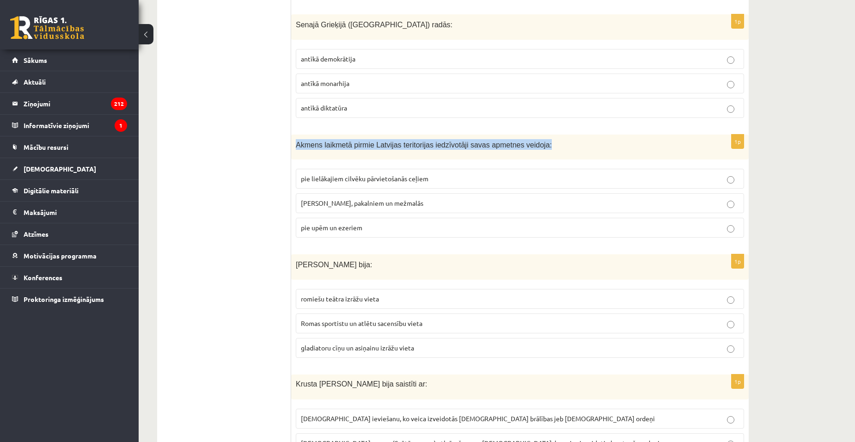
drag, startPoint x: 294, startPoint y: 124, endPoint x: 548, endPoint y: 128, distance: 254.3
click at [548, 135] on div "Akmens laikmetā pirmie Latvijas teritorijas iedzīvotāji savas apmetnes veidoja:" at bounding box center [520, 147] width 458 height 25
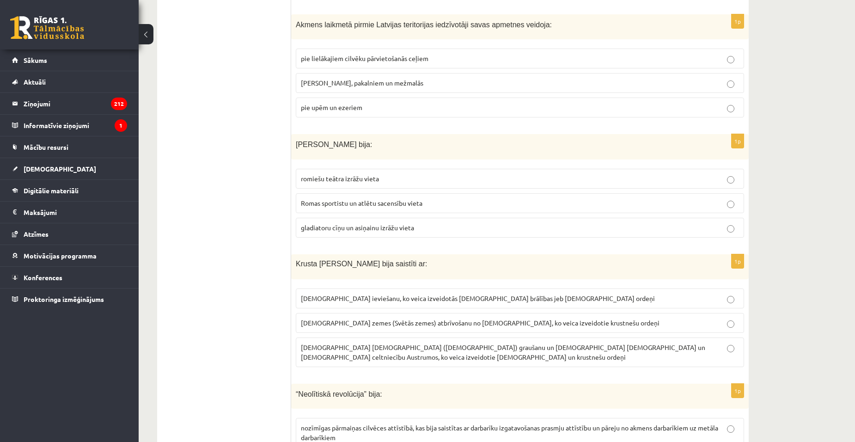
scroll to position [3329, 0]
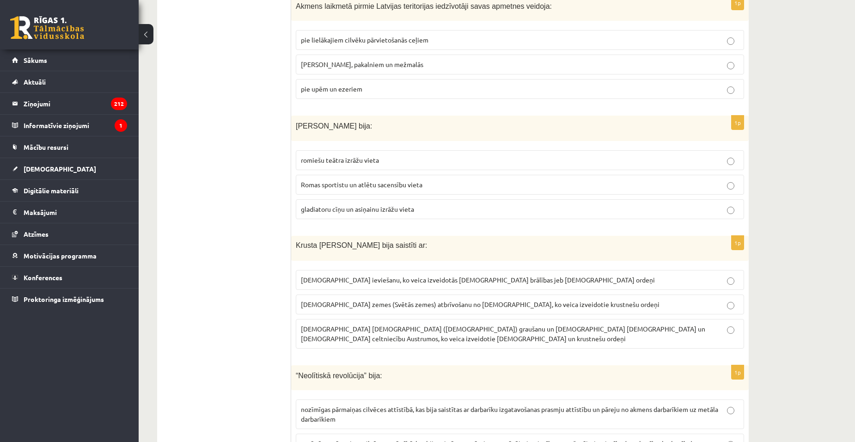
drag, startPoint x: 294, startPoint y: 103, endPoint x: 374, endPoint y: 113, distance: 81.0
click at [374, 116] on div "Romas Kolizejs bija:" at bounding box center [520, 128] width 458 height 25
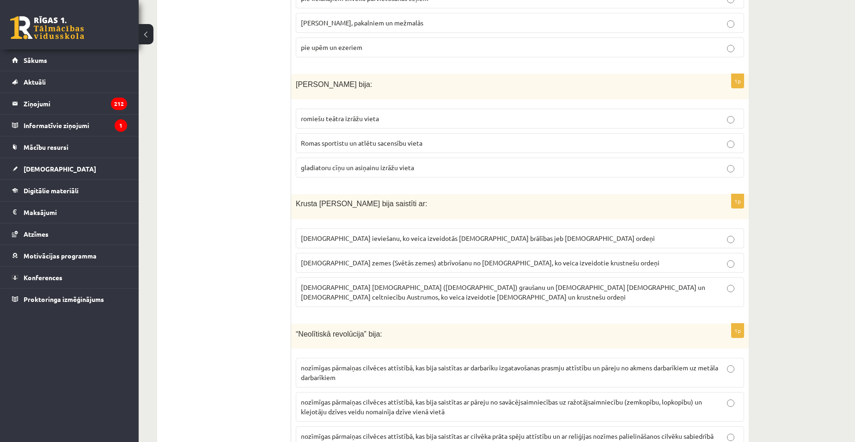
scroll to position [3380, 0]
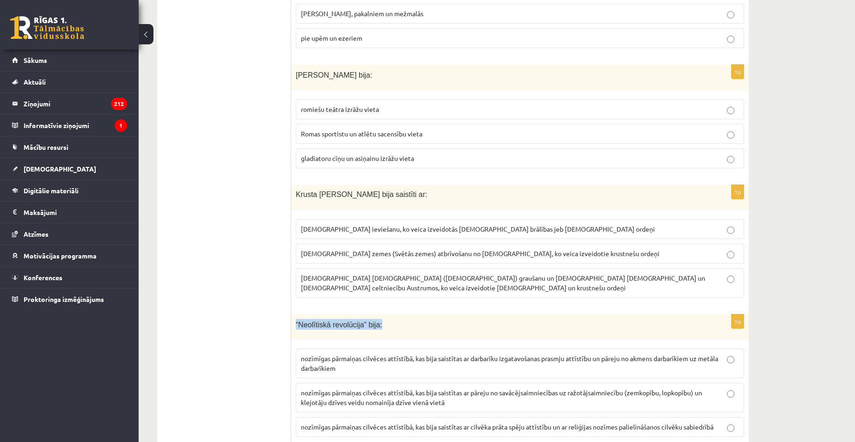
drag, startPoint x: 296, startPoint y: 294, endPoint x: 400, endPoint y: 289, distance: 104.6
click at [400, 314] on div "“Neolītiskā revolūcija” bija:" at bounding box center [520, 326] width 458 height 25
drag, startPoint x: 294, startPoint y: 173, endPoint x: 432, endPoint y: 183, distance: 139.1
click at [432, 185] on div "Krusta kari Austrumos bija saistīti ar:" at bounding box center [520, 197] width 458 height 25
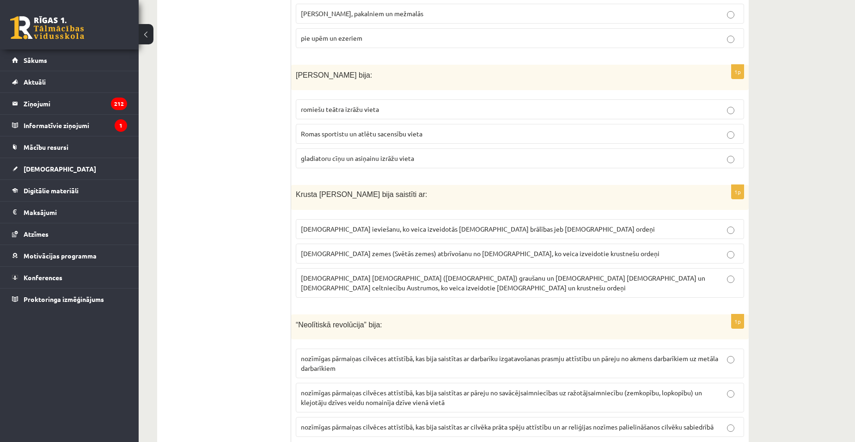
click at [434, 185] on div "Krusta kari Austrumos bija saistīti ar:" at bounding box center [520, 197] width 458 height 25
drag, startPoint x: 294, startPoint y: 172, endPoint x: 424, endPoint y: 184, distance: 131.3
click at [424, 185] on div "Krusta kari Austrumos bija saistīti ar:" at bounding box center [520, 197] width 458 height 25
click at [425, 185] on div "Krusta kari Austrumos bija saistīti ar:" at bounding box center [520, 197] width 458 height 25
drag, startPoint x: 284, startPoint y: 169, endPoint x: 430, endPoint y: 184, distance: 146.9
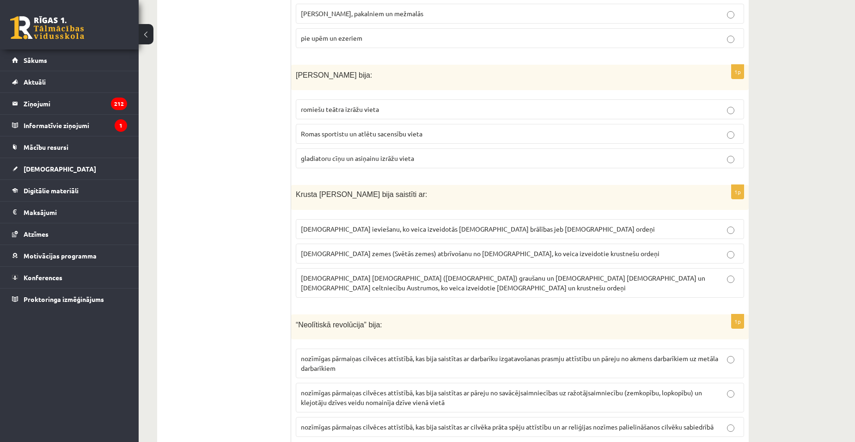
drag, startPoint x: 301, startPoint y: 176, endPoint x: 217, endPoint y: 162, distance: 85.7
drag, startPoint x: 305, startPoint y: 172, endPoint x: 418, endPoint y: 183, distance: 113.8
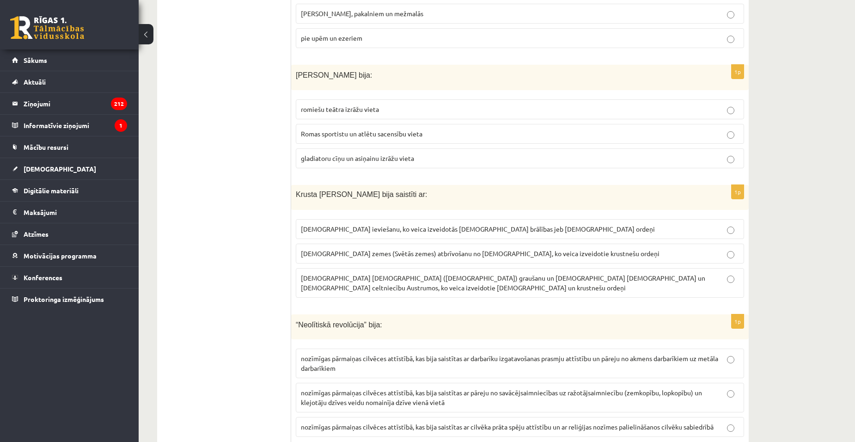
click at [418, 185] on div "Krusta kari Austrumos bija saistīti ar:" at bounding box center [520, 197] width 458 height 25
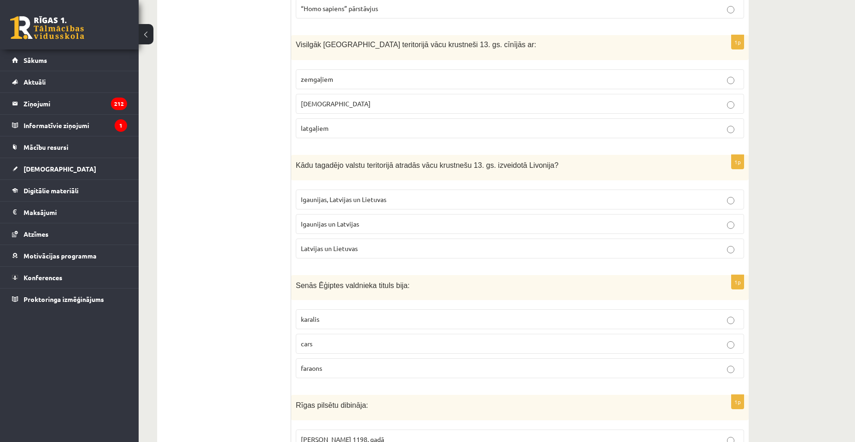
scroll to position [2686, 0]
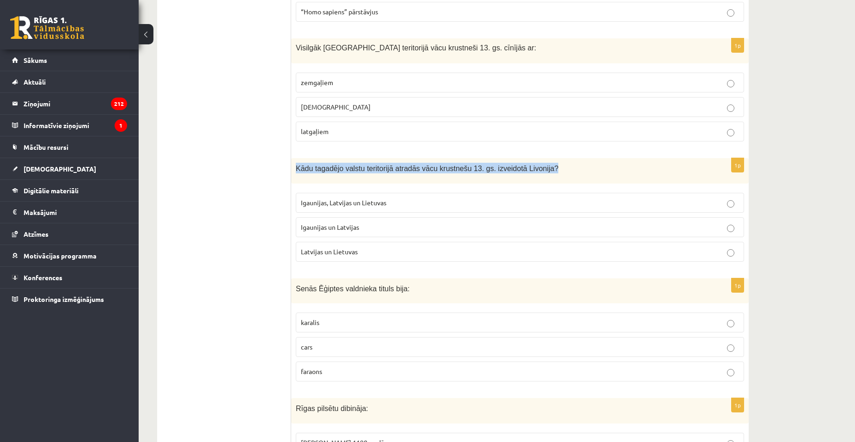
drag, startPoint x: 296, startPoint y: 148, endPoint x: 560, endPoint y: 161, distance: 264.3
click at [560, 161] on div "Kādu tagadējo valstu teritorijā atradās vācu krustnešu 13. gs. izveidotā Livoni…" at bounding box center [520, 170] width 458 height 25
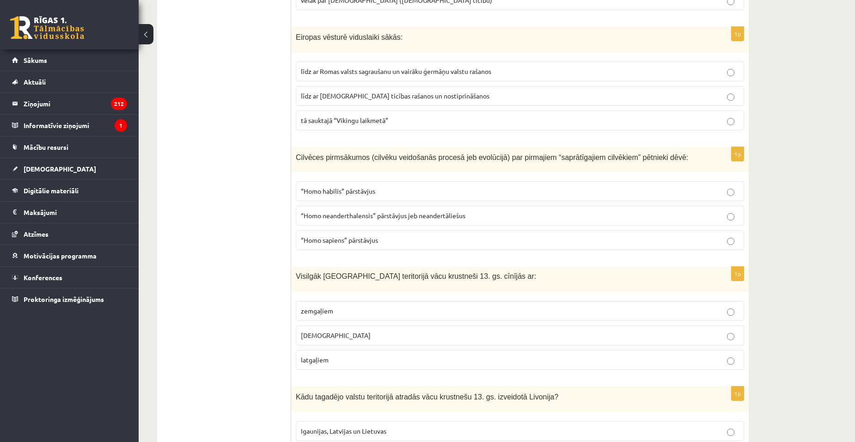
scroll to position [2455, 0]
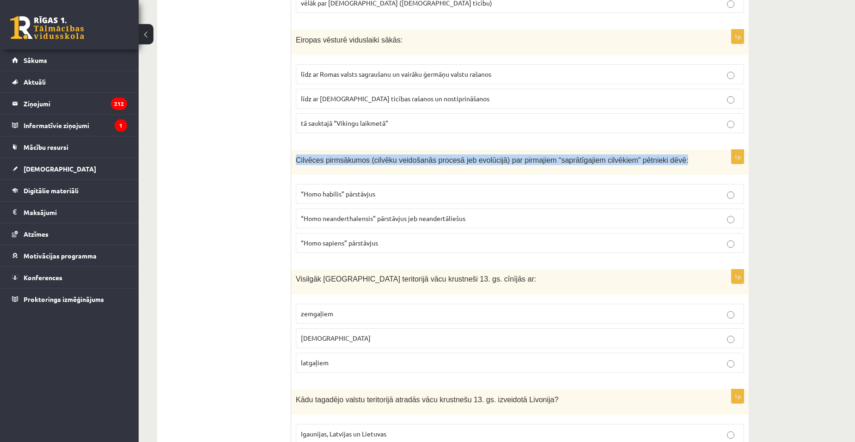
drag, startPoint x: 295, startPoint y: 138, endPoint x: 674, endPoint y: 143, distance: 378.7
click at [674, 150] on div "Cilvēces pirmsākumos (cilvēku veidošanās procesā jeb evolūcijā) par pirmajiem “…" at bounding box center [520, 162] width 458 height 25
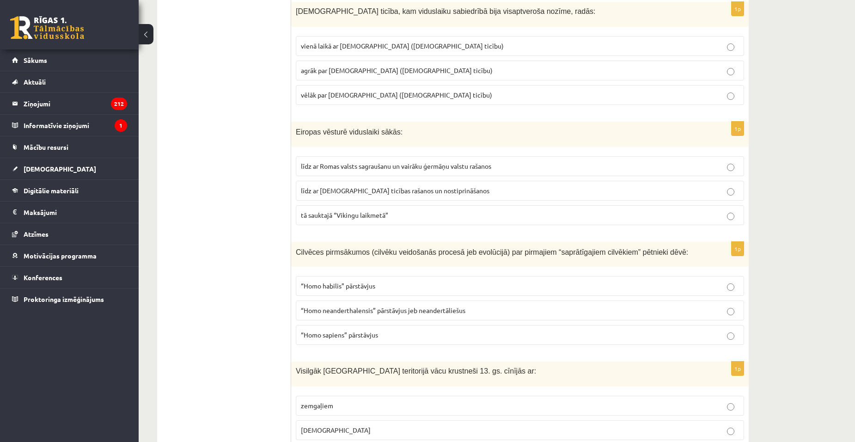
scroll to position [2363, 0]
drag, startPoint x: 295, startPoint y: 110, endPoint x: 415, endPoint y: 117, distance: 120.0
click at [415, 122] on div "Eiropas vēsturē viduslaiki sākās:" at bounding box center [520, 134] width 458 height 25
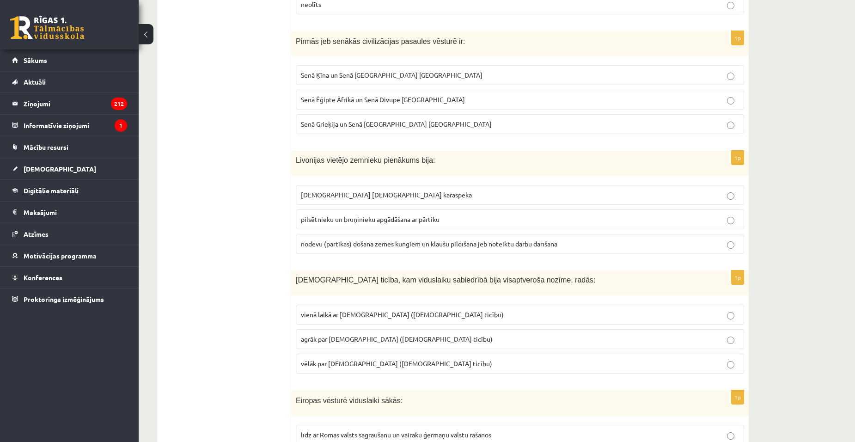
scroll to position [2085, 0]
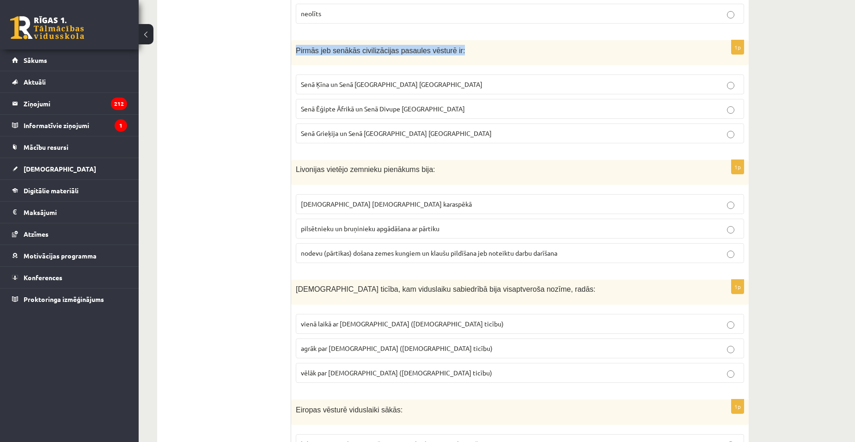
drag, startPoint x: 292, startPoint y: 28, endPoint x: 468, endPoint y: 32, distance: 176.7
click at [468, 40] on div "Pirmās jeb senākās civilizācijas pasaules vēsturē ir:" at bounding box center [520, 52] width 458 height 25
drag, startPoint x: 290, startPoint y: 24, endPoint x: 452, endPoint y: 60, distance: 165.4
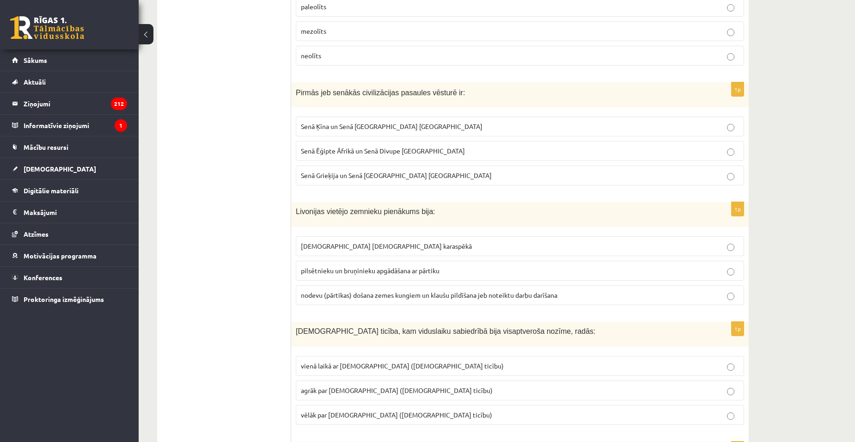
scroll to position [2039, 0]
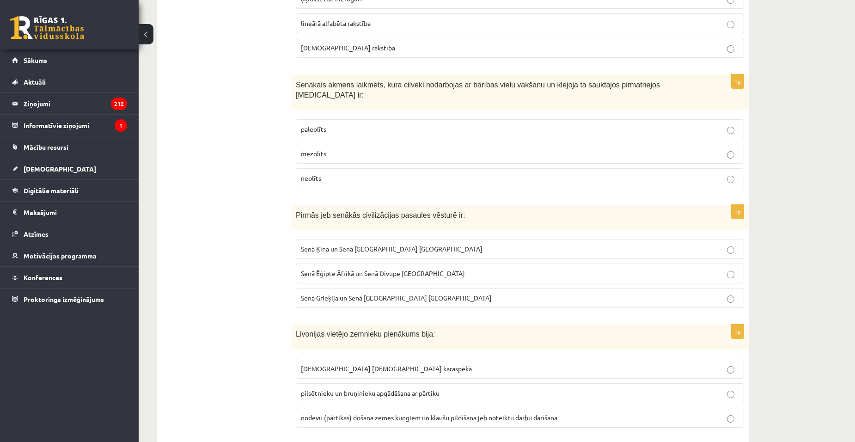
scroll to position [1900, 0]
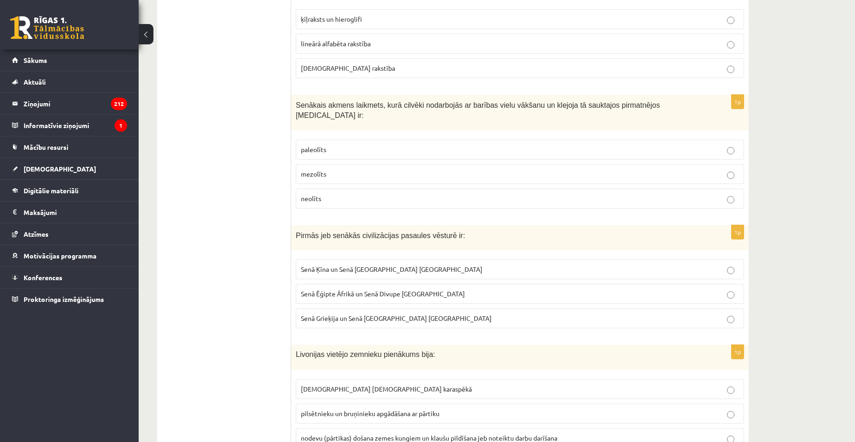
click at [794, 183] on div "8.klases diagnosticējošais darbs Latvijas un pasaules vēsturē par 7.klases mācī…" at bounding box center [497, 43] width 717 height 3816
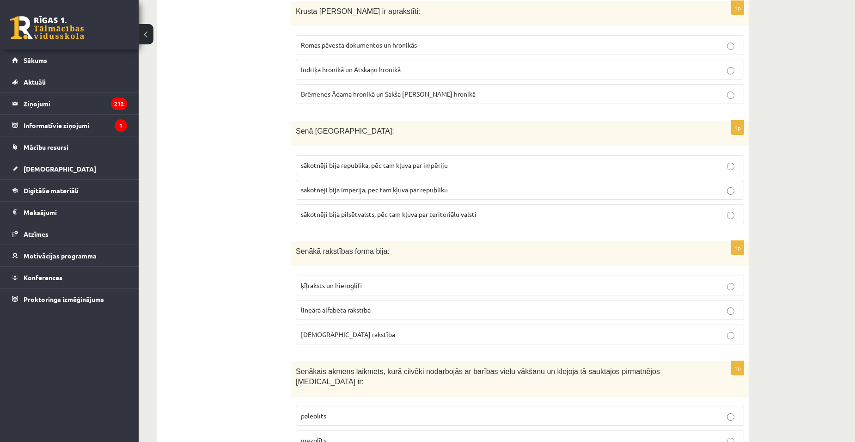
scroll to position [1623, 0]
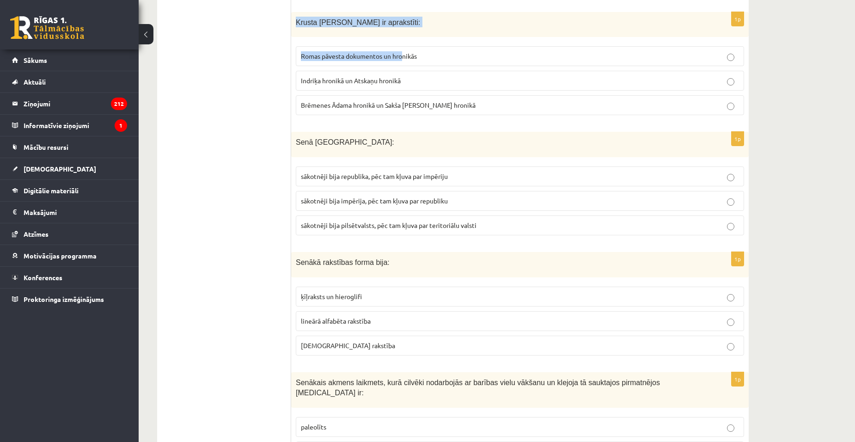
drag, startPoint x: 296, startPoint y: 12, endPoint x: 404, endPoint y: 31, distance: 109.5
click at [404, 31] on div "1p Krusta kari Baltijā ir aprakstīti: Romas pāvesta dokumentos un hronikās Indr…" at bounding box center [520, 67] width 458 height 111
click at [264, 64] on ul "Tests" at bounding box center [228, 372] width 125 height 3659
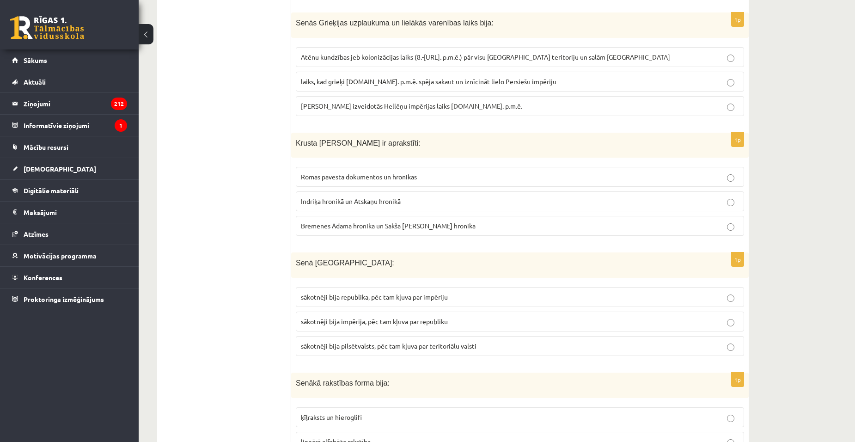
scroll to position [1438, 0]
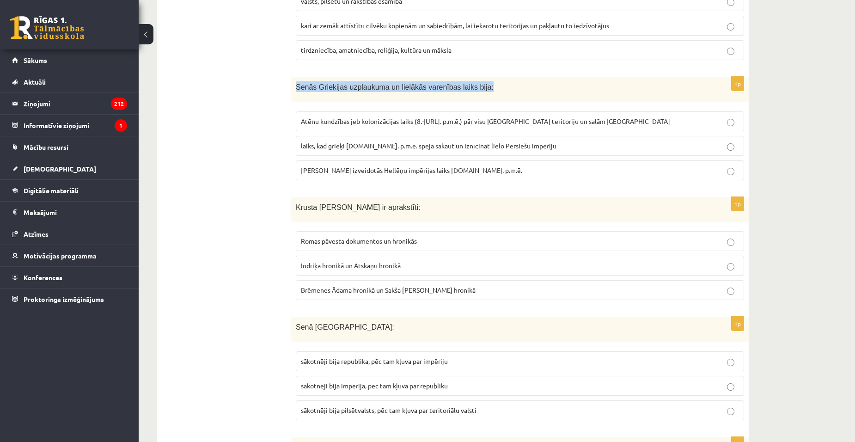
drag, startPoint x: 294, startPoint y: 73, endPoint x: 498, endPoint y: 77, distance: 204.0
click at [498, 77] on div "Senās Grieķijas uzplaukuma un lielākās varenības laiks bija:" at bounding box center [520, 89] width 458 height 25
drag, startPoint x: 294, startPoint y: 72, endPoint x: 517, endPoint y: 90, distance: 223.6
click at [517, 90] on div "Senās Grieķijas uzplaukuma un lielākās varenības laiks bija:" at bounding box center [520, 89] width 458 height 25
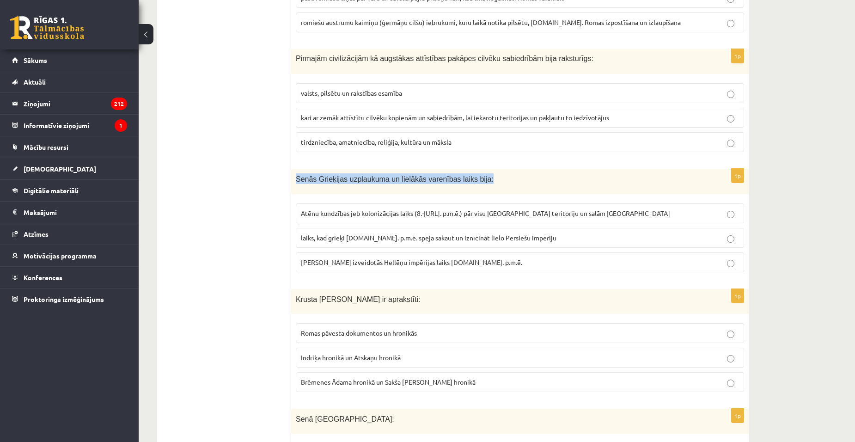
scroll to position [1299, 0]
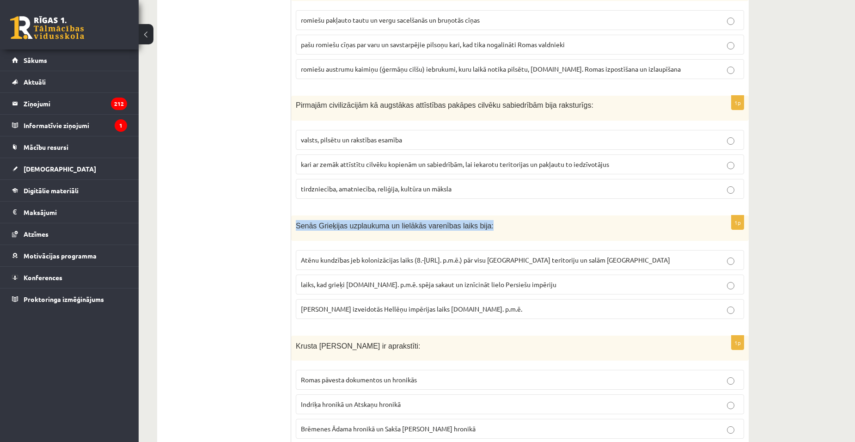
click at [725, 179] on label "tirdzniecība, amatniecība, reliģija, kultūra un māksla" at bounding box center [520, 189] width 449 height 20
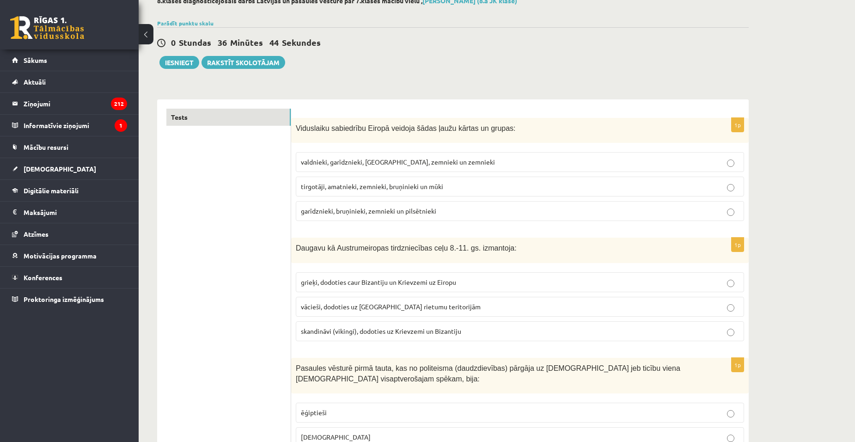
scroll to position [0, 0]
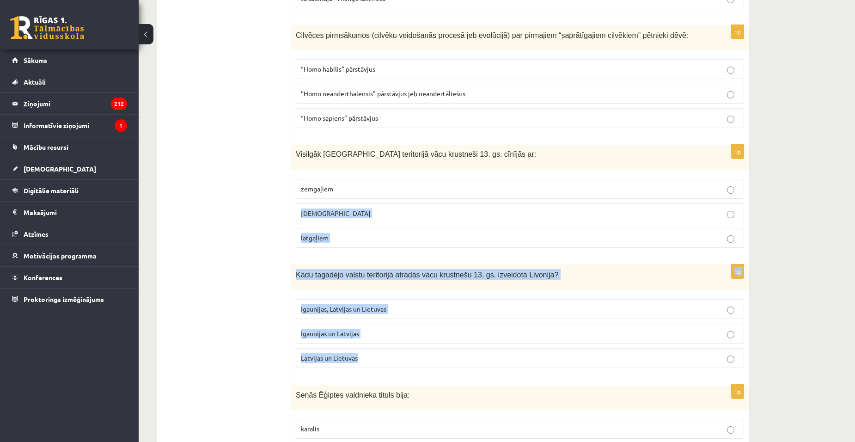
drag, startPoint x: 591, startPoint y: 224, endPoint x: 591, endPoint y: 208, distance: 16.2
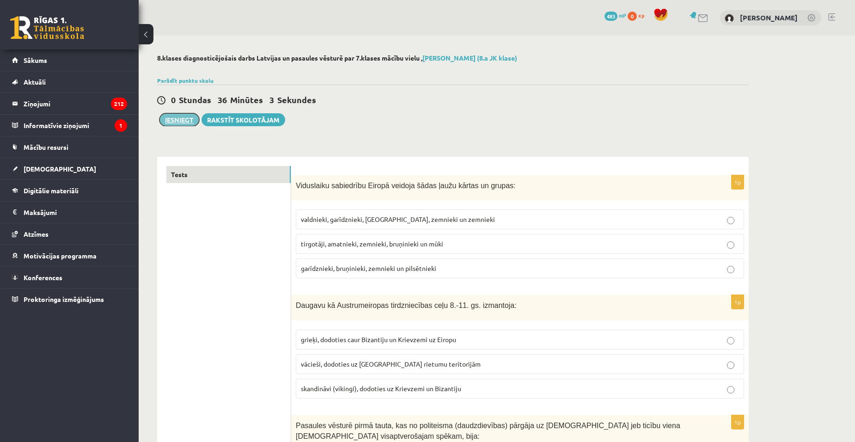
click at [172, 120] on button "Iesniegt" at bounding box center [180, 119] width 40 height 13
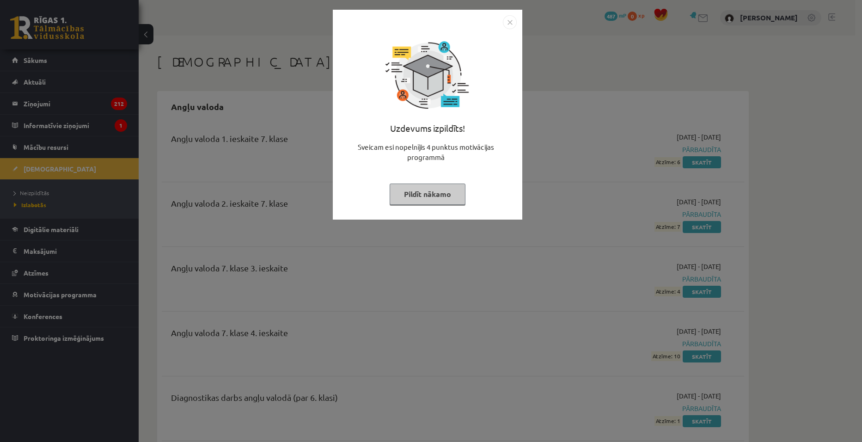
click at [432, 192] on button "Pildīt nākamo" at bounding box center [428, 194] width 76 height 21
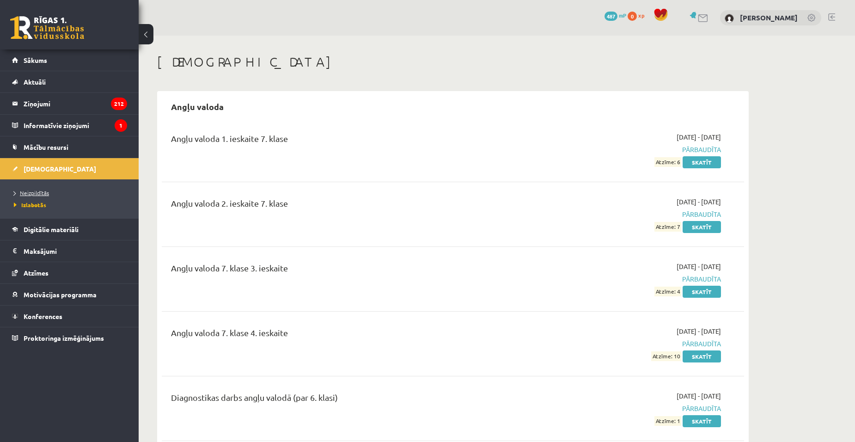
click at [40, 191] on span "Neizpildītās" at bounding box center [31, 192] width 35 height 7
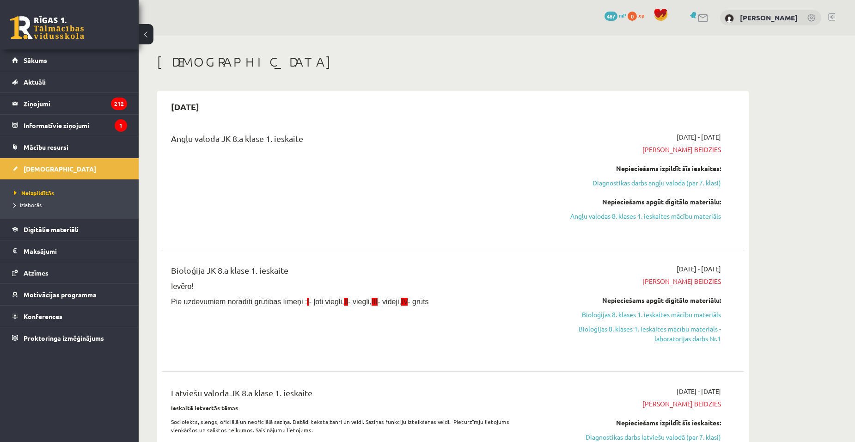
drag, startPoint x: 831, startPoint y: 64, endPoint x: 829, endPoint y: 47, distance: 17.7
